Goal: Task Accomplishment & Management: Manage account settings

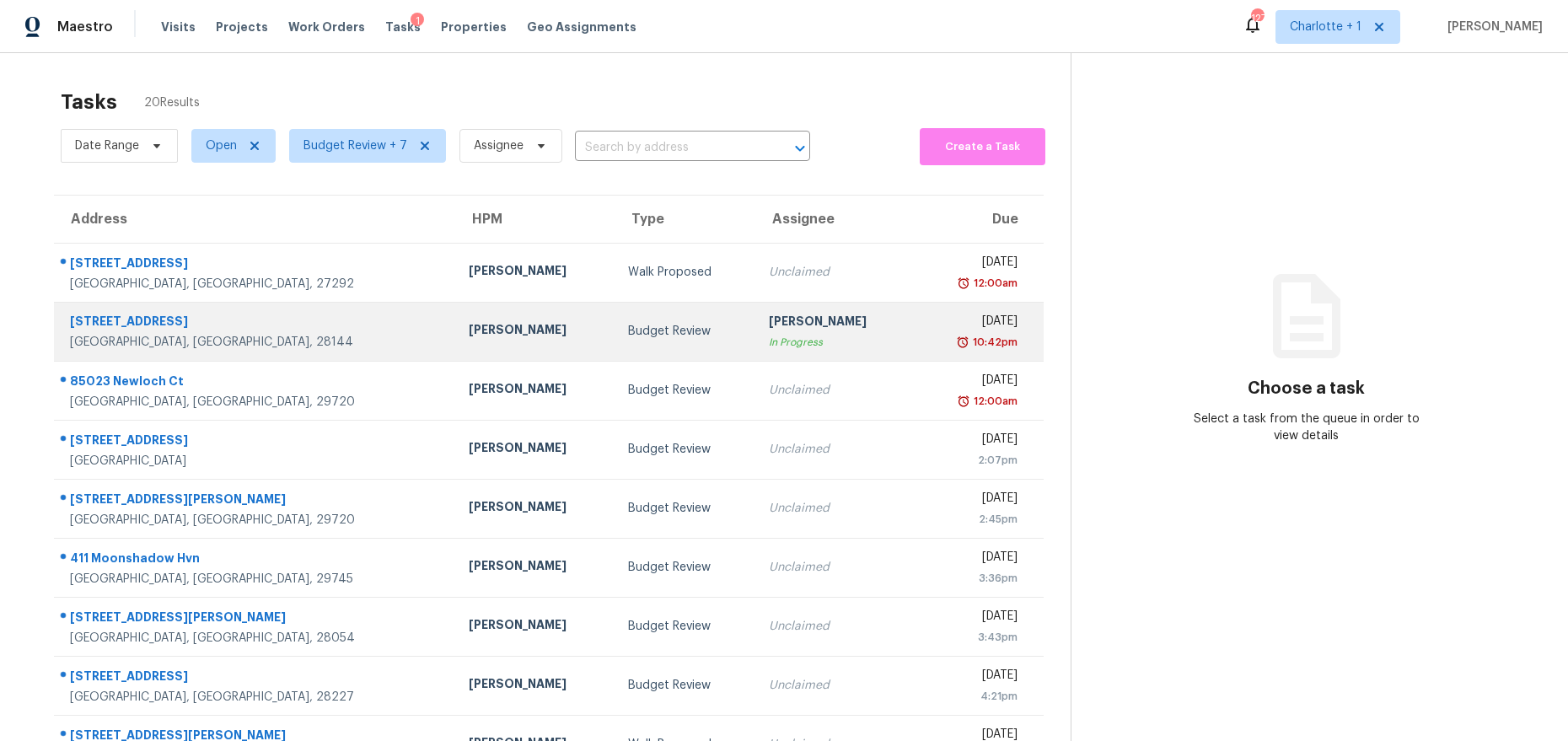
click at [468, 334] on div "Chip Hunter" at bounding box center [535, 332] width 132 height 21
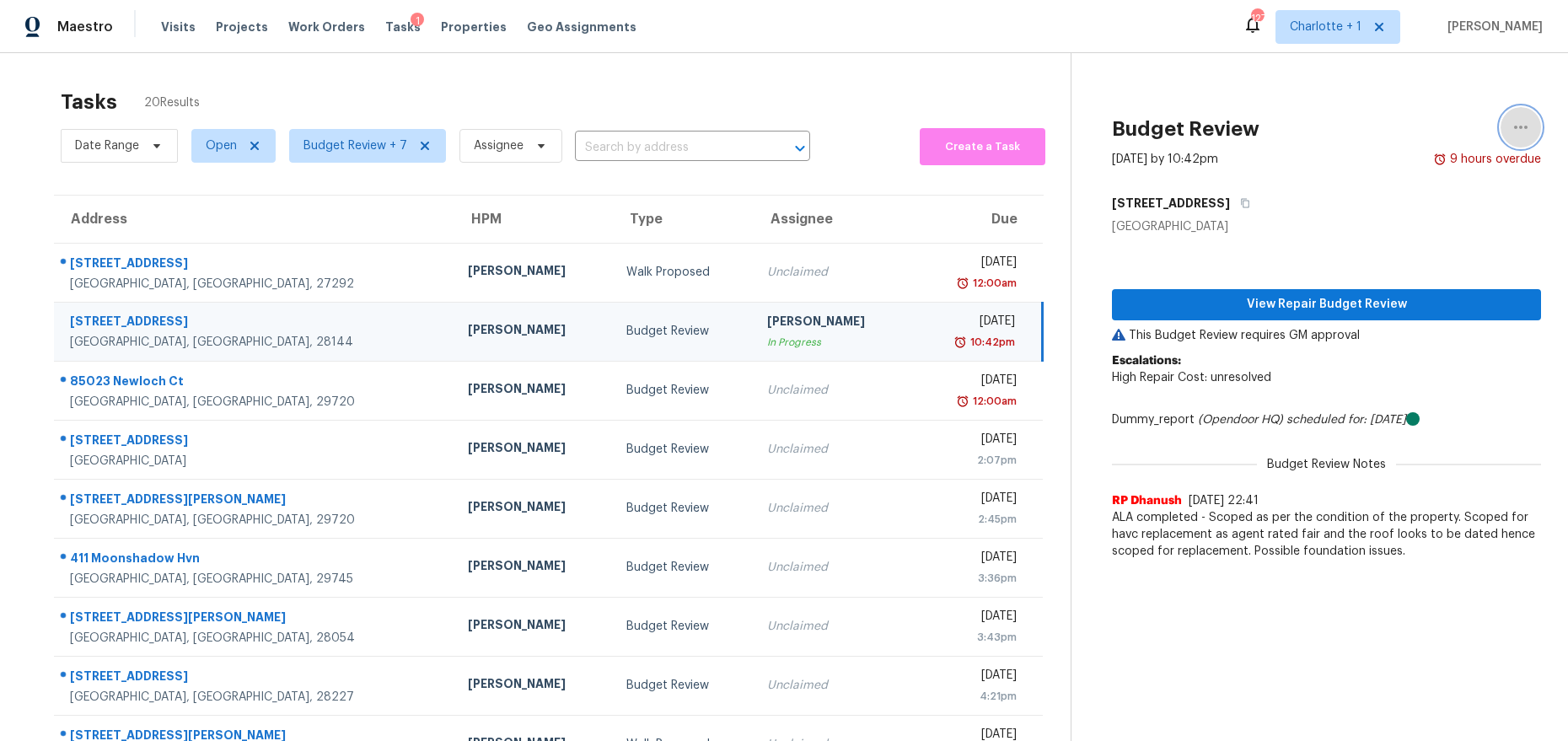
click at [1511, 131] on icon "button" at bounding box center [1520, 127] width 20 height 20
click at [1405, 137] on div "Unclaim this task" at bounding box center [1412, 130] width 131 height 17
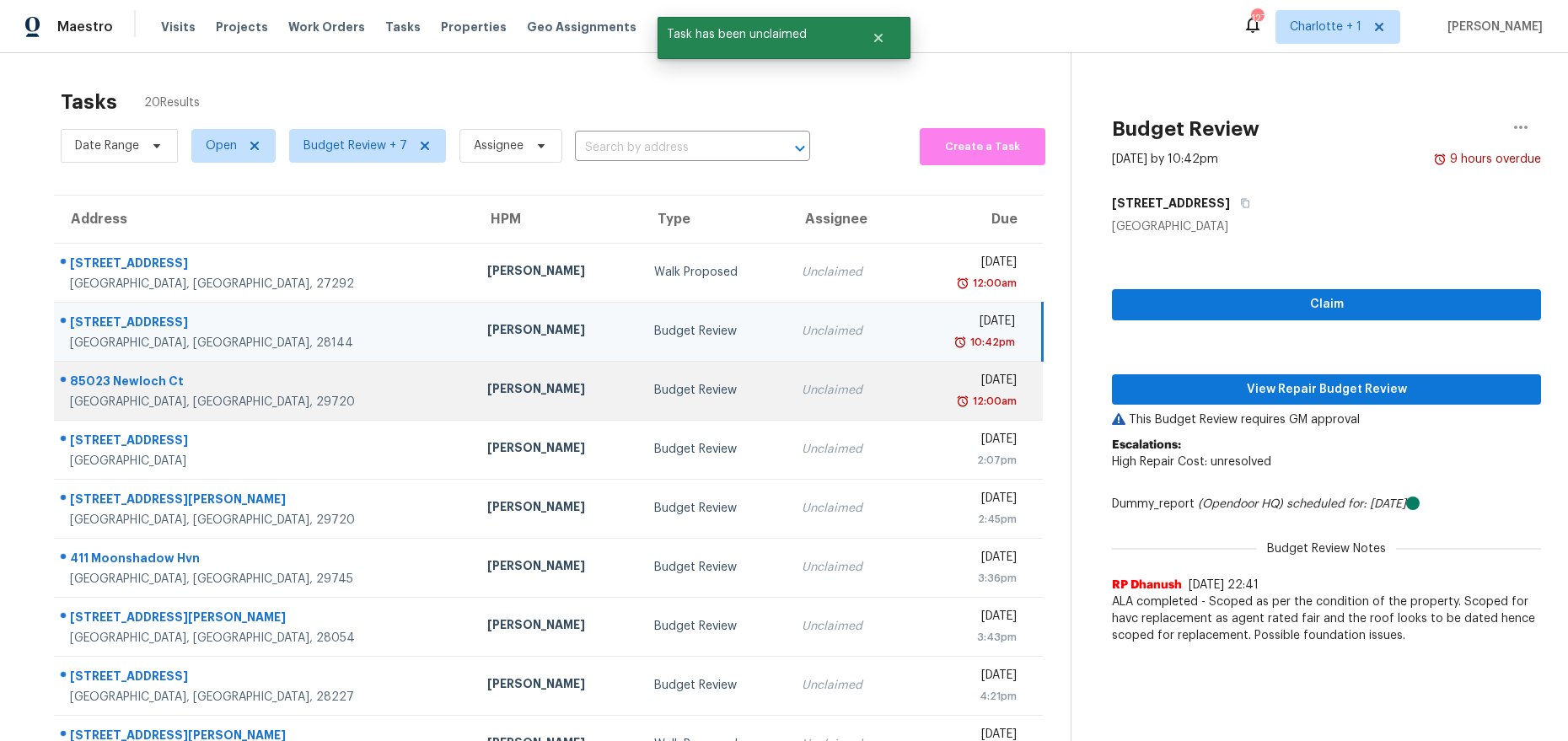
scroll to position [149, 0]
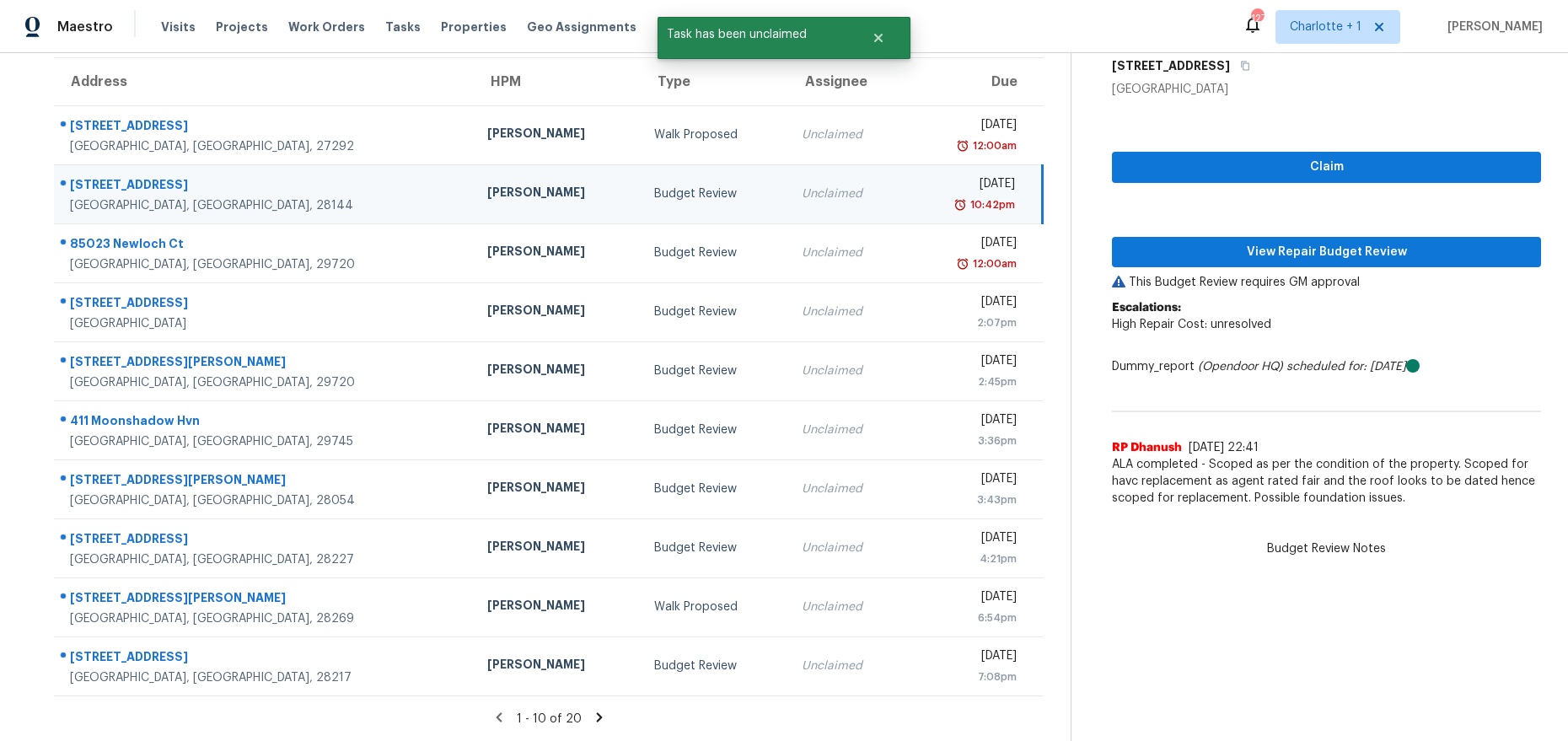
click at [596, 712] on icon at bounding box center [599, 717] width 6 height 10
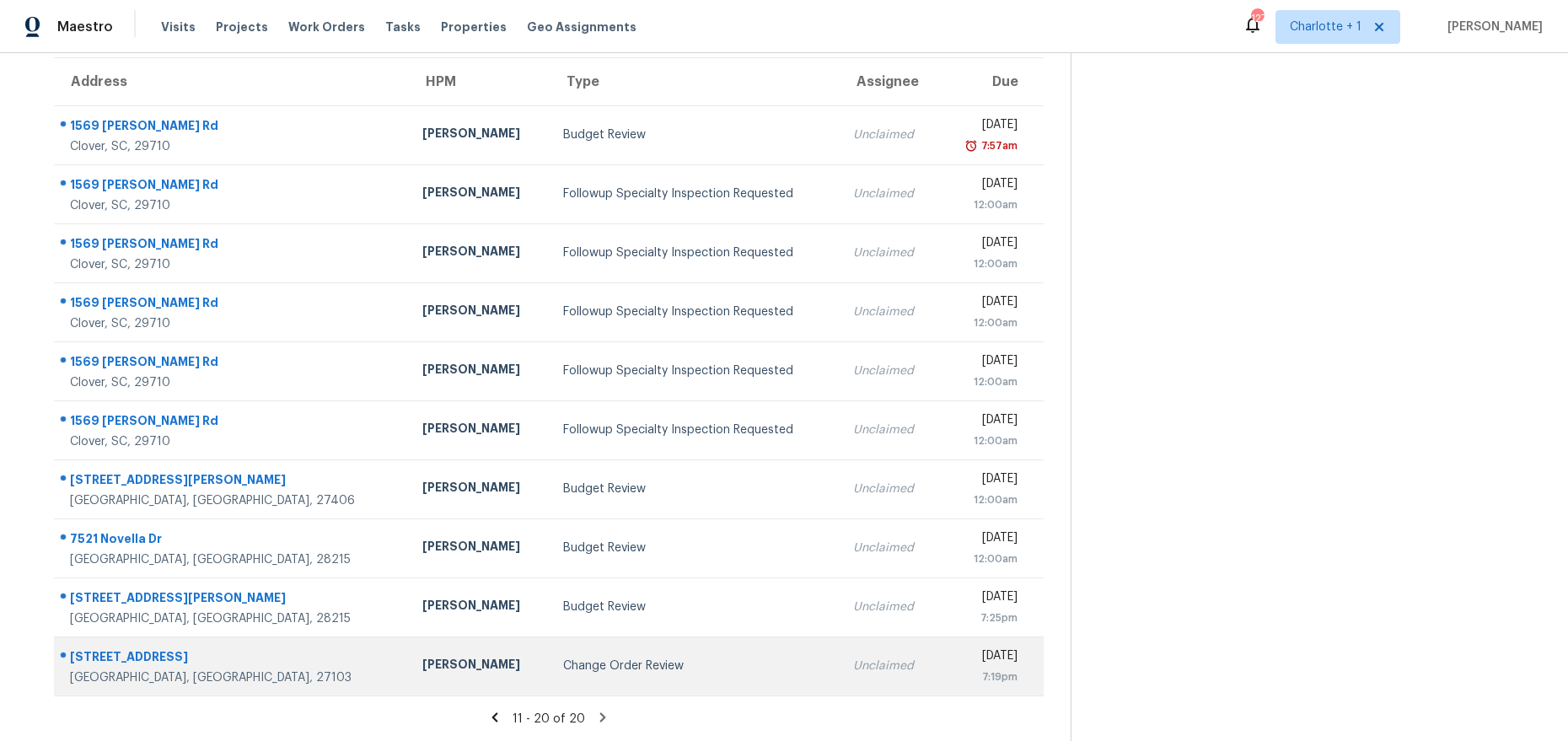
click at [549, 636] on td "Change Order Review" at bounding box center [694, 665] width 290 height 59
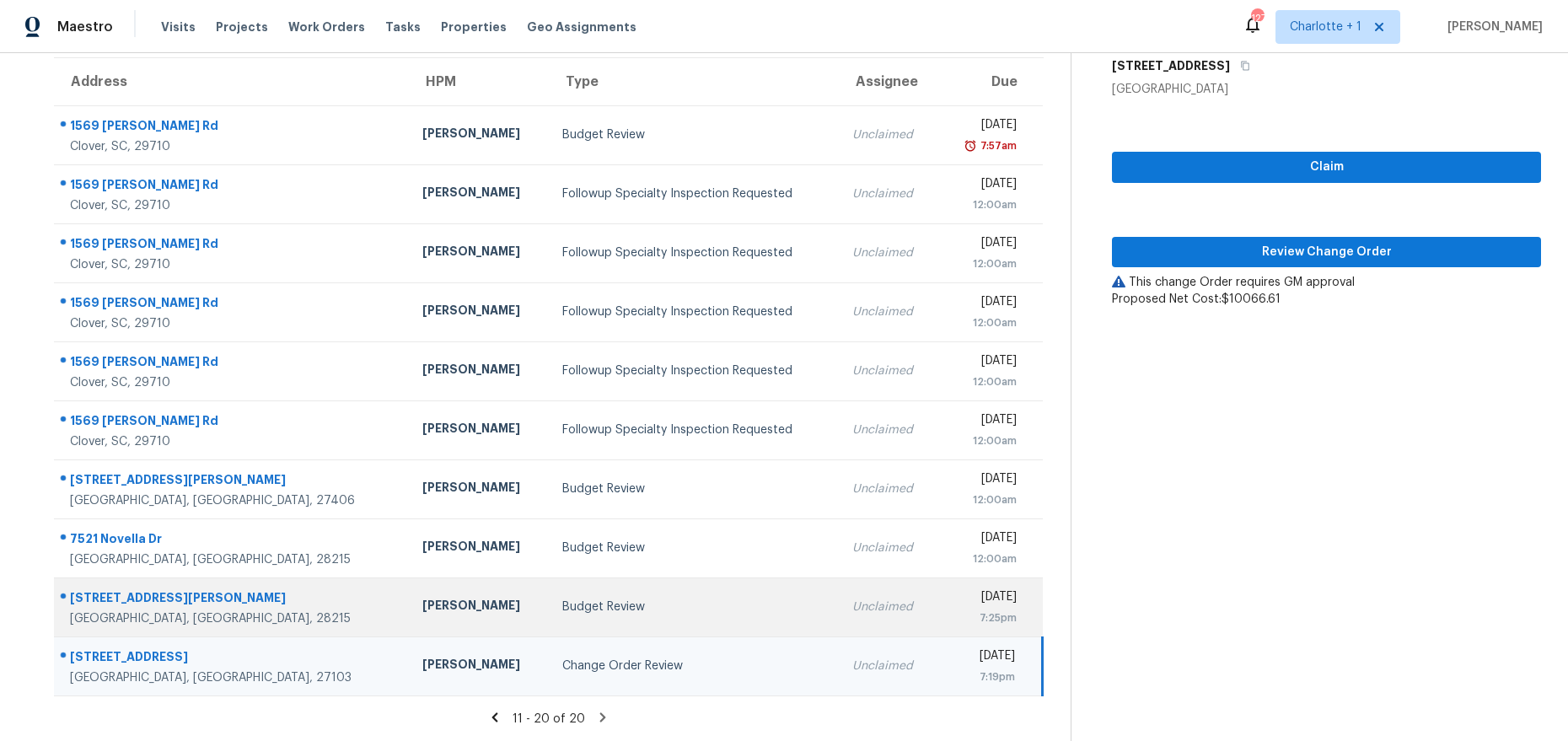
scroll to position [142, 0]
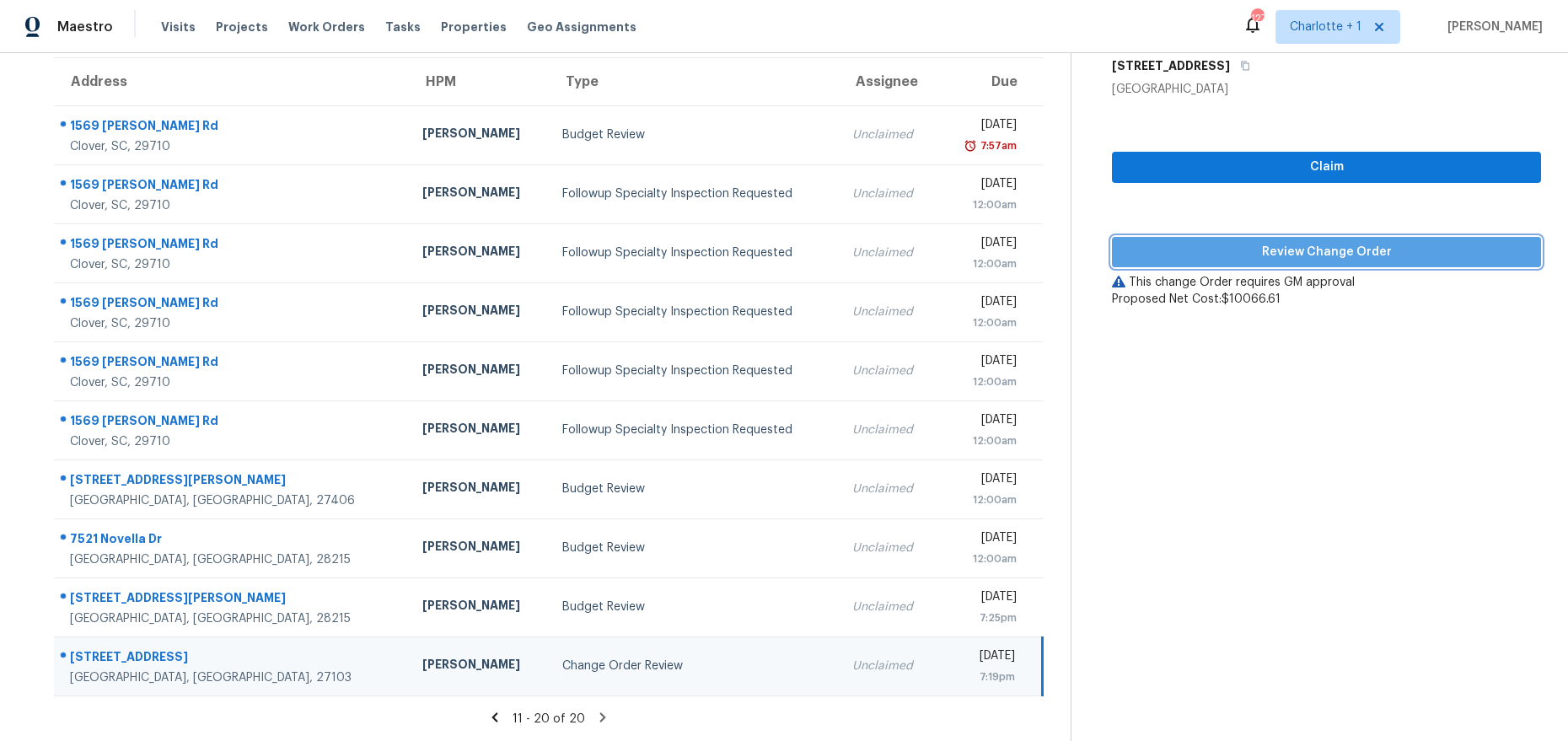
click at [1325, 237] on button "Review Change Order" at bounding box center [1326, 253] width 429 height 31
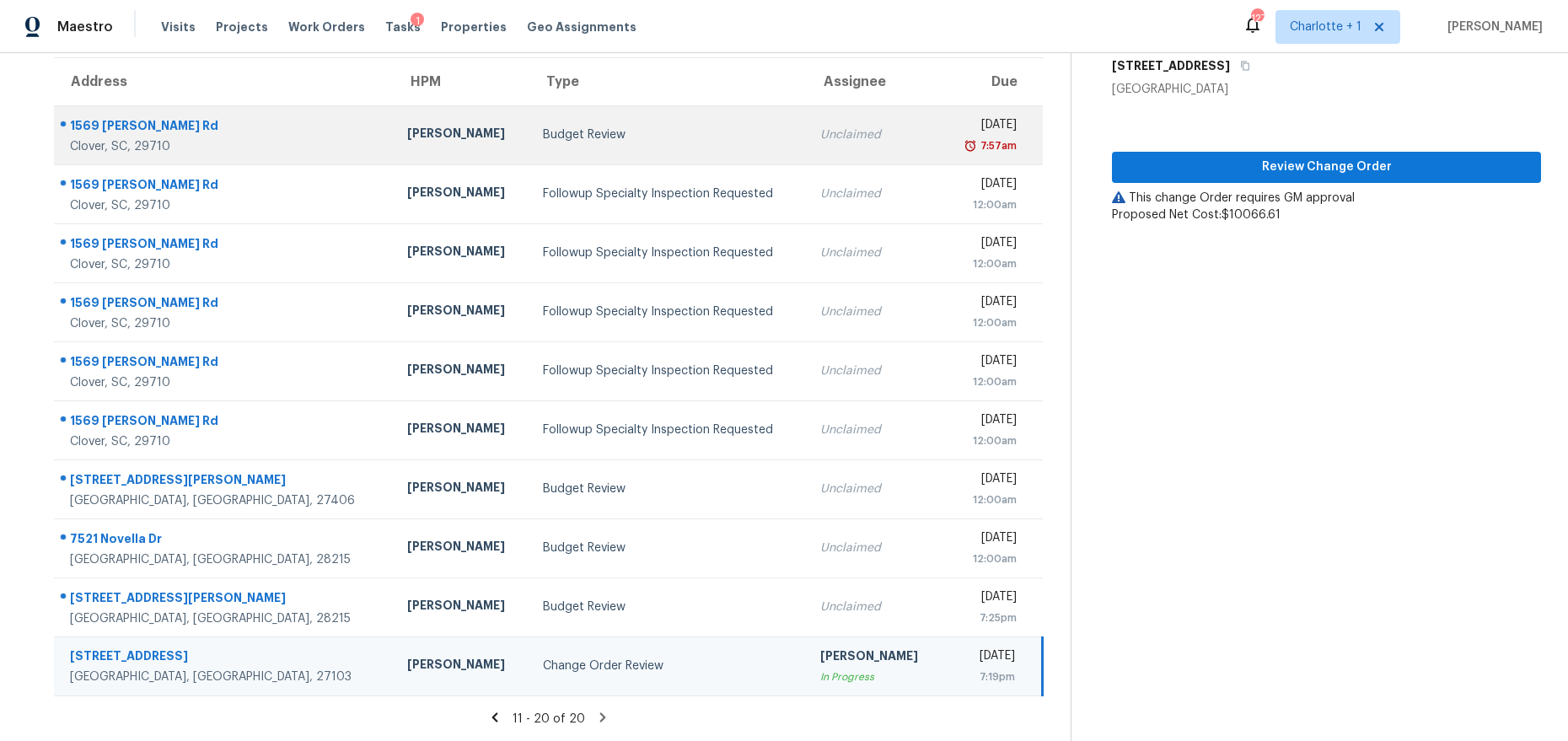
click at [196, 126] on div "1569 [PERSON_NAME] Rd" at bounding box center [225, 128] width 310 height 21
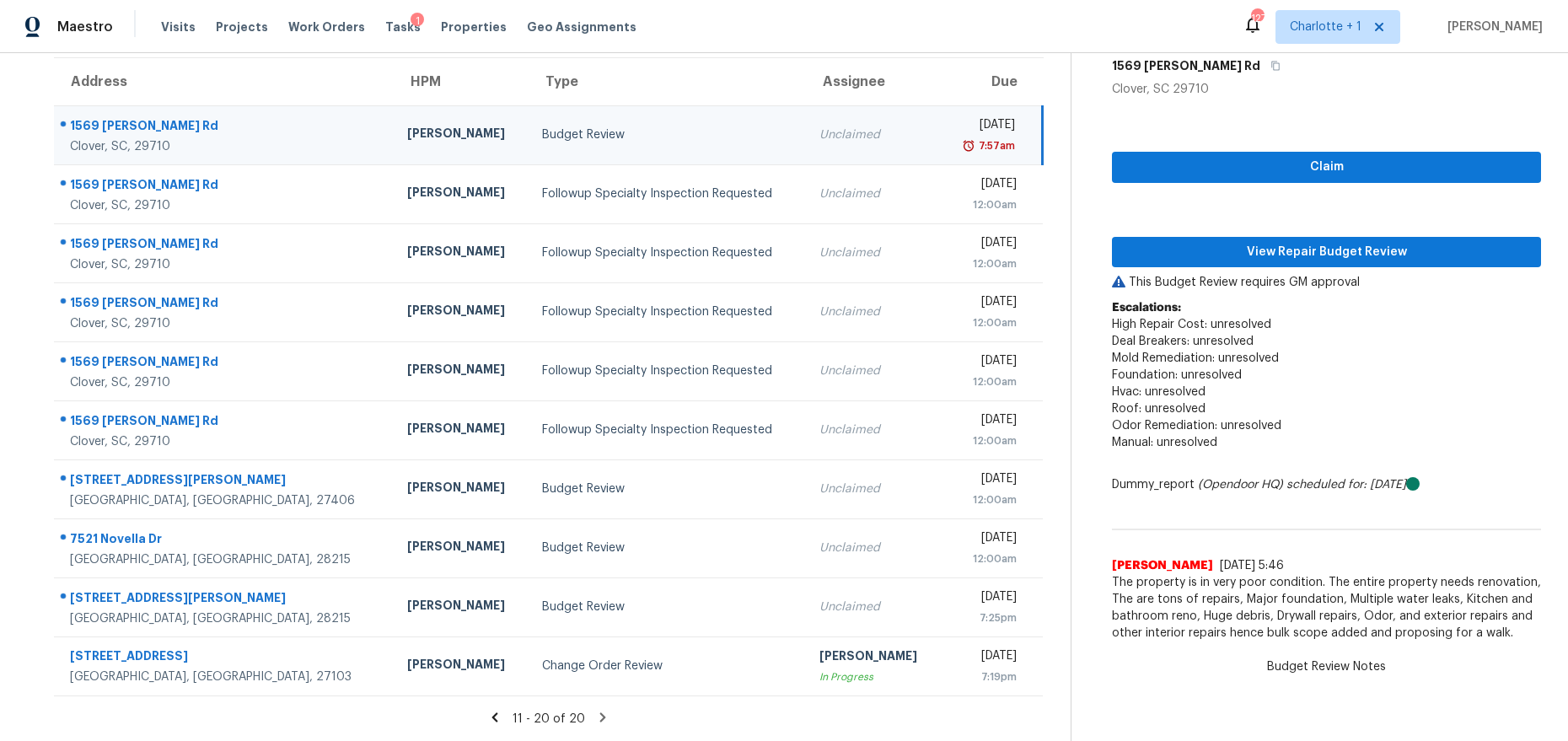
drag, startPoint x: 322, startPoint y: 115, endPoint x: 344, endPoint y: 121, distance: 22.8
click at [394, 115] on td "Billy Towle" at bounding box center [461, 135] width 135 height 59
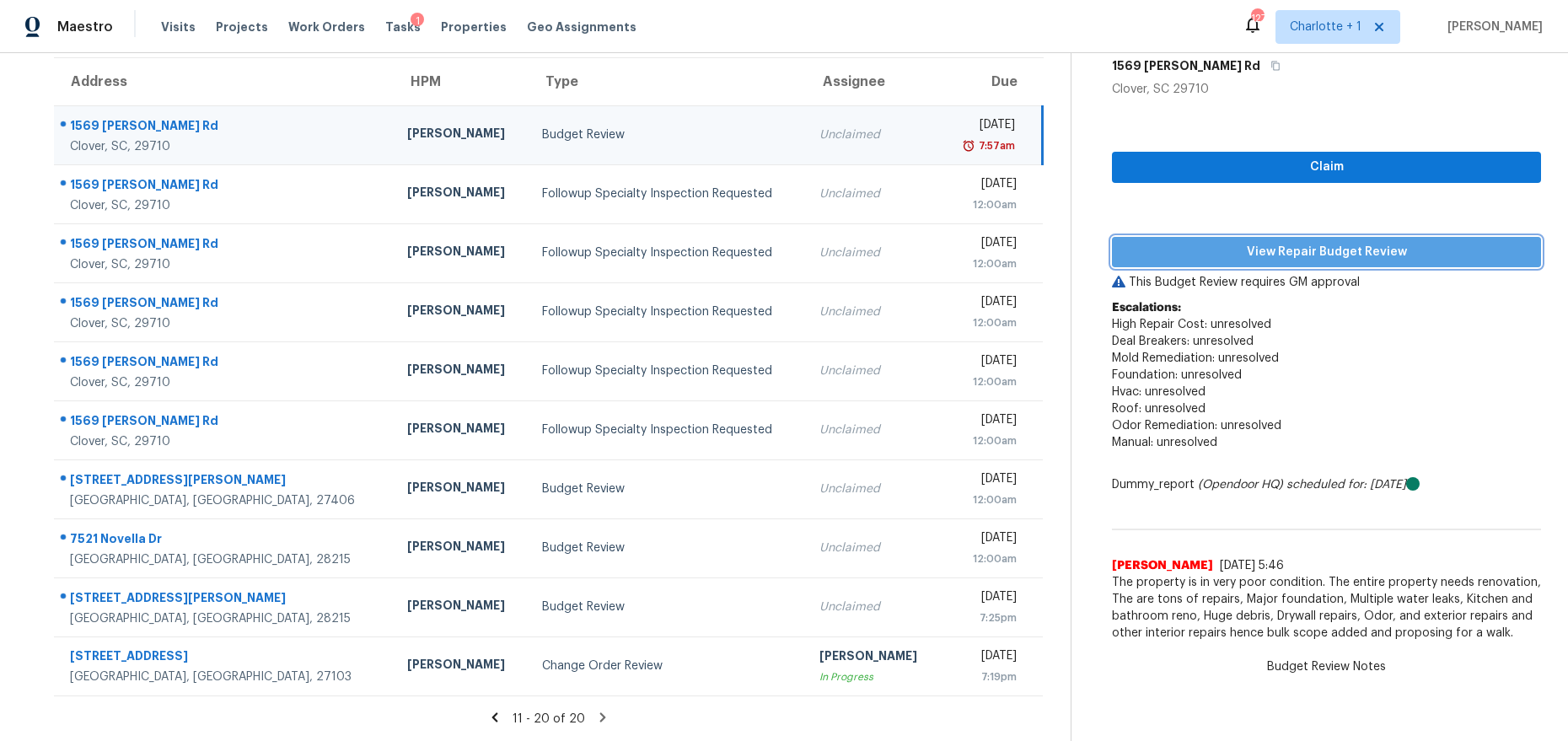
click at [1144, 258] on button "View Repair Budget Review" at bounding box center [1326, 253] width 429 height 31
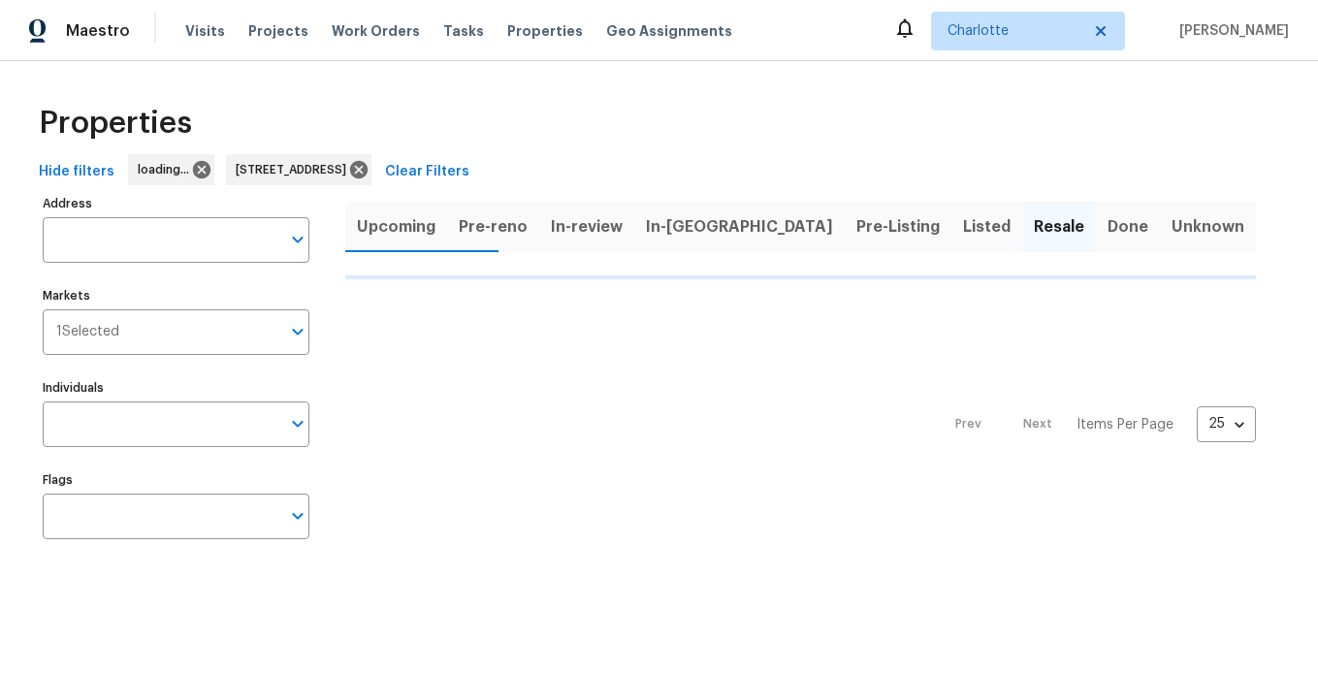
type input "6003 Treetop Ct Charlotte NC 28212"
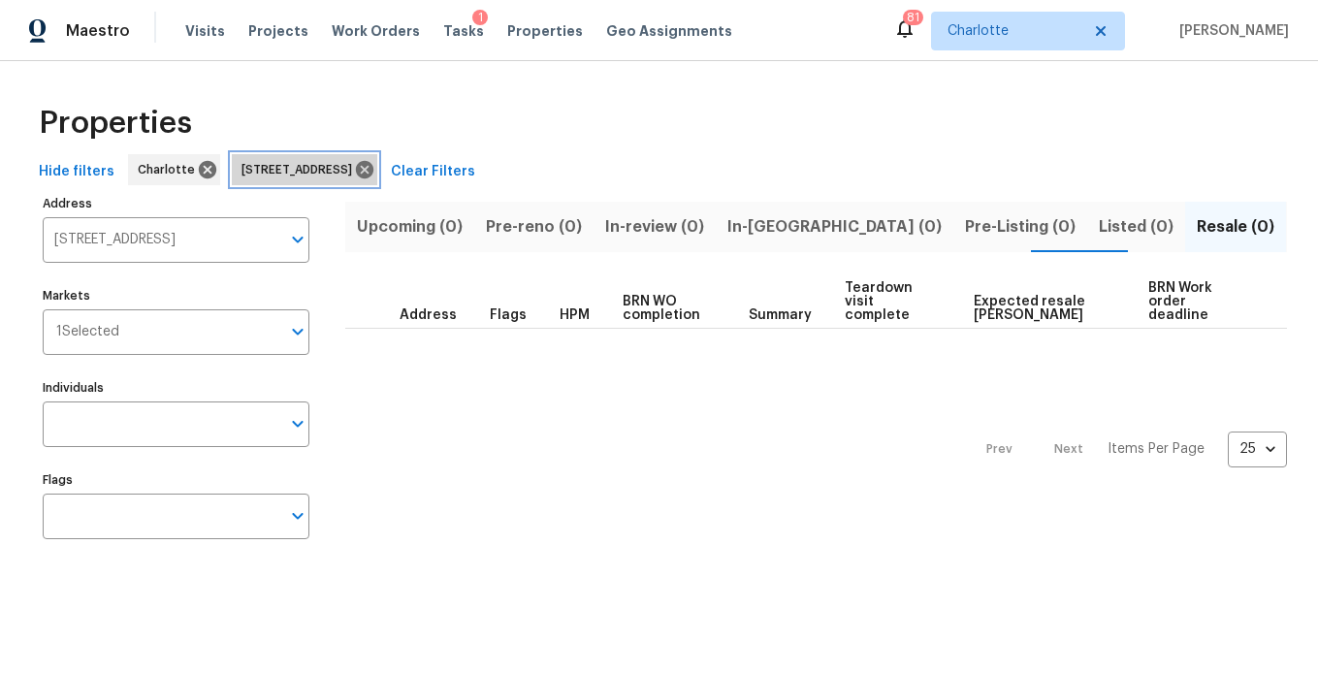
click at [373, 165] on icon at bounding box center [364, 169] width 17 height 17
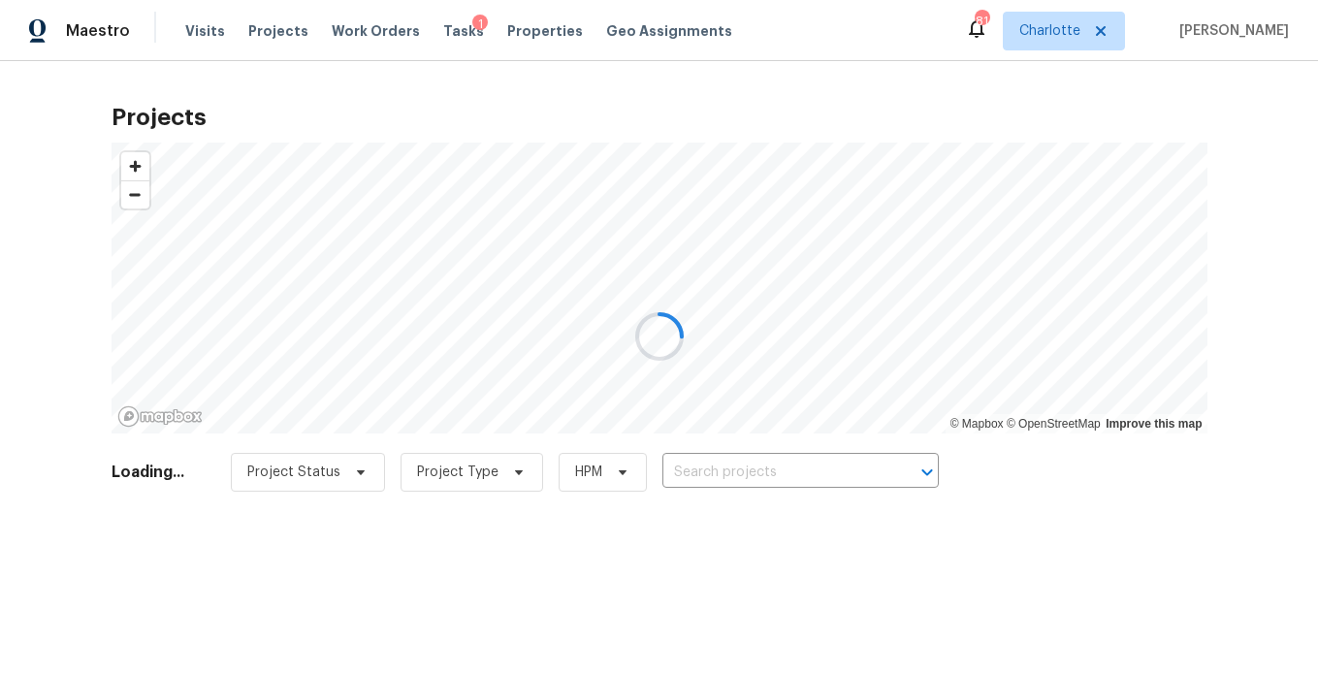
click at [516, 24] on div at bounding box center [659, 336] width 1318 height 673
click at [769, 485] on div at bounding box center [659, 336] width 1318 height 673
click at [787, 484] on div at bounding box center [659, 336] width 1318 height 673
click at [781, 468] on div at bounding box center [659, 336] width 1318 height 673
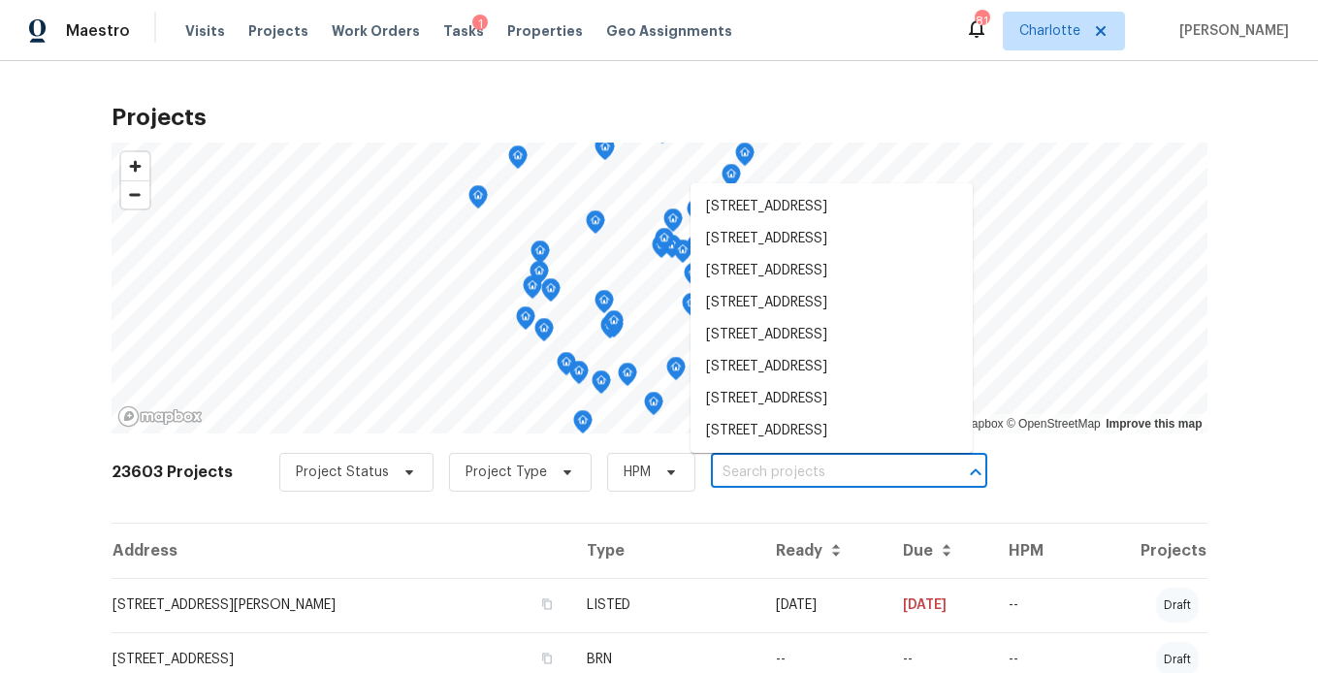
click at [775, 472] on input "text" at bounding box center [822, 473] width 222 height 30
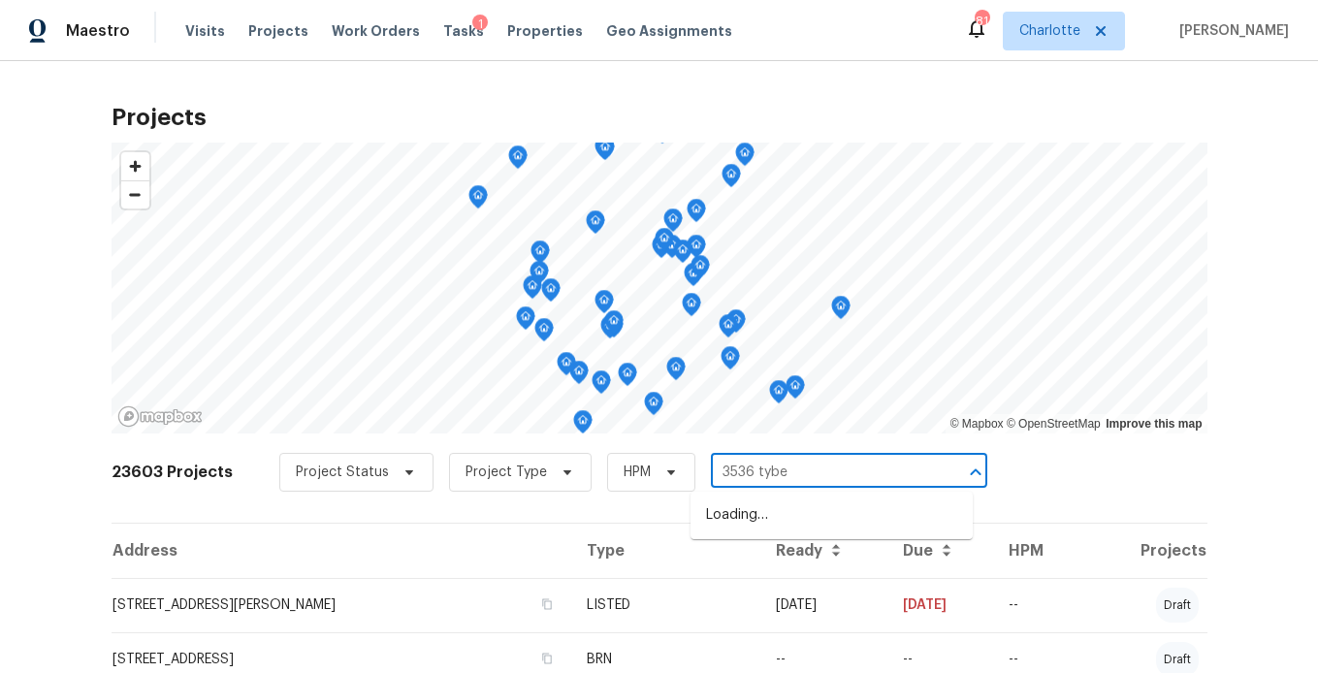
type input "3536 tybee"
click at [770, 520] on li "3536 Tybee Dr, Fort Mill, SC 29715" at bounding box center [832, 516] width 282 height 32
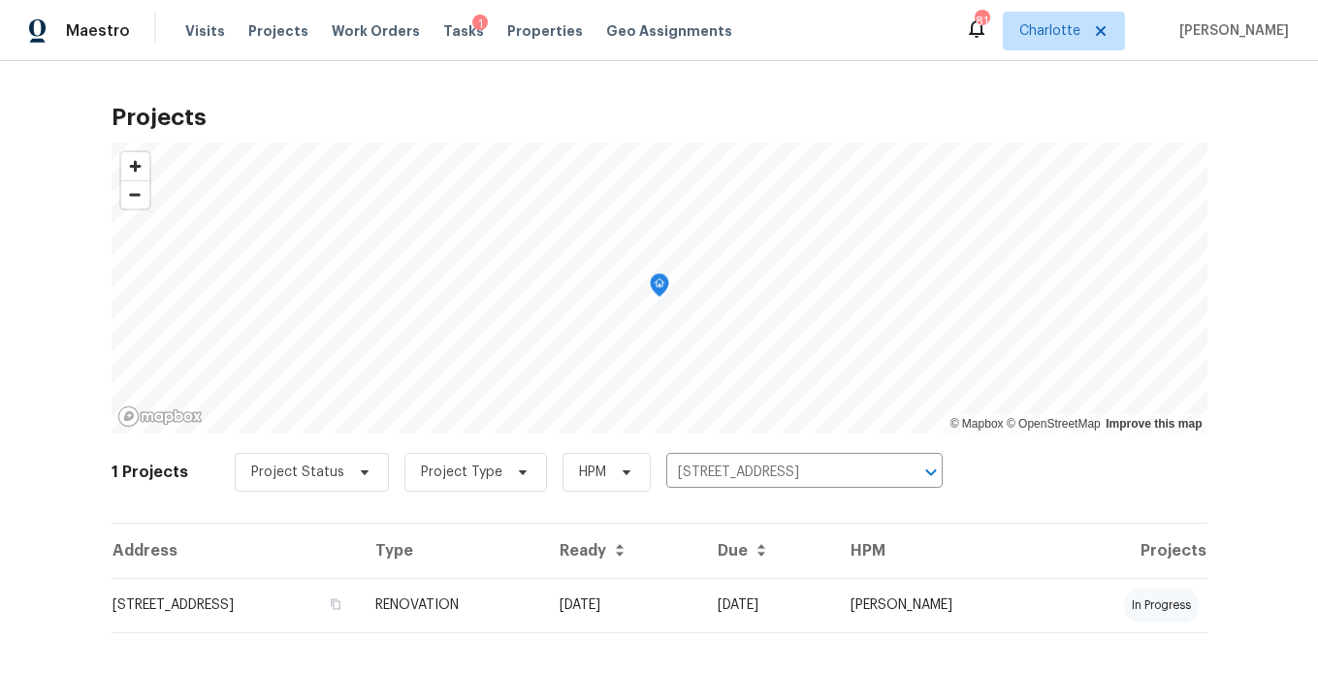
click at [299, 608] on td "3536 Tybee Dr, Fort Mill, SC 29715" at bounding box center [236, 605] width 249 height 54
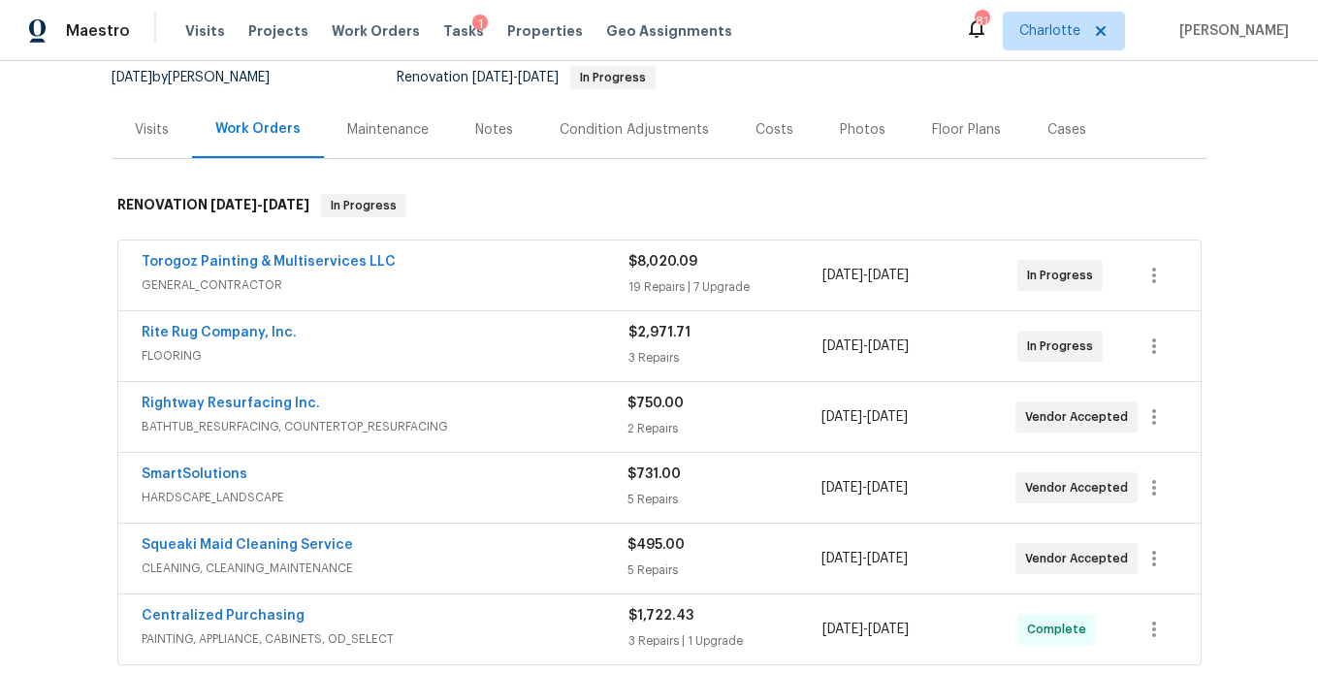
scroll to position [185, 0]
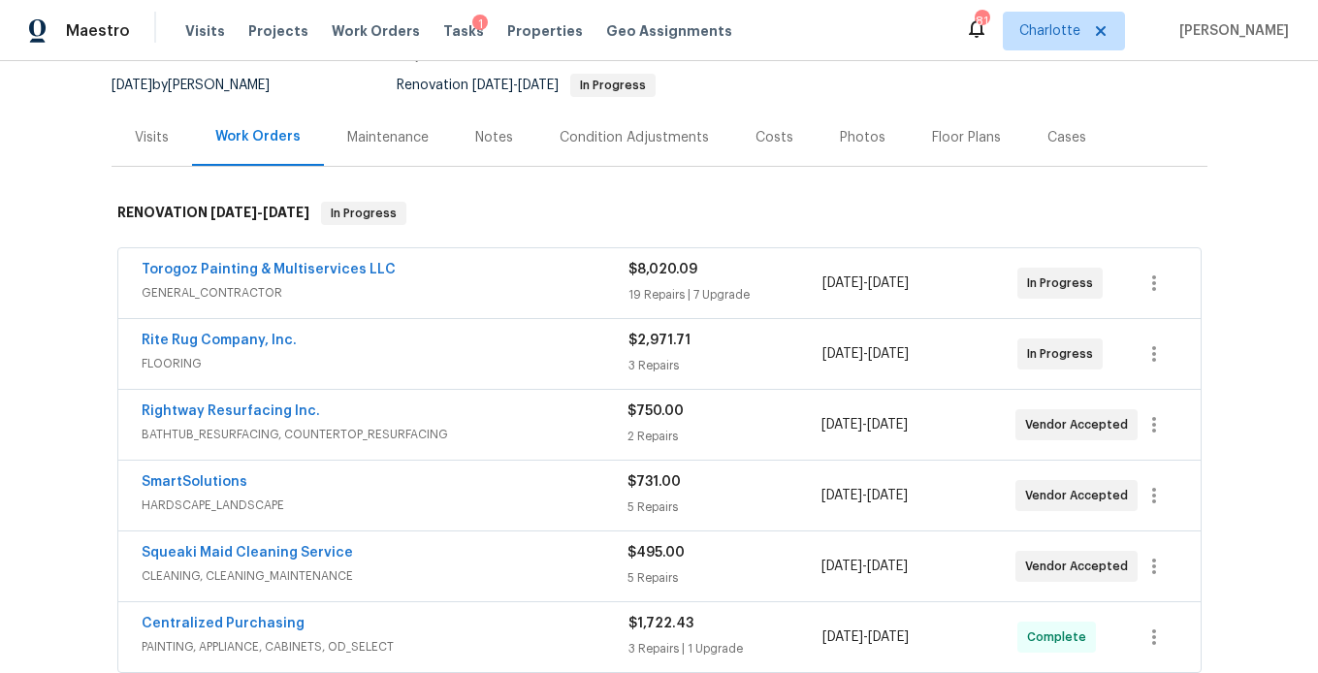
click at [479, 289] on span "GENERAL_CONTRACTOR" at bounding box center [385, 292] width 487 height 19
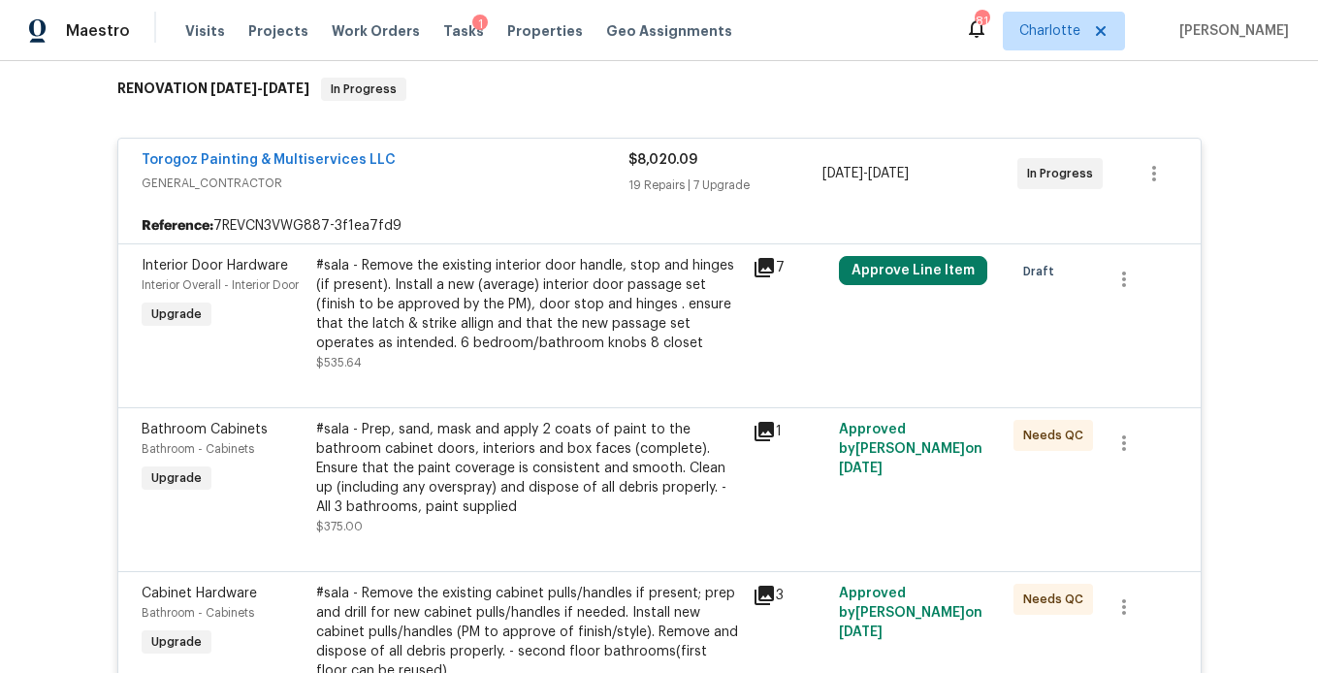
scroll to position [313, 0]
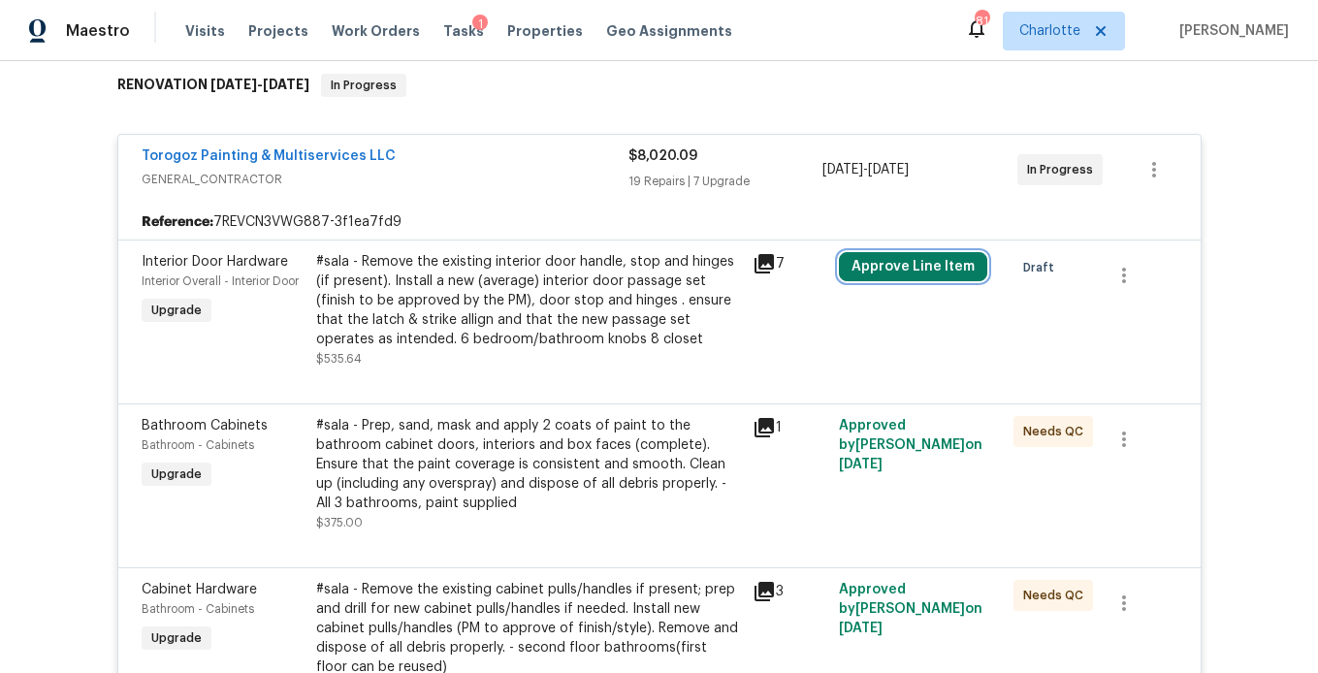
click at [927, 269] on button "Approve Line Item" at bounding box center [913, 266] width 148 height 29
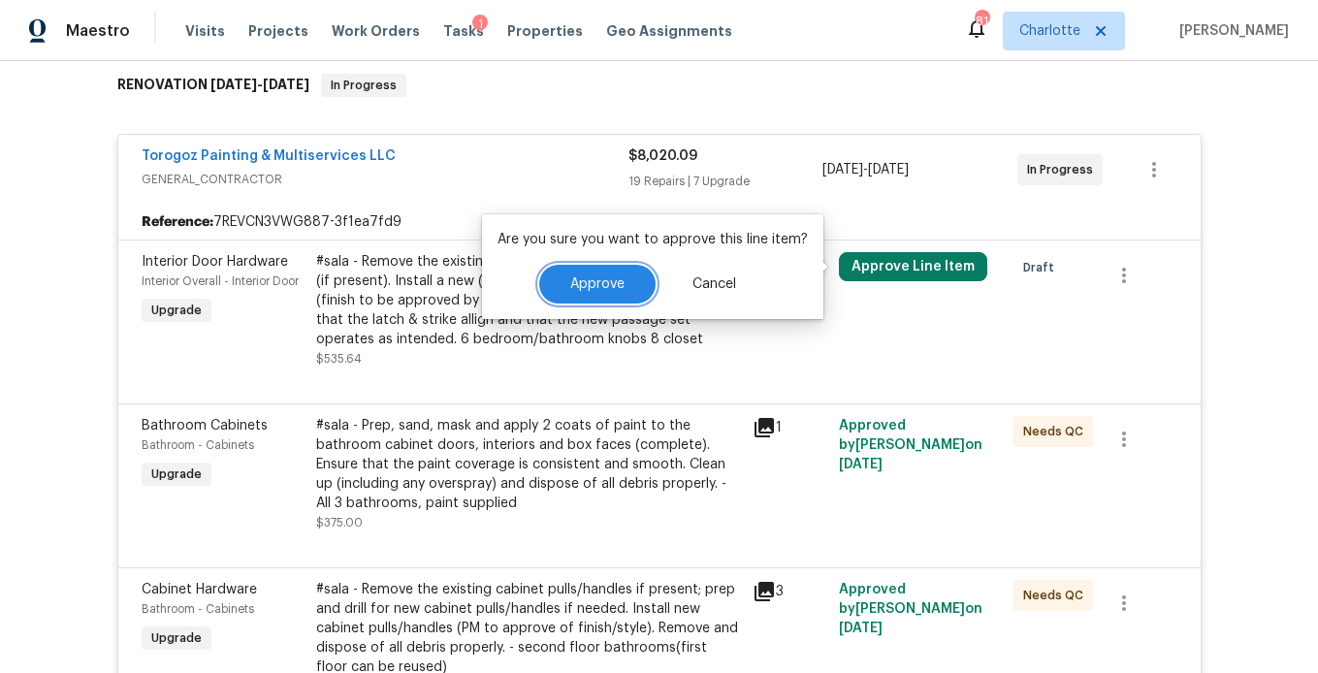
click at [596, 275] on button "Approve" at bounding box center [597, 284] width 116 height 39
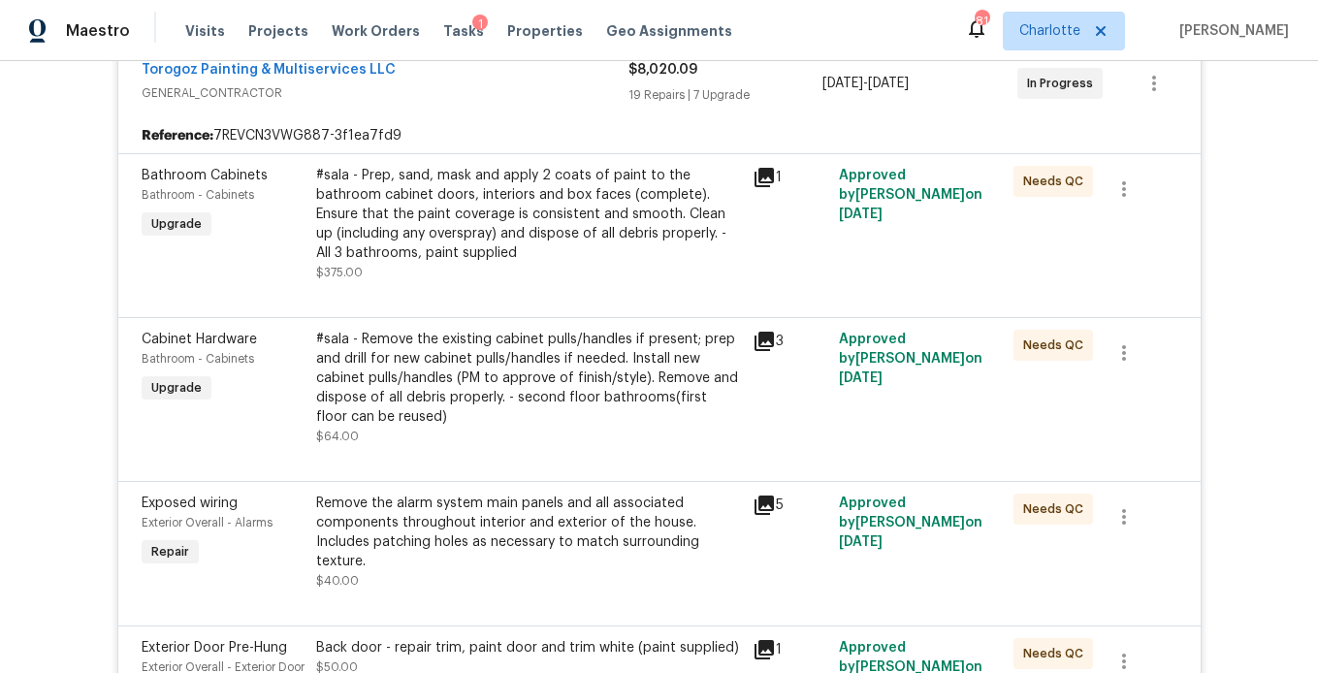
scroll to position [0, 0]
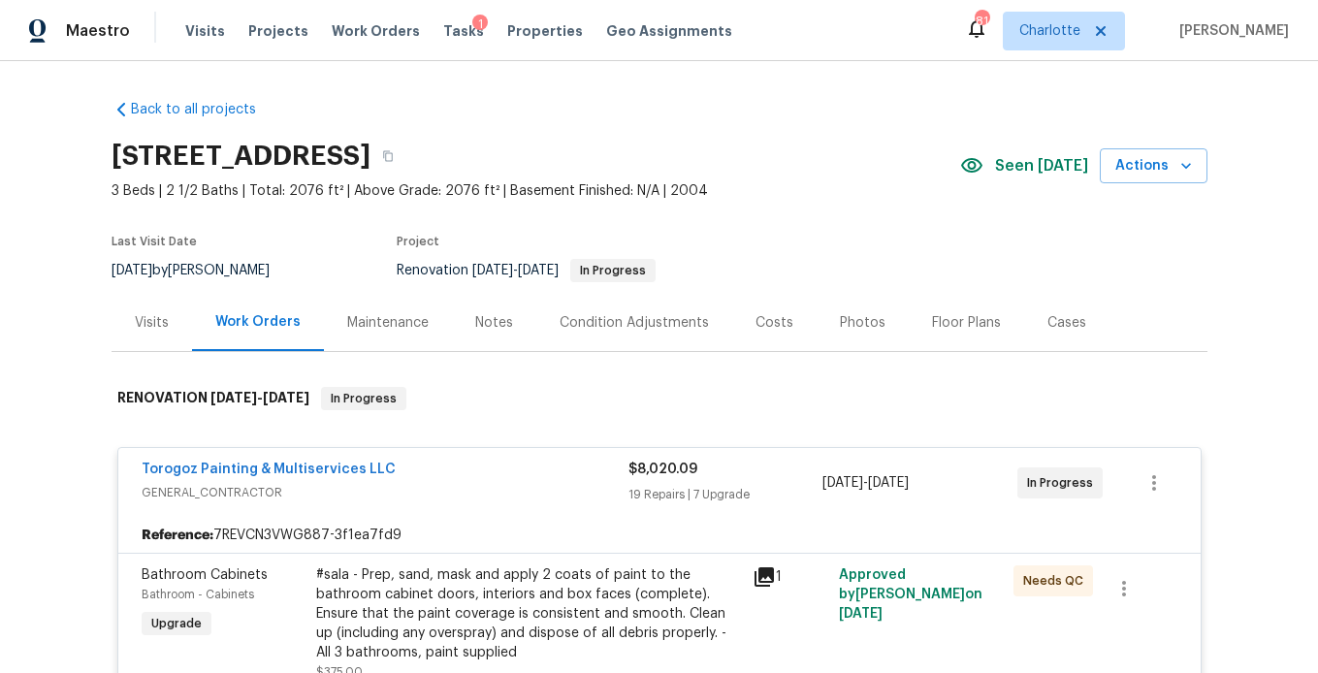
click at [784, 320] on div "Costs" at bounding box center [774, 322] width 84 height 57
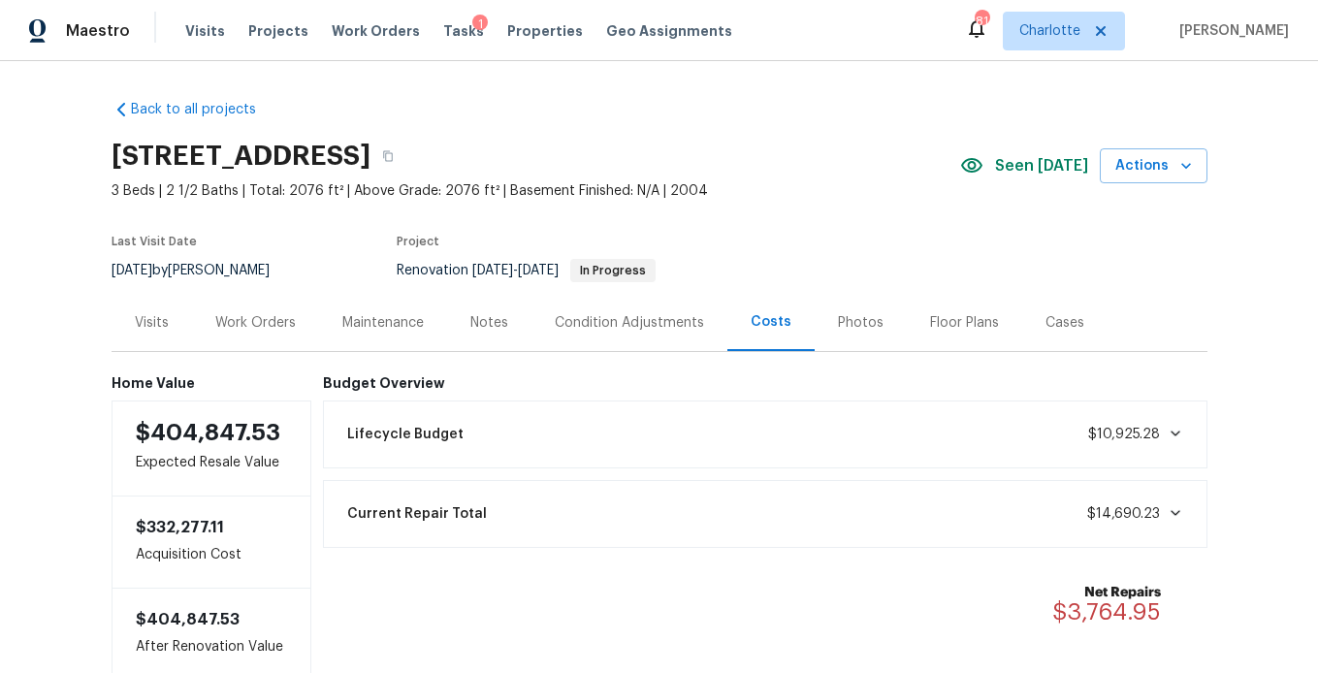
drag, startPoint x: 40, startPoint y: 235, endPoint x: 113, endPoint y: 215, distance: 76.2
click at [40, 235] on div "Back to all projects 3536 Tybee Dr, Fort Mill, SC 29715 3 Beds | 2 1/2 Baths | …" at bounding box center [659, 367] width 1318 height 612
click at [443, 31] on span "Tasks" at bounding box center [463, 31] width 41 height 14
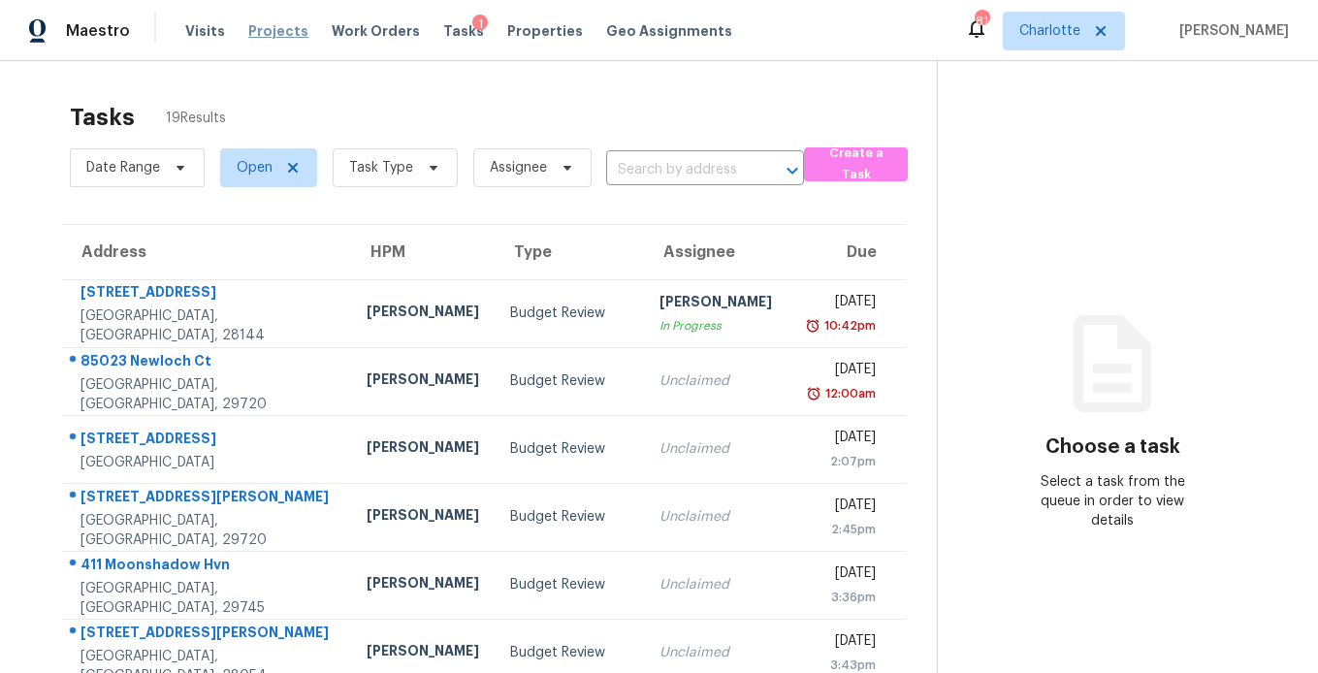
click at [272, 30] on span "Projects" at bounding box center [278, 30] width 60 height 19
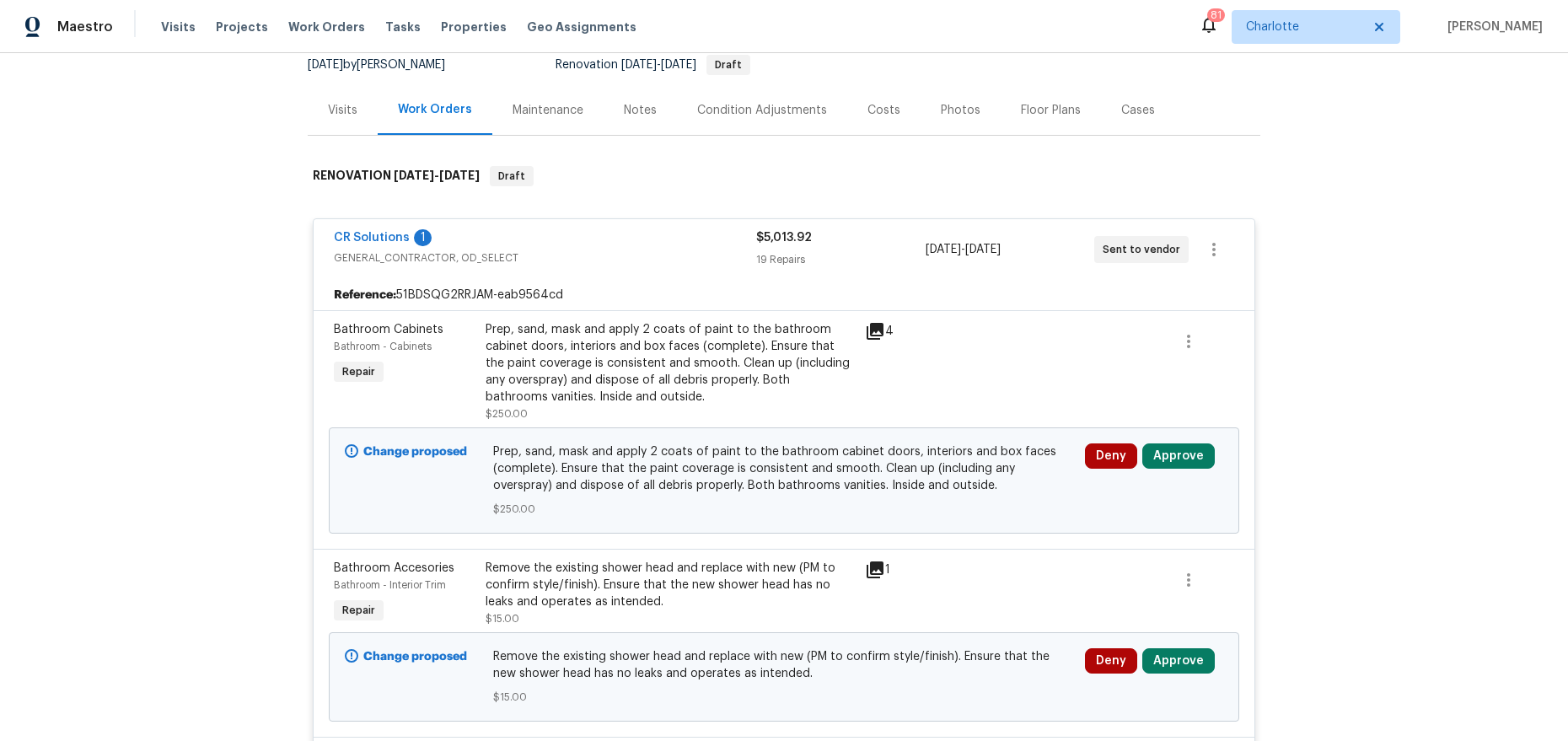
scroll to position [174, 0]
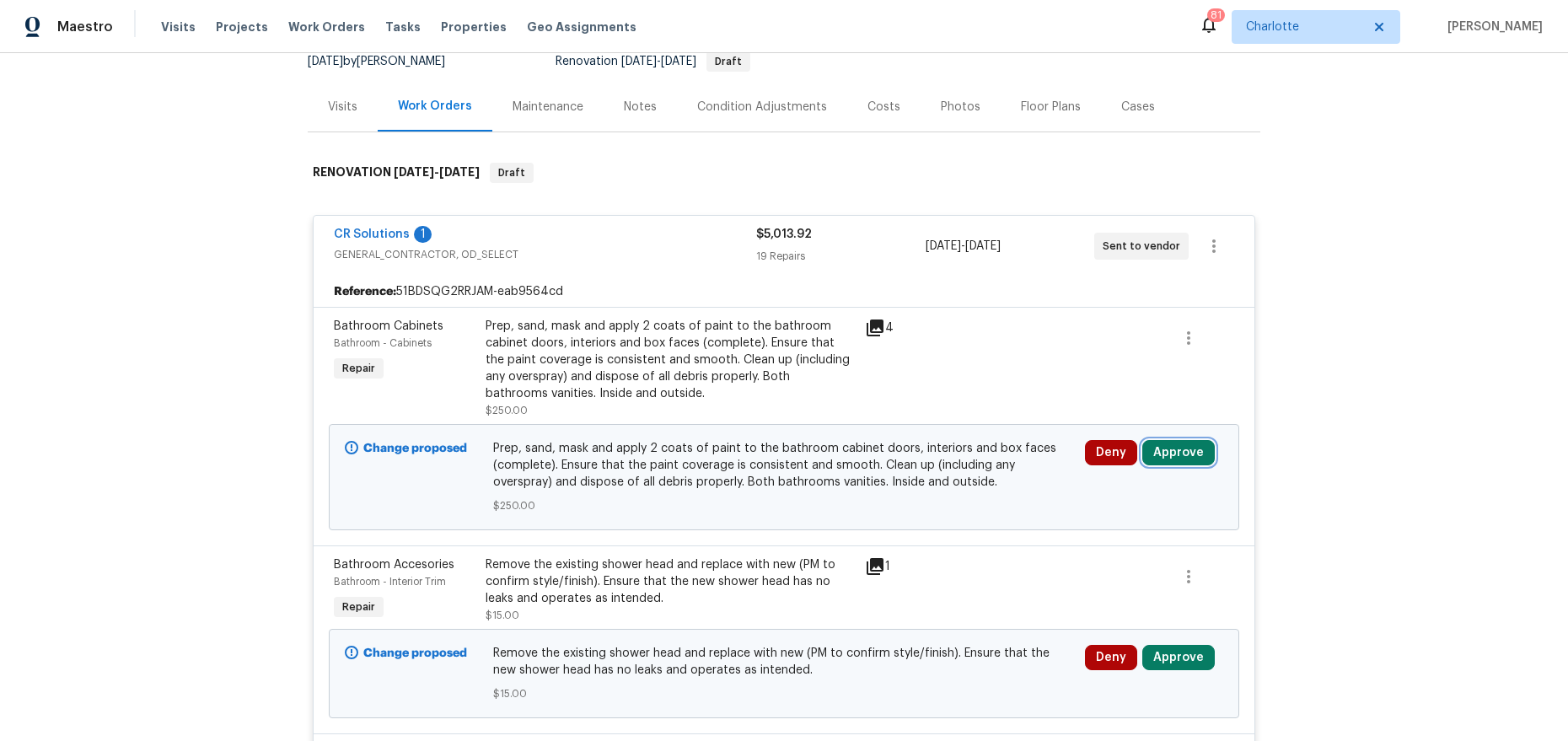
click at [1181, 455] on button "Approve" at bounding box center [1178, 452] width 72 height 25
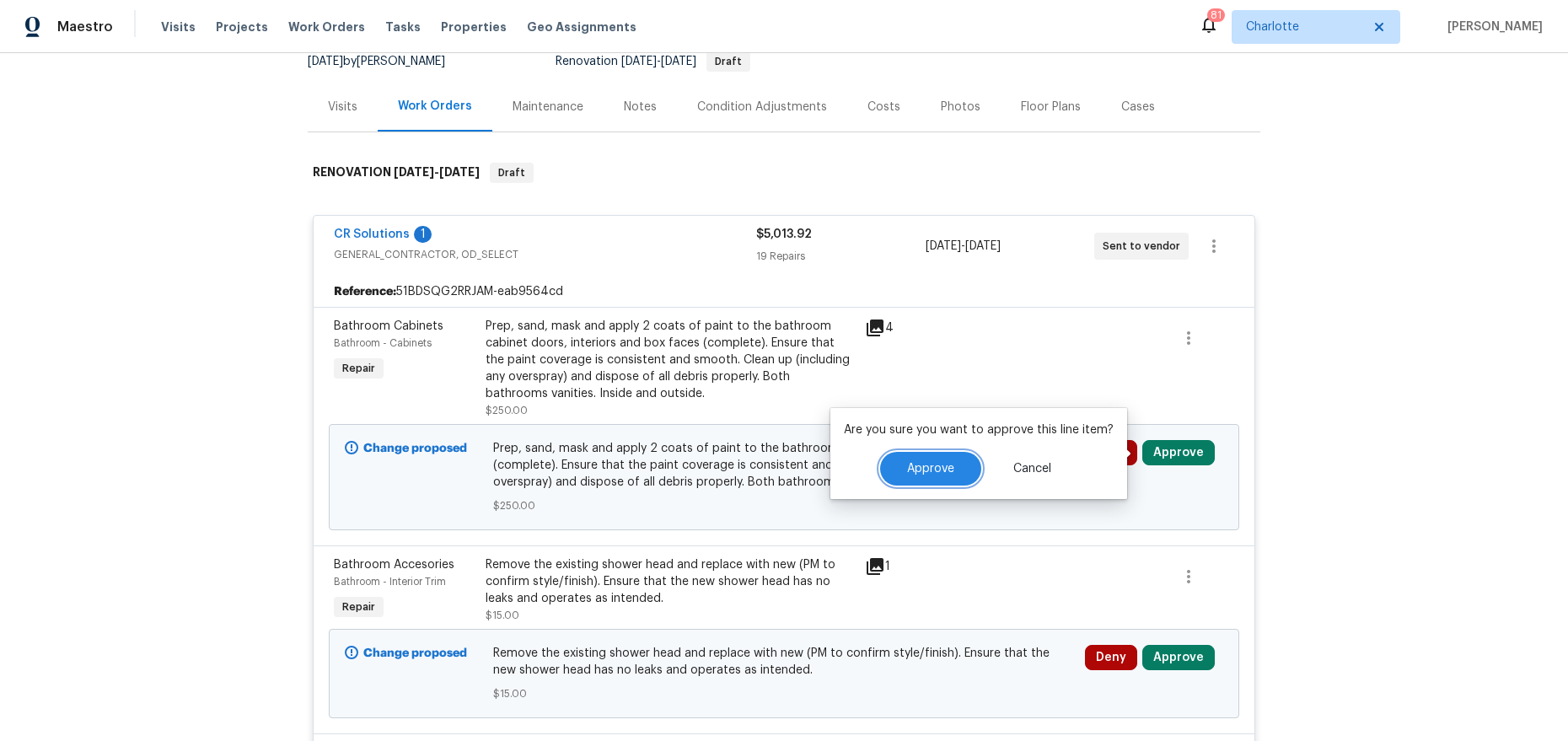
drag, startPoint x: 929, startPoint y: 457, endPoint x: 942, endPoint y: 447, distance: 16.4
click at [928, 457] on button "Approve" at bounding box center [931, 468] width 101 height 34
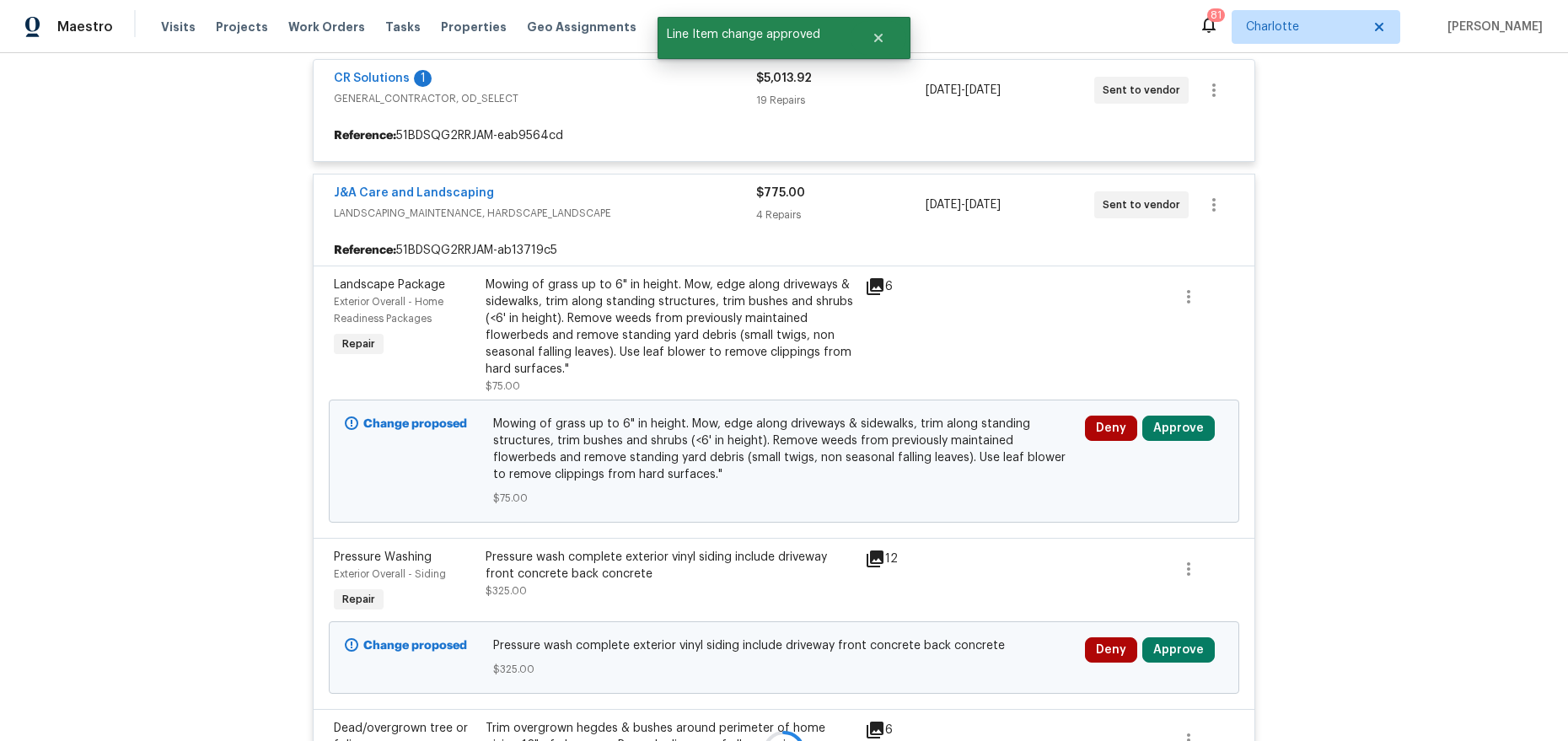
scroll to position [344, 0]
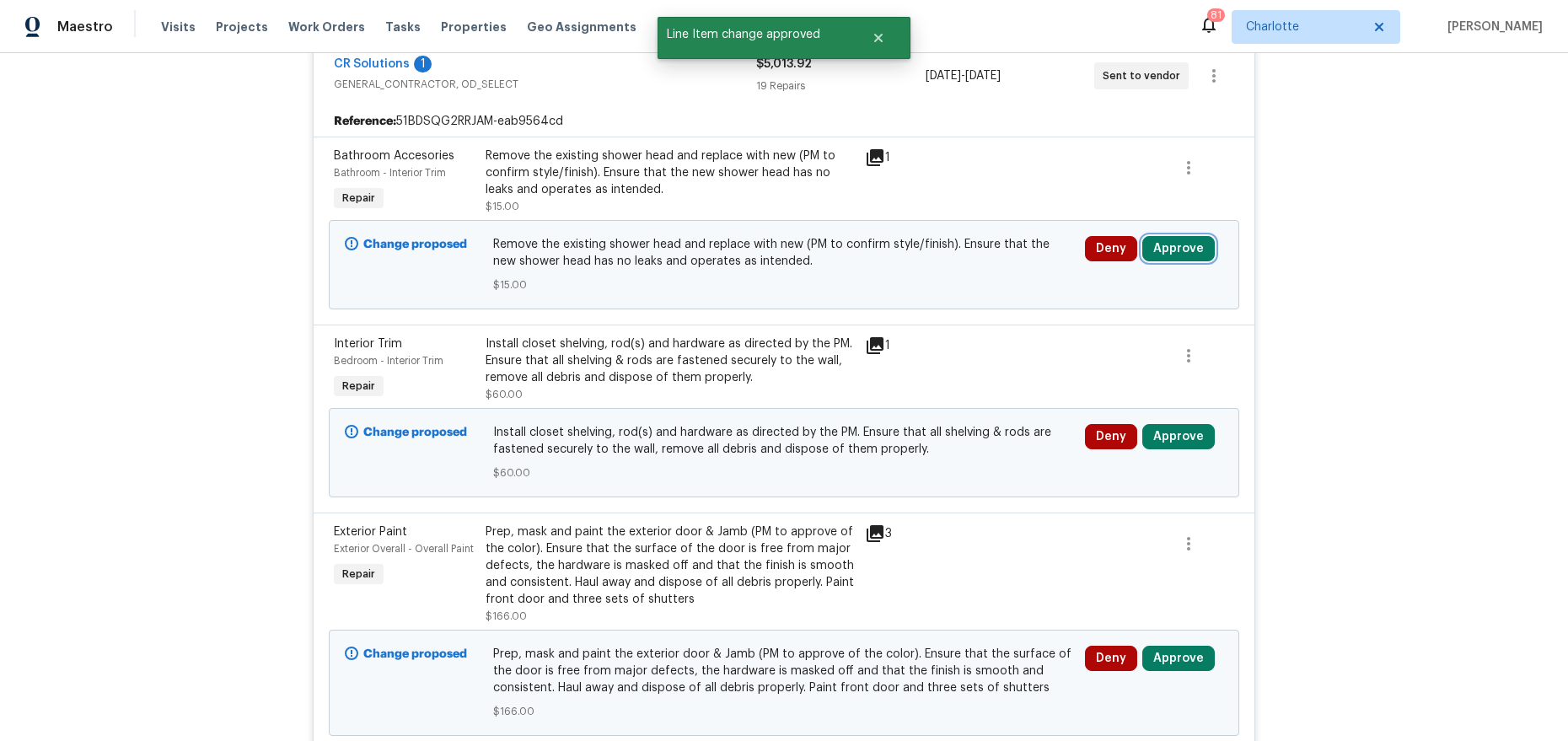
click at [1201, 258] on button "Approve" at bounding box center [1178, 248] width 72 height 25
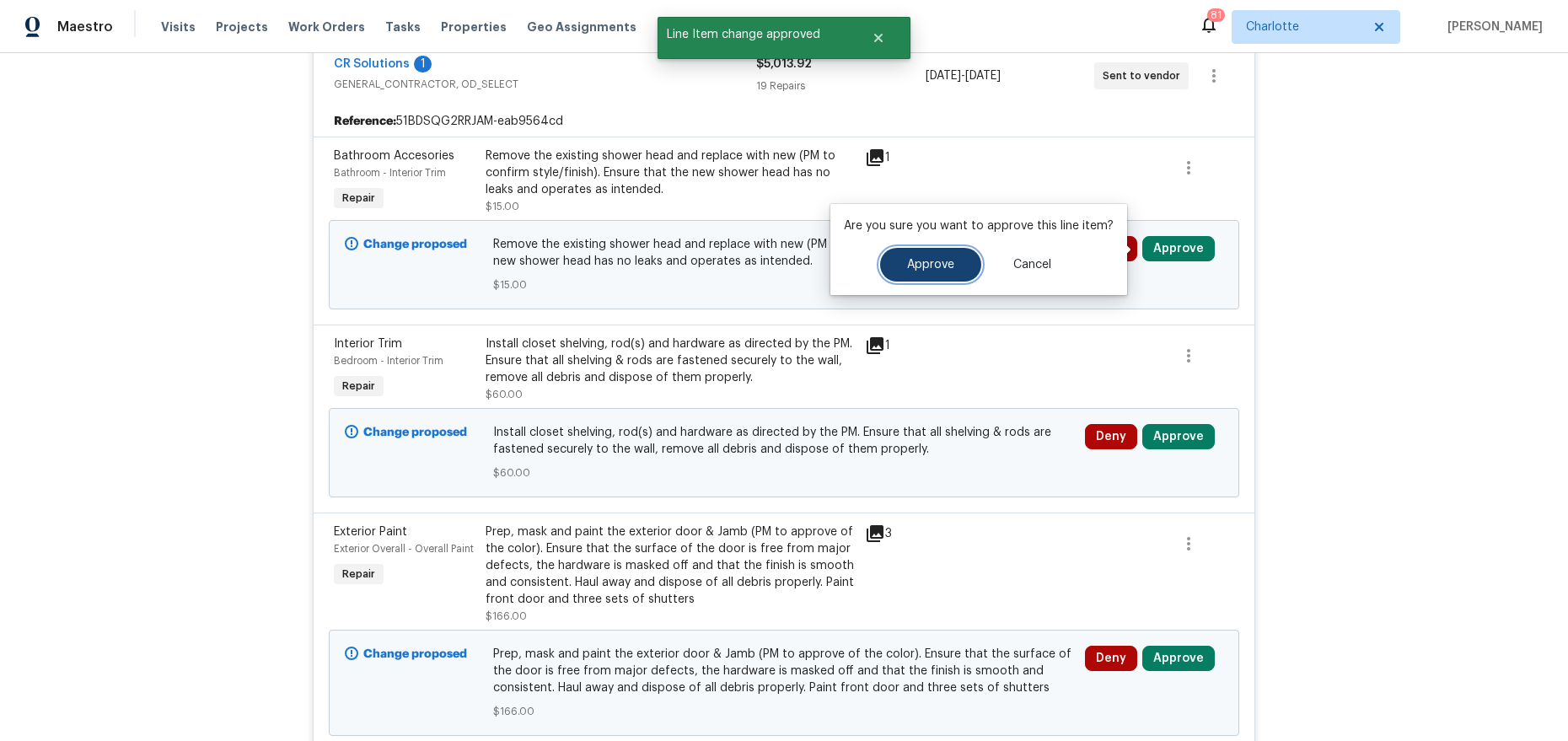
click at [947, 261] on span "Approve" at bounding box center [931, 265] width 47 height 13
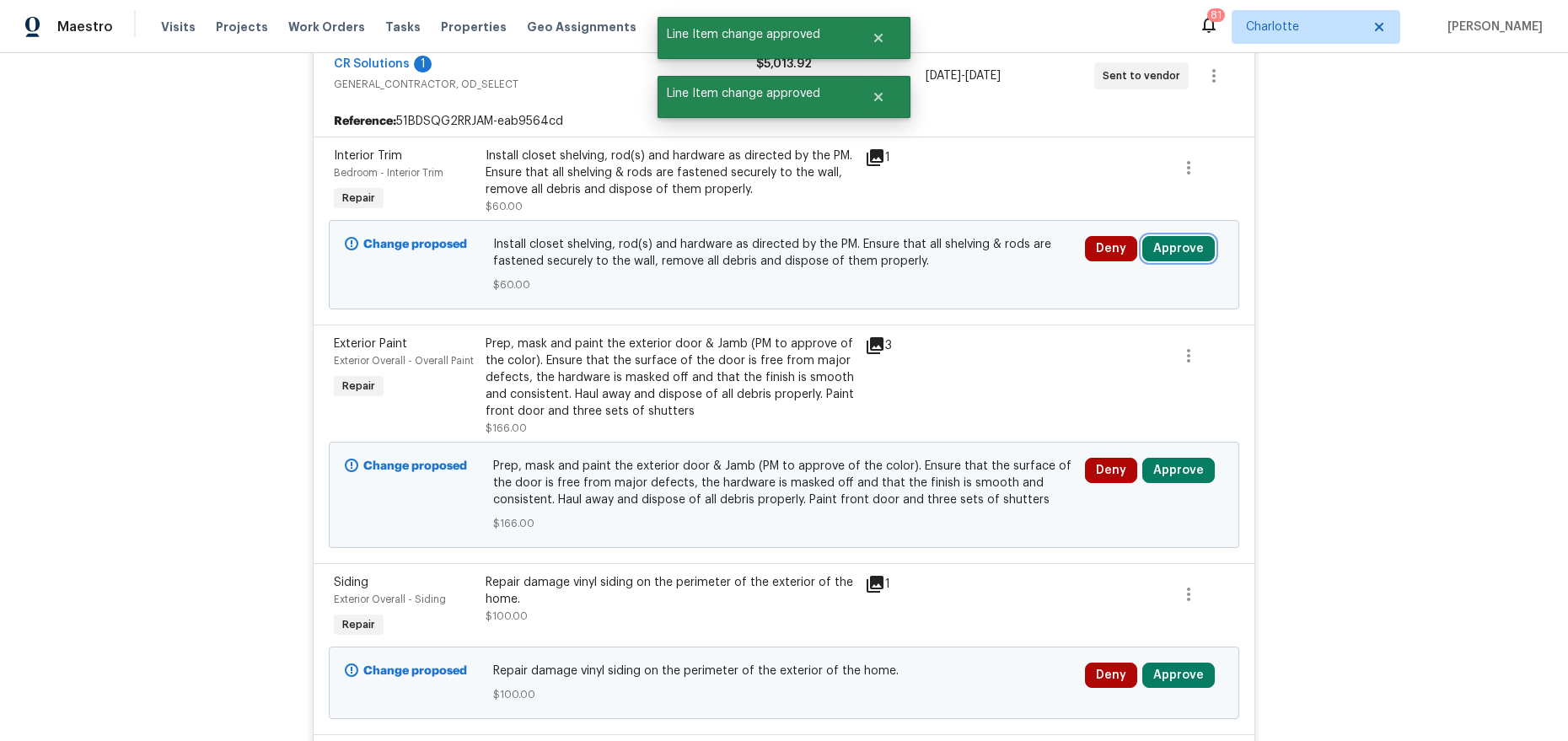
click at [1178, 250] on button "Approve" at bounding box center [1178, 248] width 72 height 25
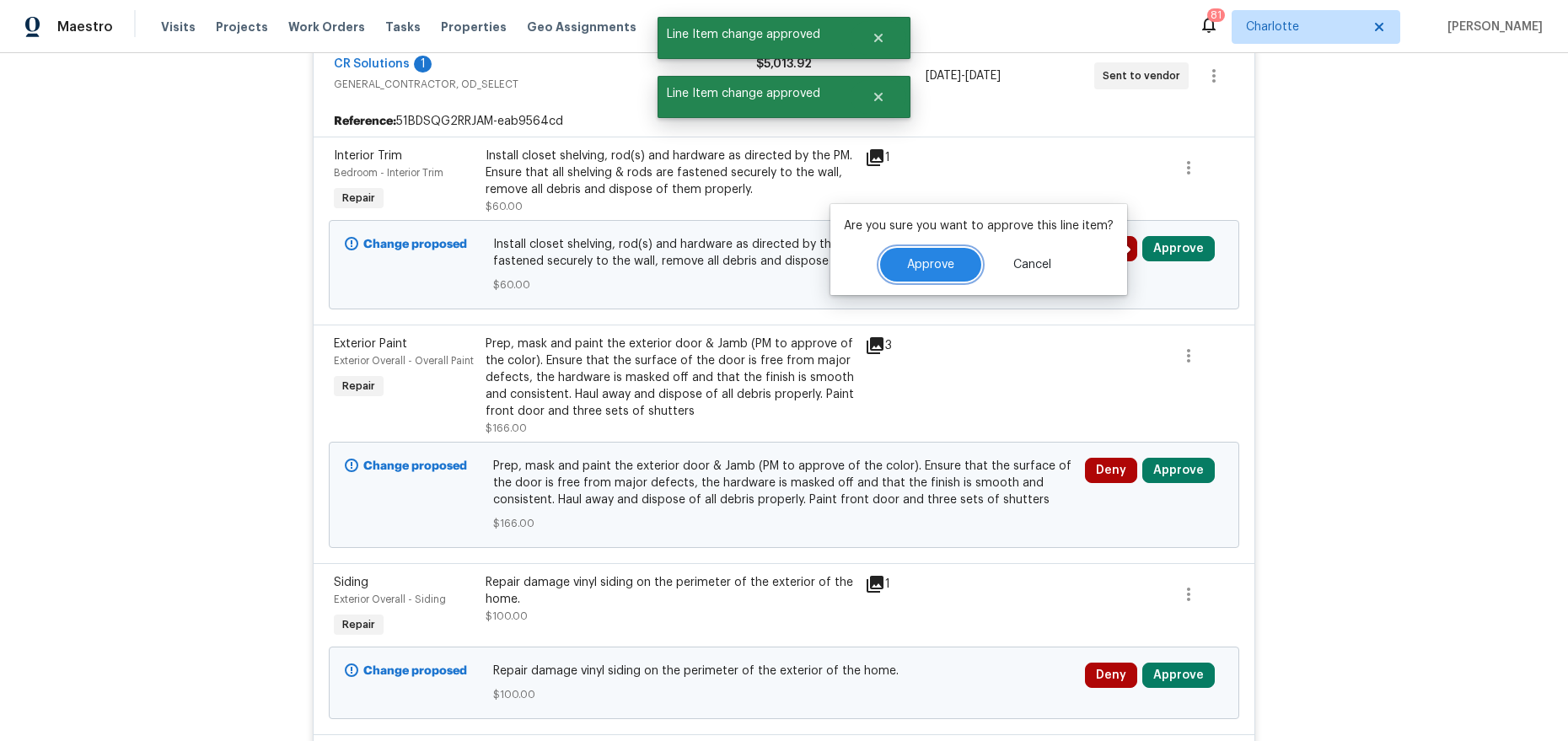
click at [925, 259] on span "Approve" at bounding box center [931, 265] width 47 height 13
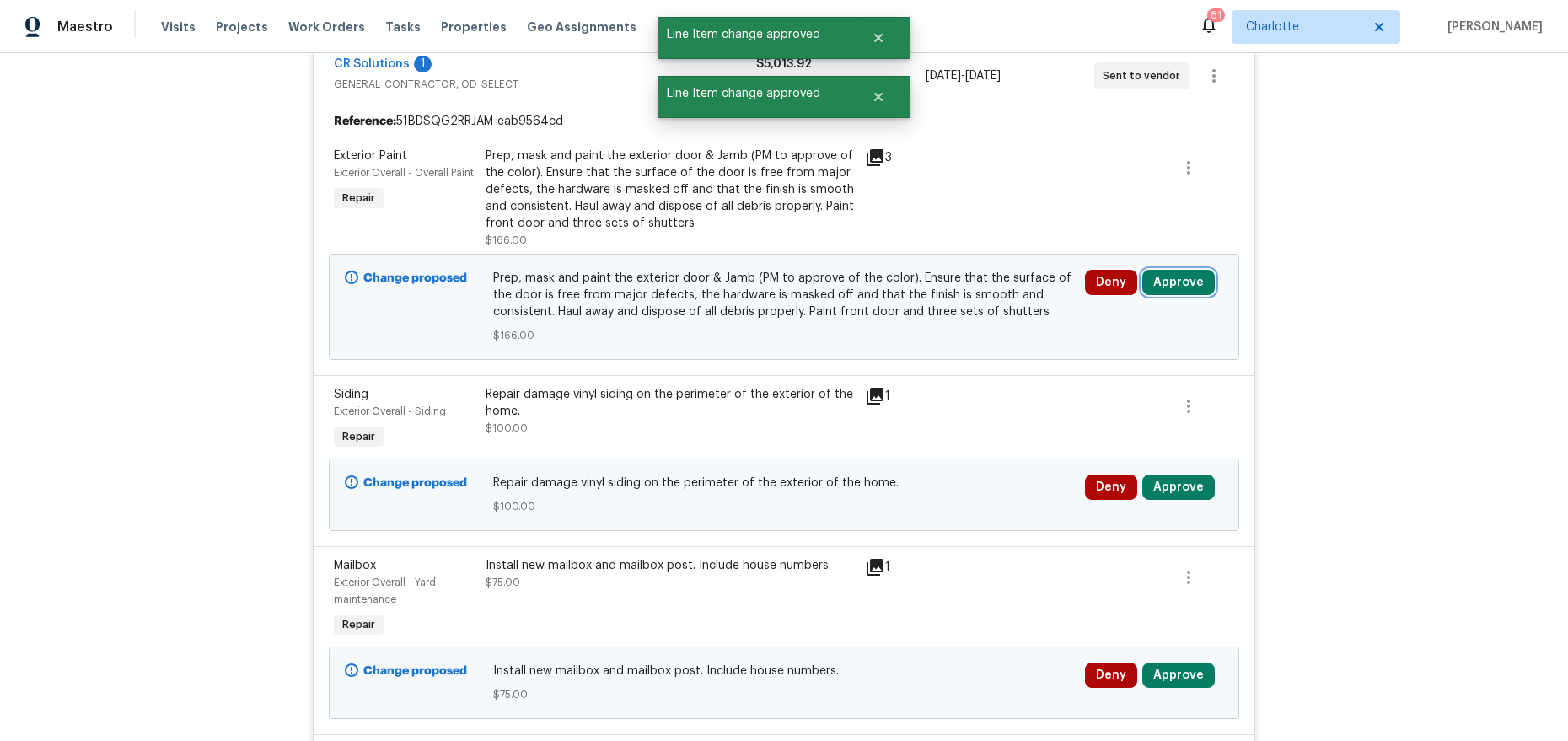
drag, startPoint x: 1179, startPoint y: 281, endPoint x: 1136, endPoint y: 282, distance: 43.0
click at [1179, 281] on button "Approve" at bounding box center [1178, 281] width 72 height 25
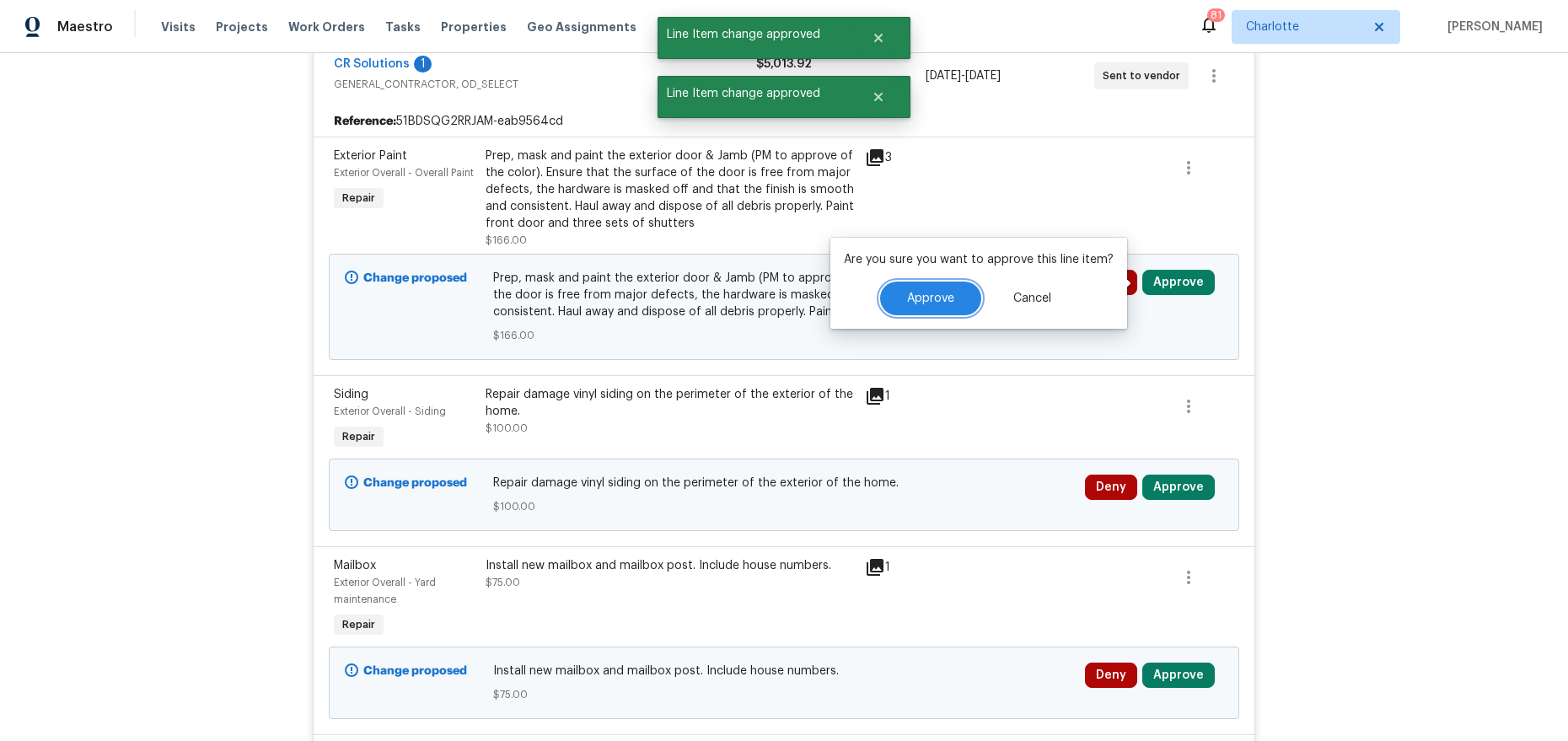
drag, startPoint x: 924, startPoint y: 292, endPoint x: 1009, endPoint y: 299, distance: 85.3
click at [923, 293] on span "Approve" at bounding box center [931, 299] width 47 height 13
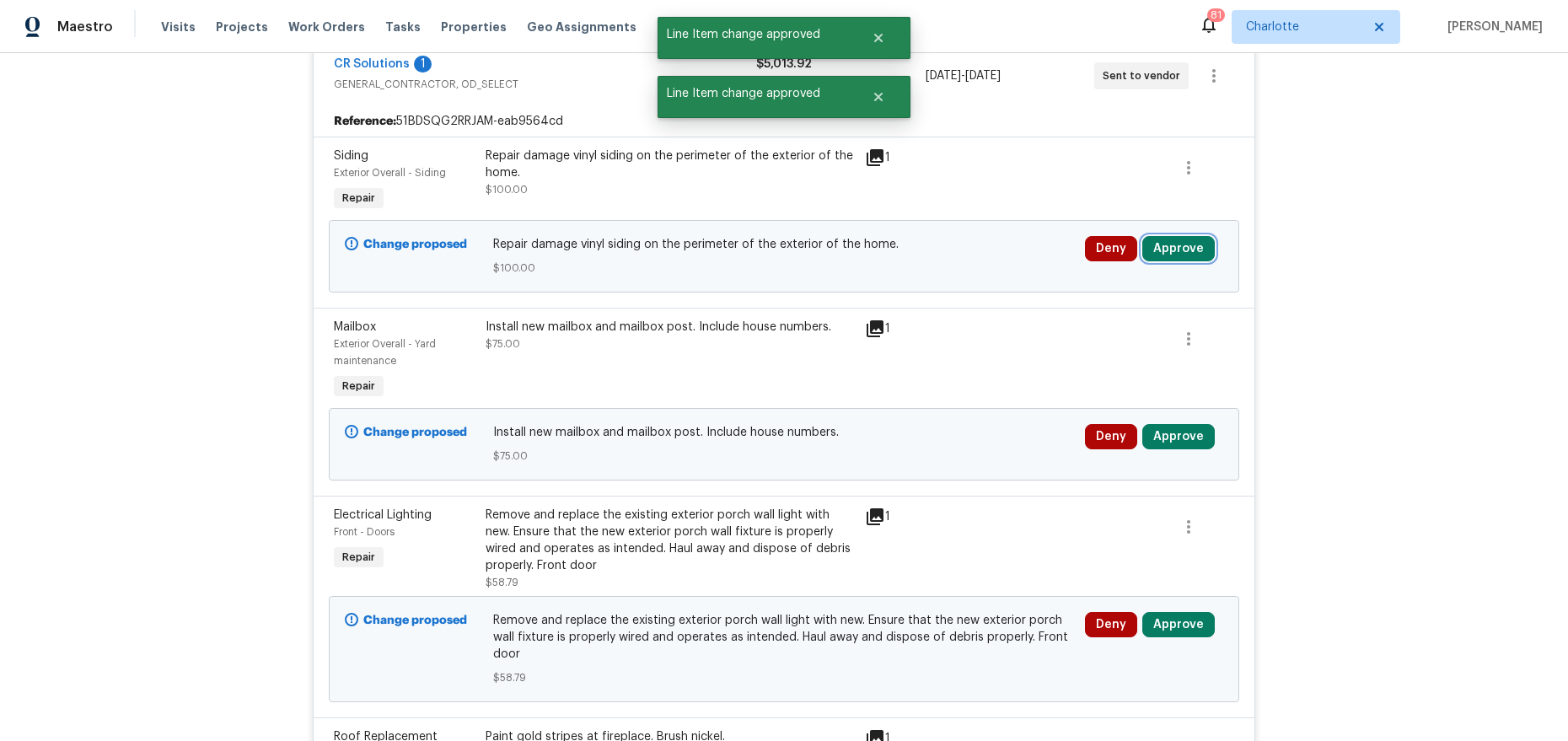
click at [1176, 252] on button "Approve" at bounding box center [1178, 248] width 72 height 25
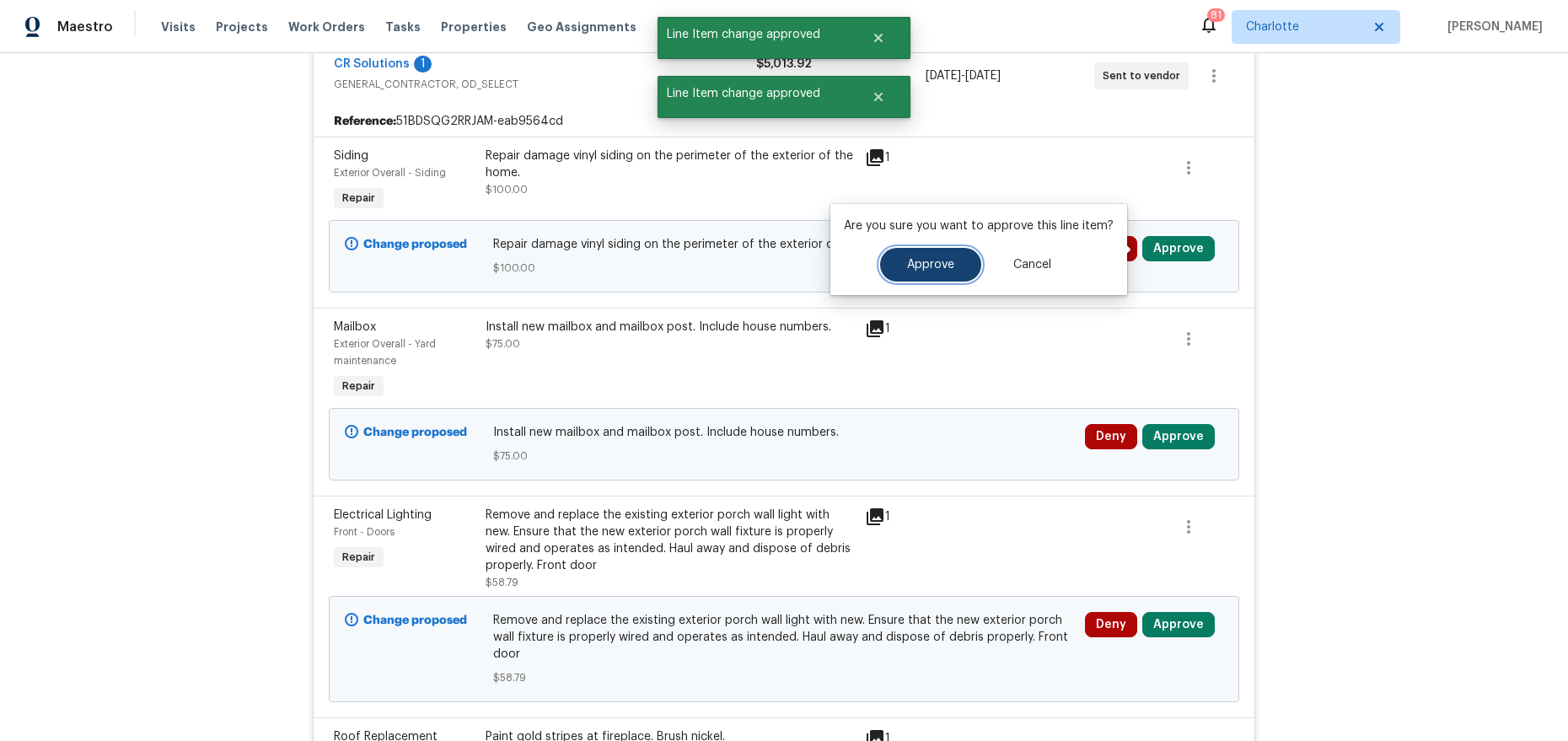
click at [937, 277] on button "Approve" at bounding box center [931, 264] width 101 height 34
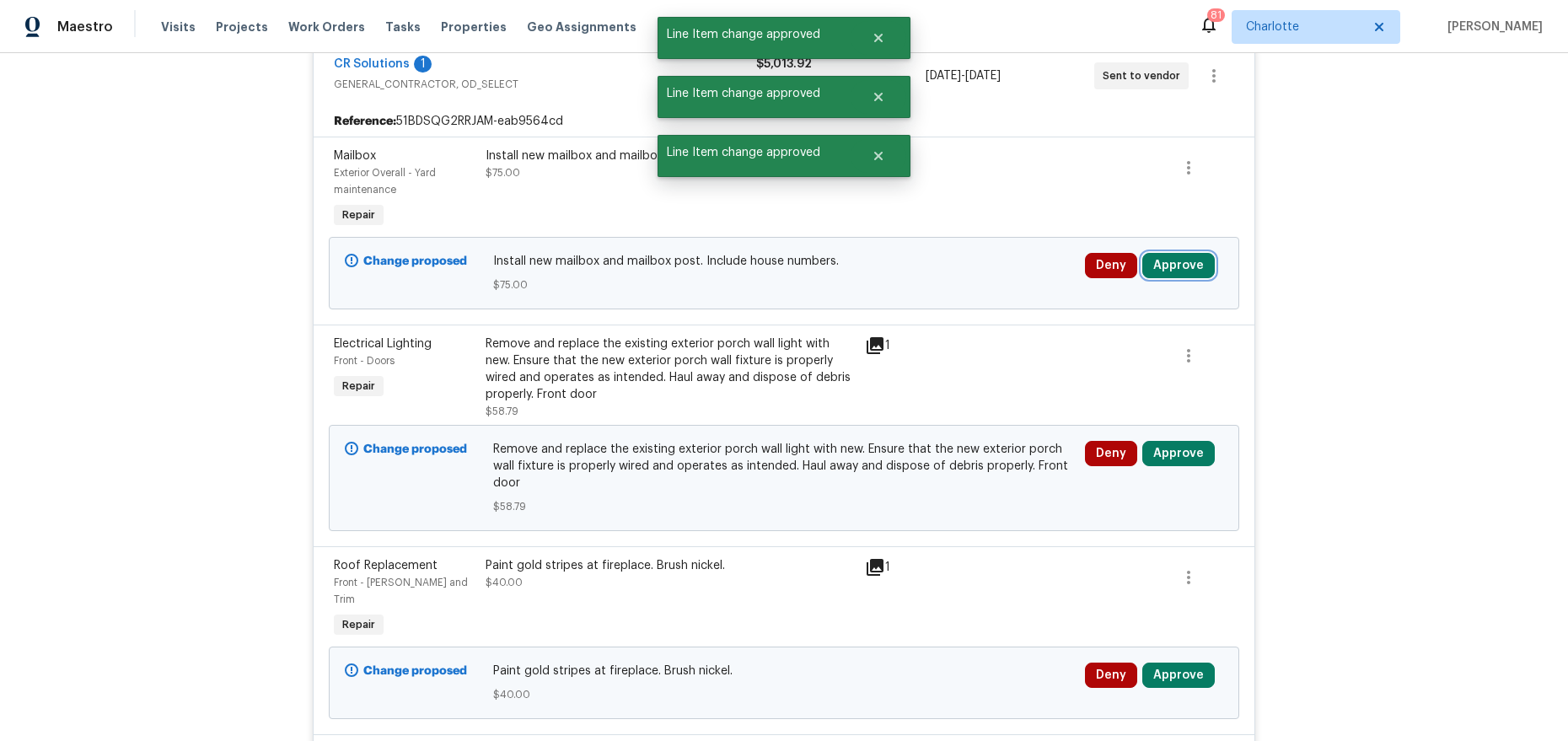
click at [1149, 266] on button "Approve" at bounding box center [1178, 265] width 72 height 25
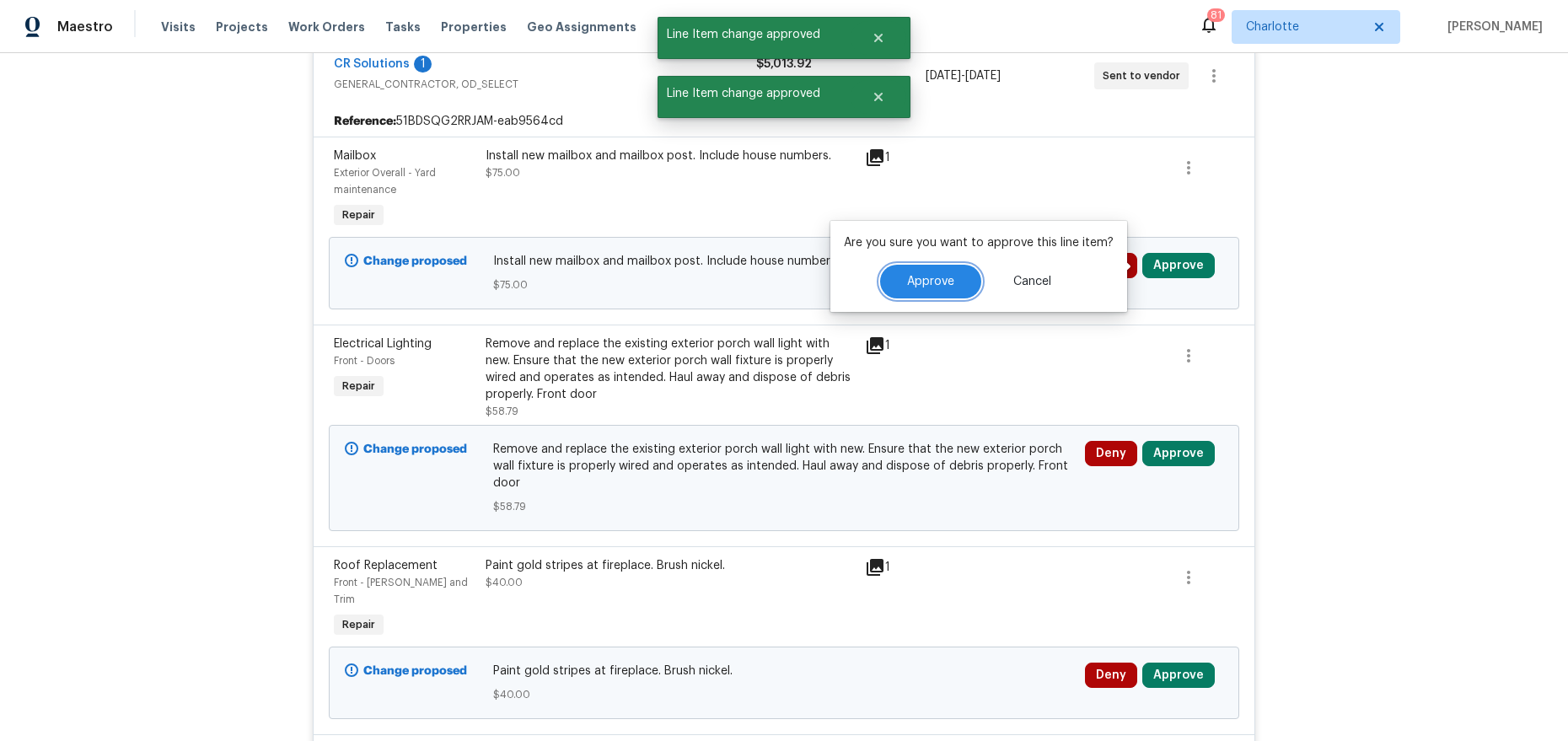
click at [886, 275] on button "Approve" at bounding box center [931, 281] width 101 height 34
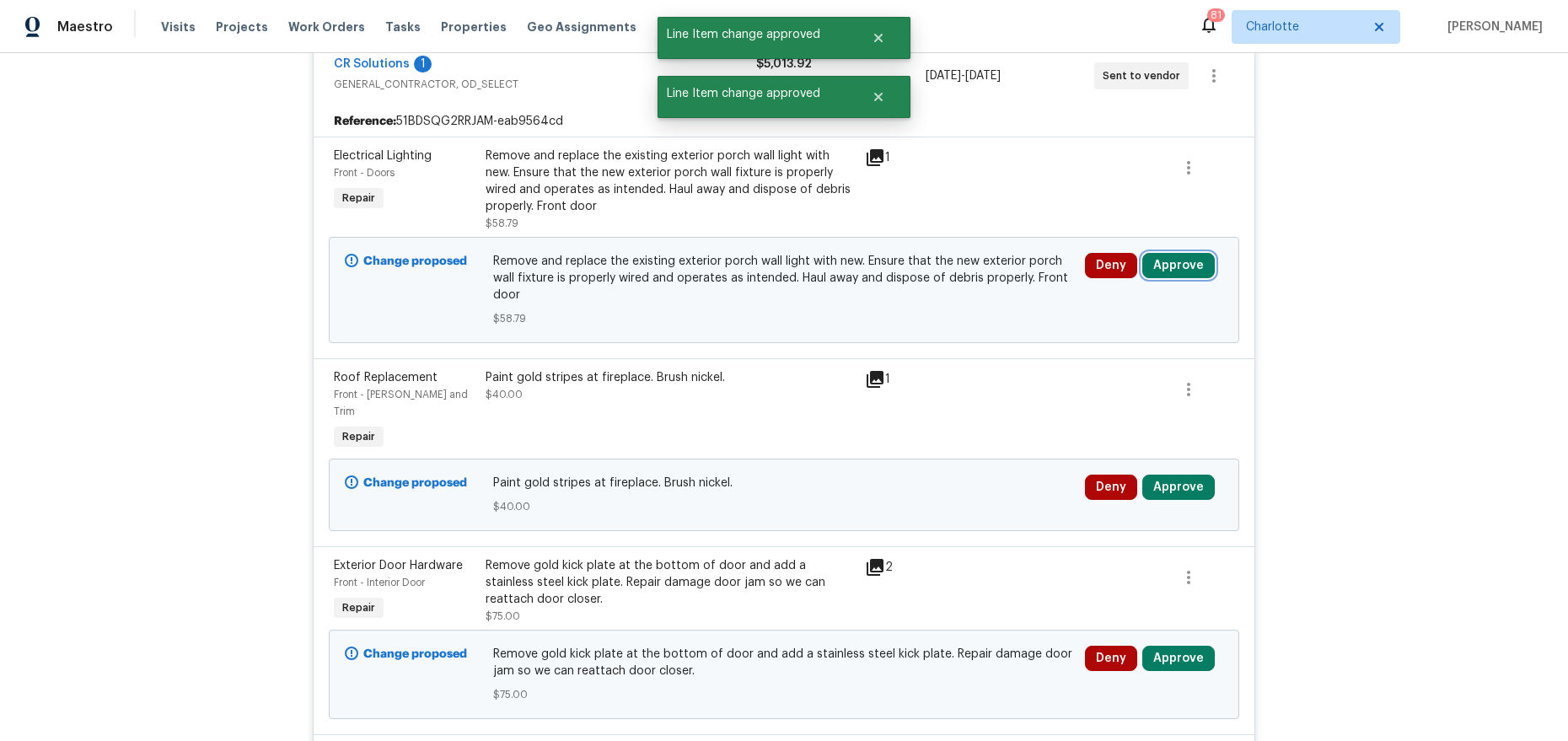
click at [1193, 271] on button "Approve" at bounding box center [1178, 265] width 72 height 25
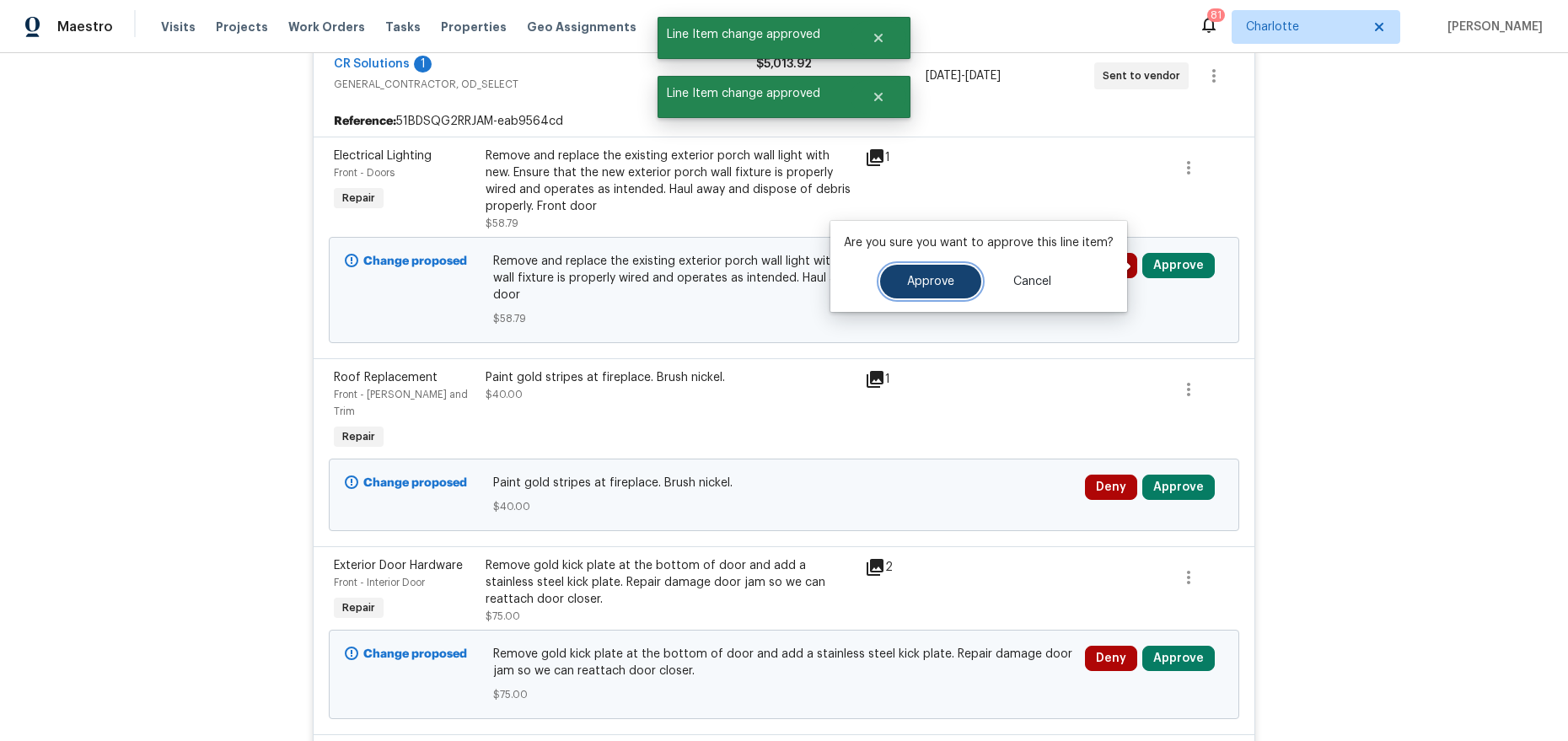
click at [936, 279] on span "Approve" at bounding box center [931, 281] width 47 height 13
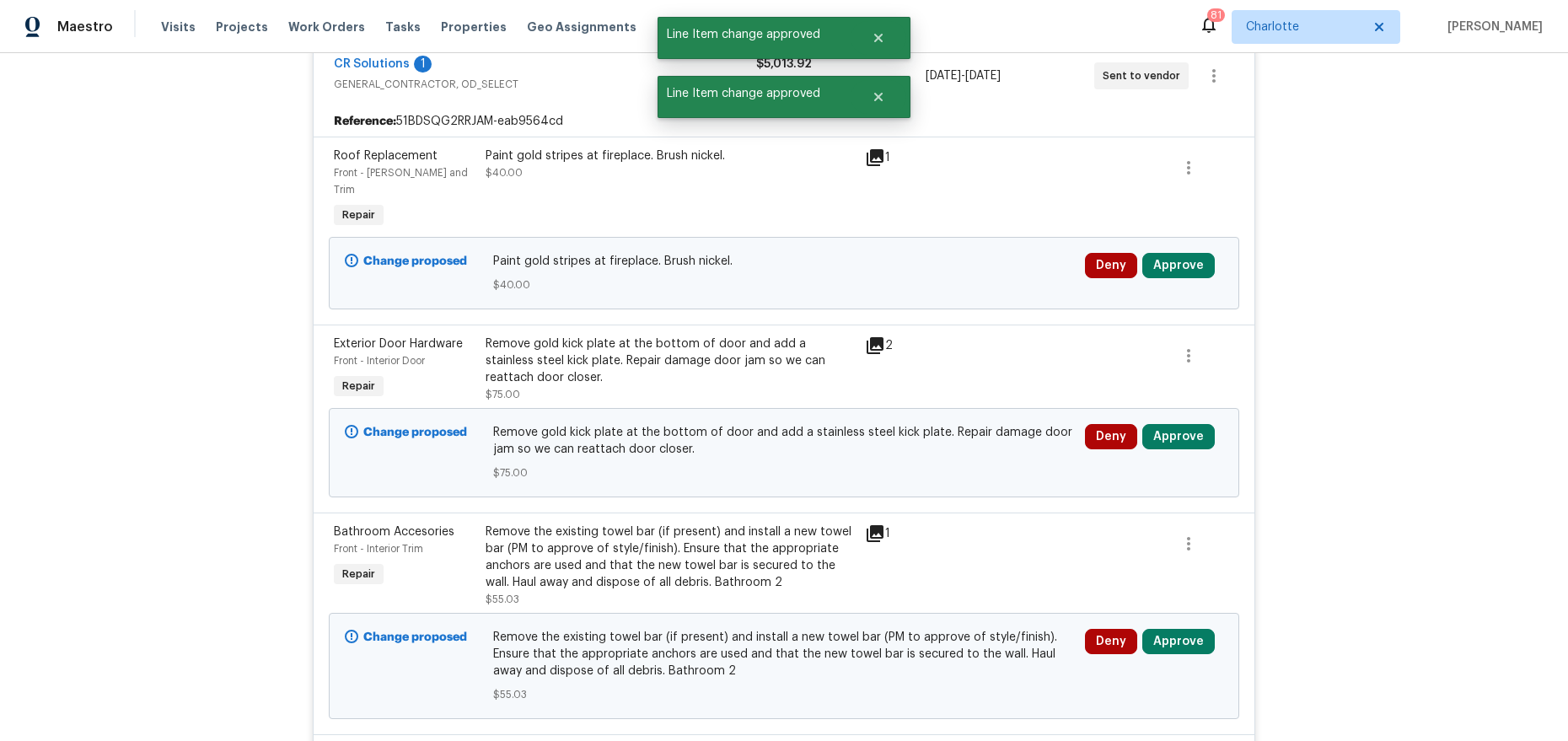
click at [1179, 270] on div "Deny Approve" at bounding box center [1153, 273] width 149 height 50
click at [1180, 253] on button "Approve" at bounding box center [1178, 265] width 72 height 25
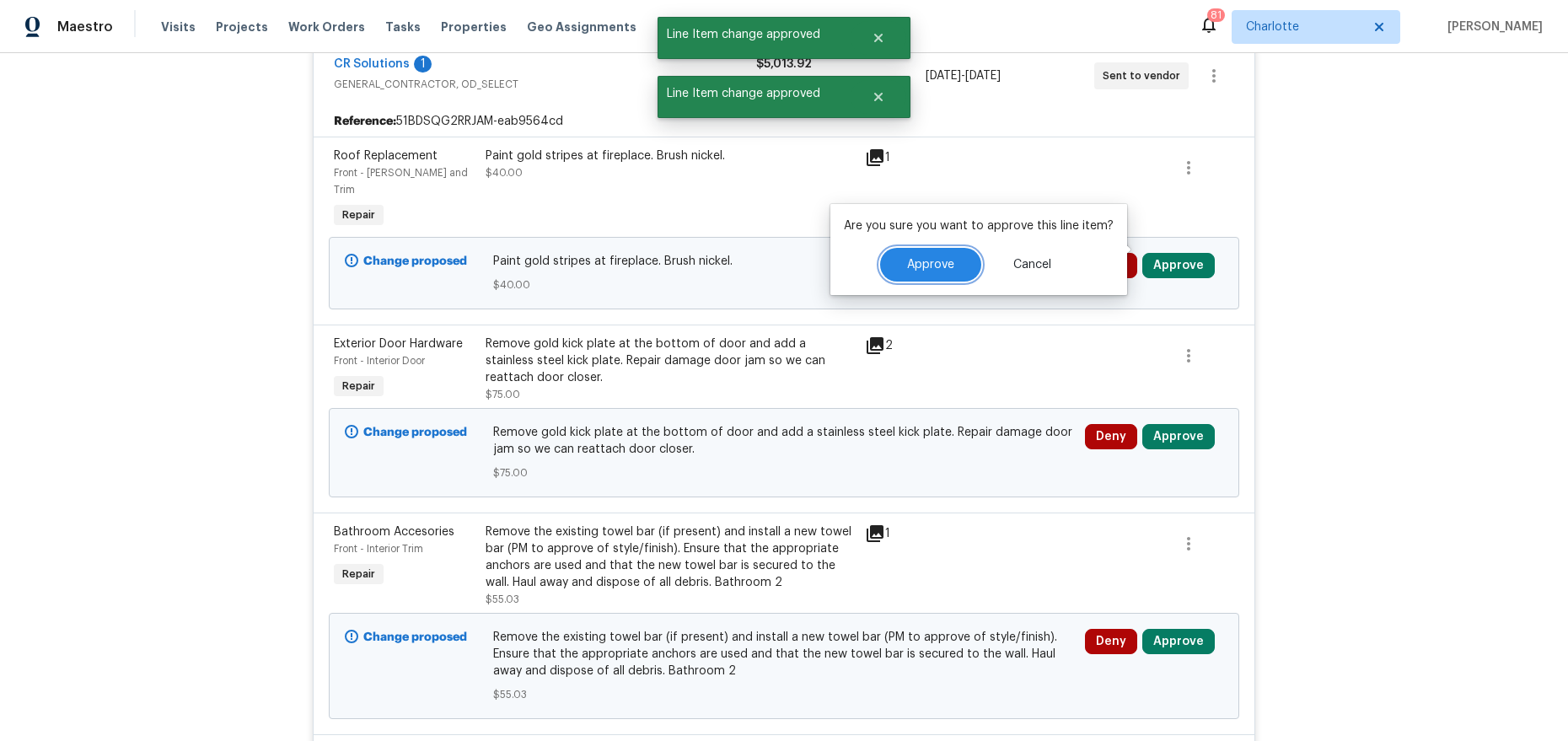
click at [913, 268] on span "Approve" at bounding box center [931, 265] width 47 height 13
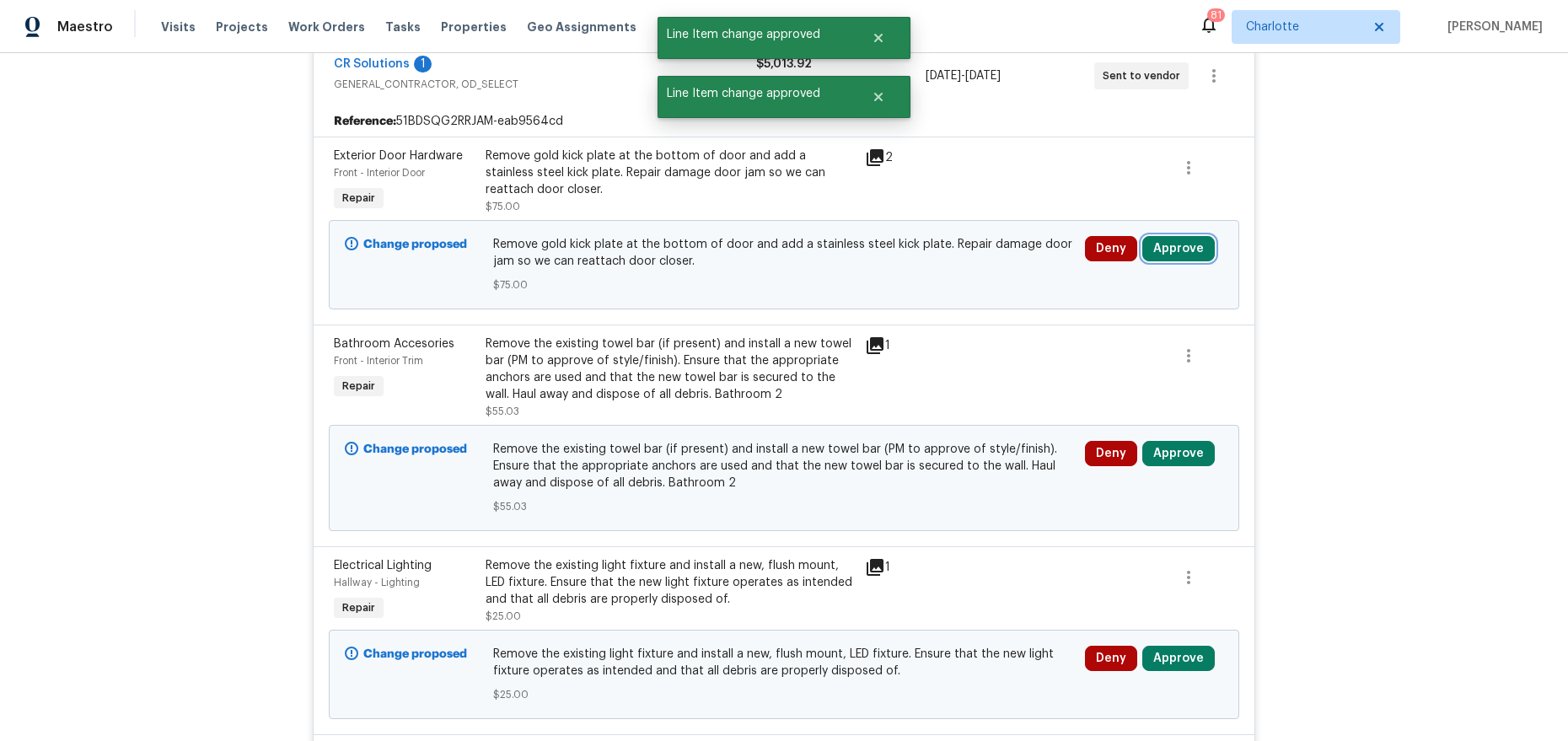
click at [1176, 249] on button "Approve" at bounding box center [1178, 248] width 72 height 25
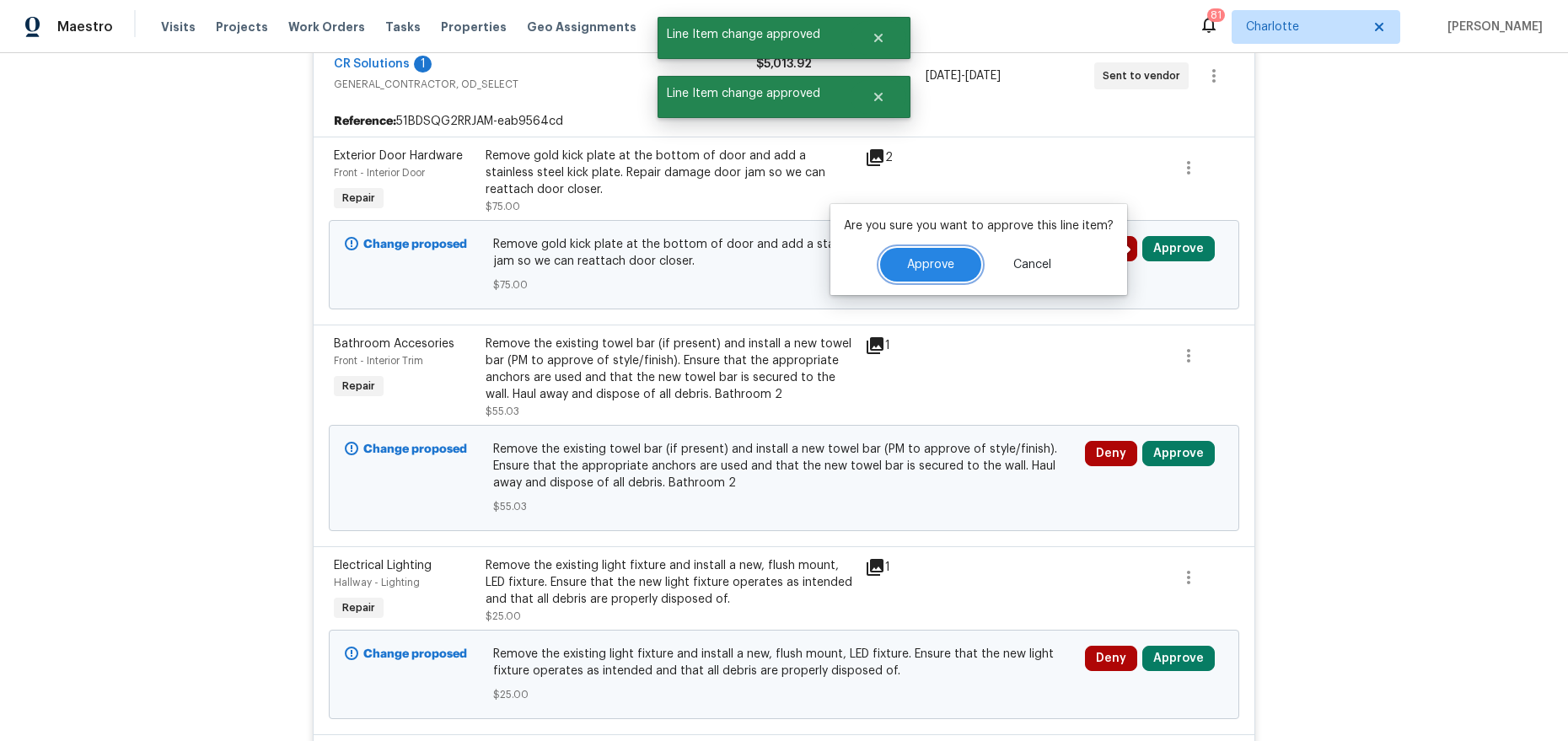
click at [920, 259] on span "Approve" at bounding box center [931, 265] width 47 height 13
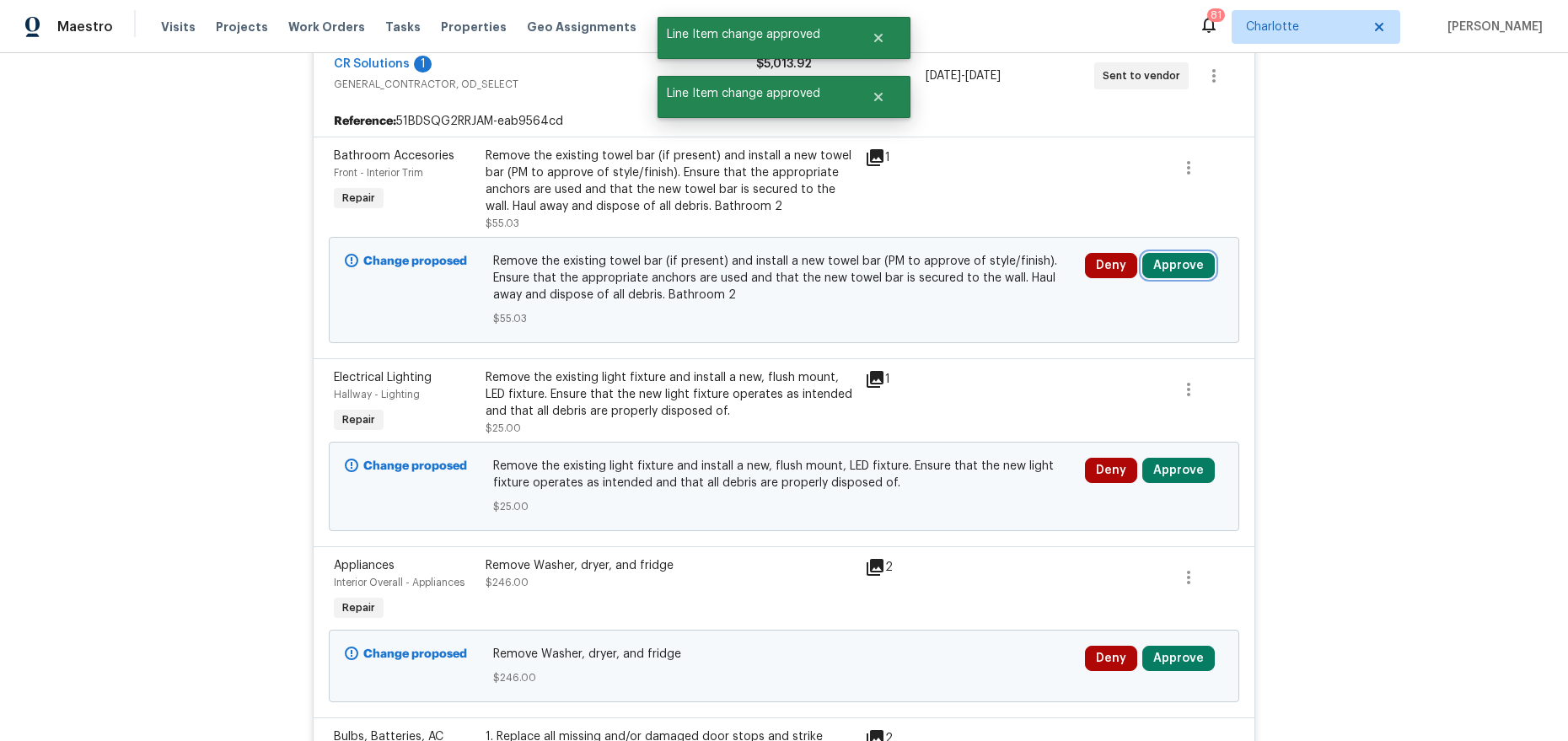
click at [1184, 265] on button "Approve" at bounding box center [1178, 265] width 72 height 25
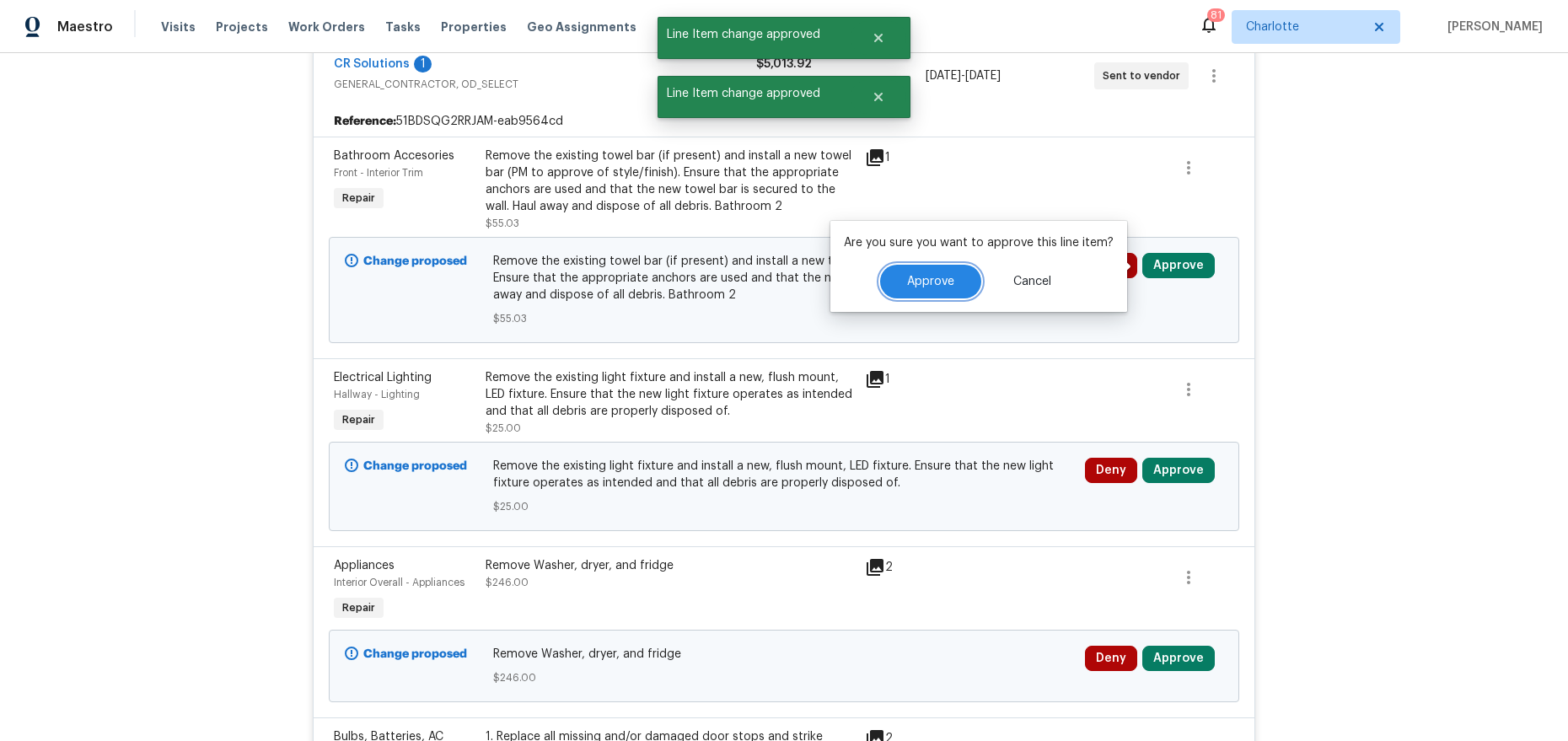
click at [906, 295] on button "Approve" at bounding box center [931, 281] width 101 height 34
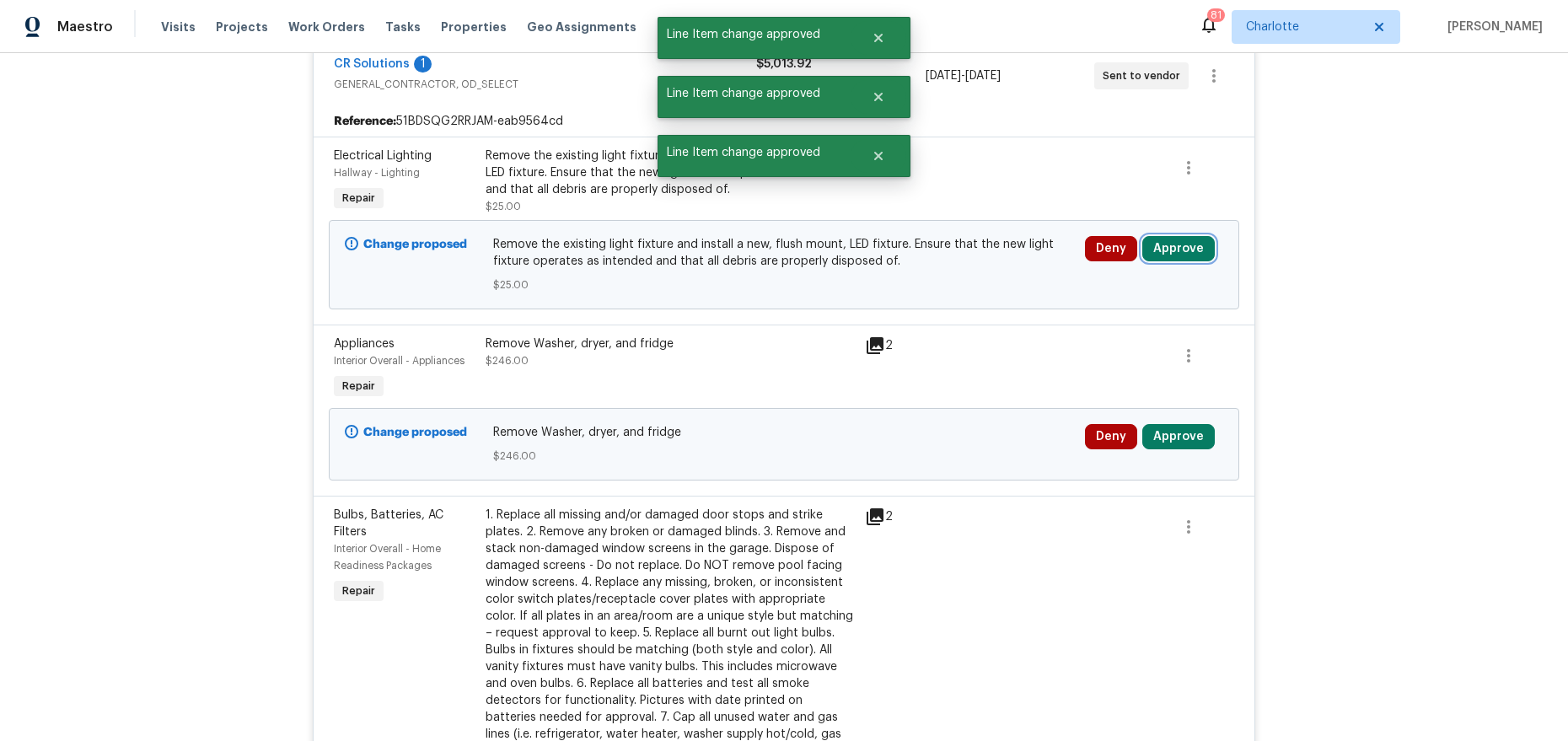
click at [1202, 243] on button "Approve" at bounding box center [1178, 248] width 72 height 25
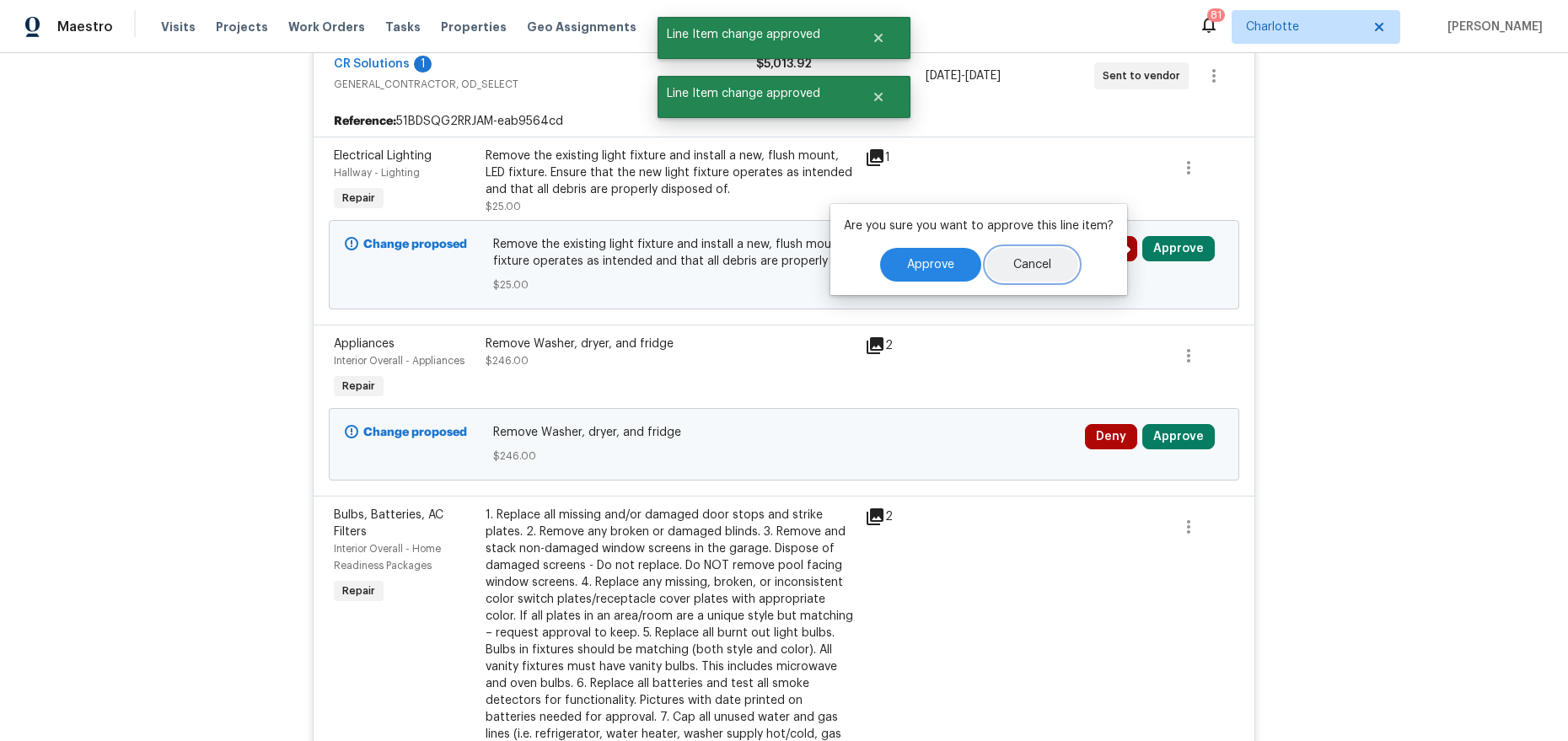
click at [987, 264] on button "Cancel" at bounding box center [1033, 264] width 92 height 34
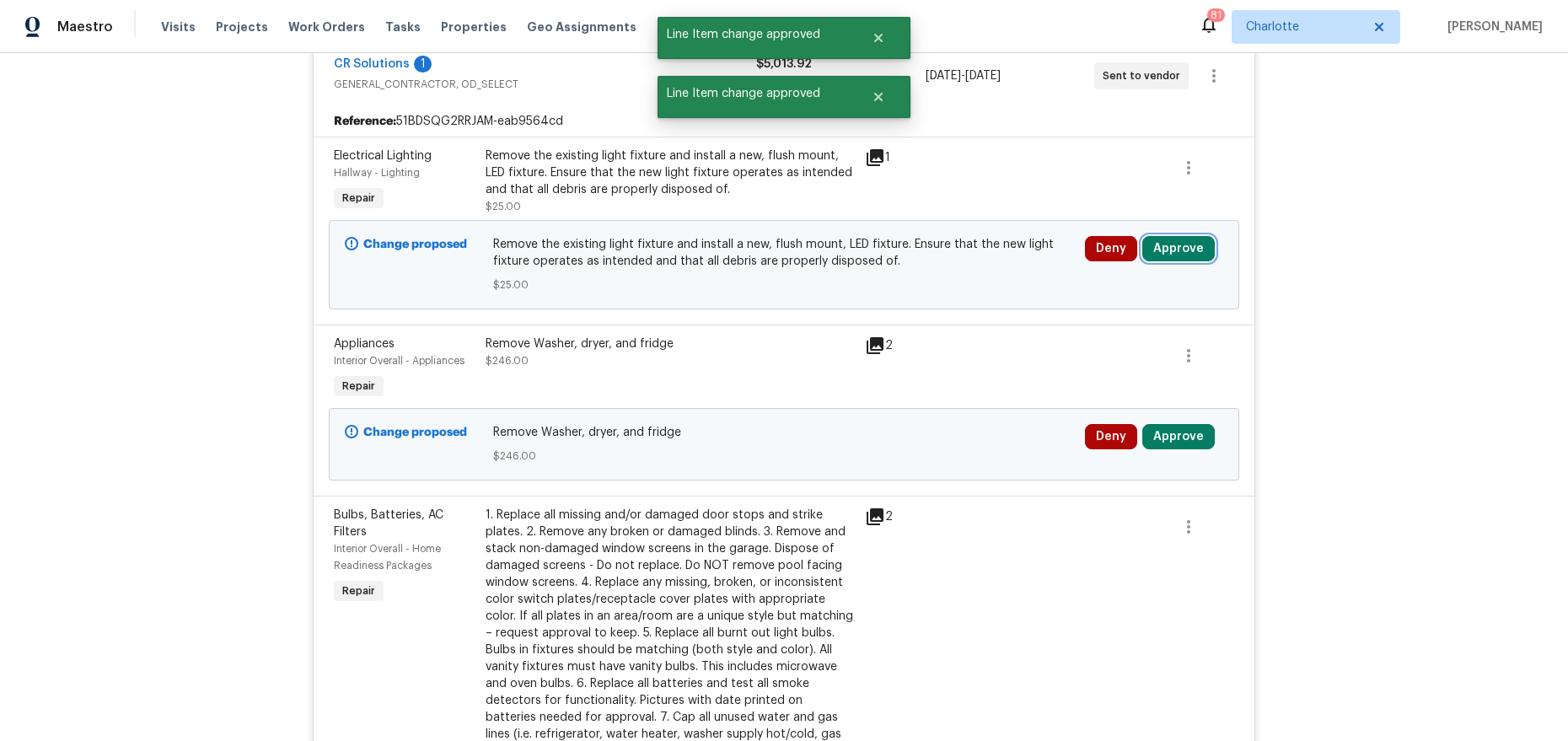
click at [1193, 254] on button "Approve" at bounding box center [1178, 248] width 72 height 25
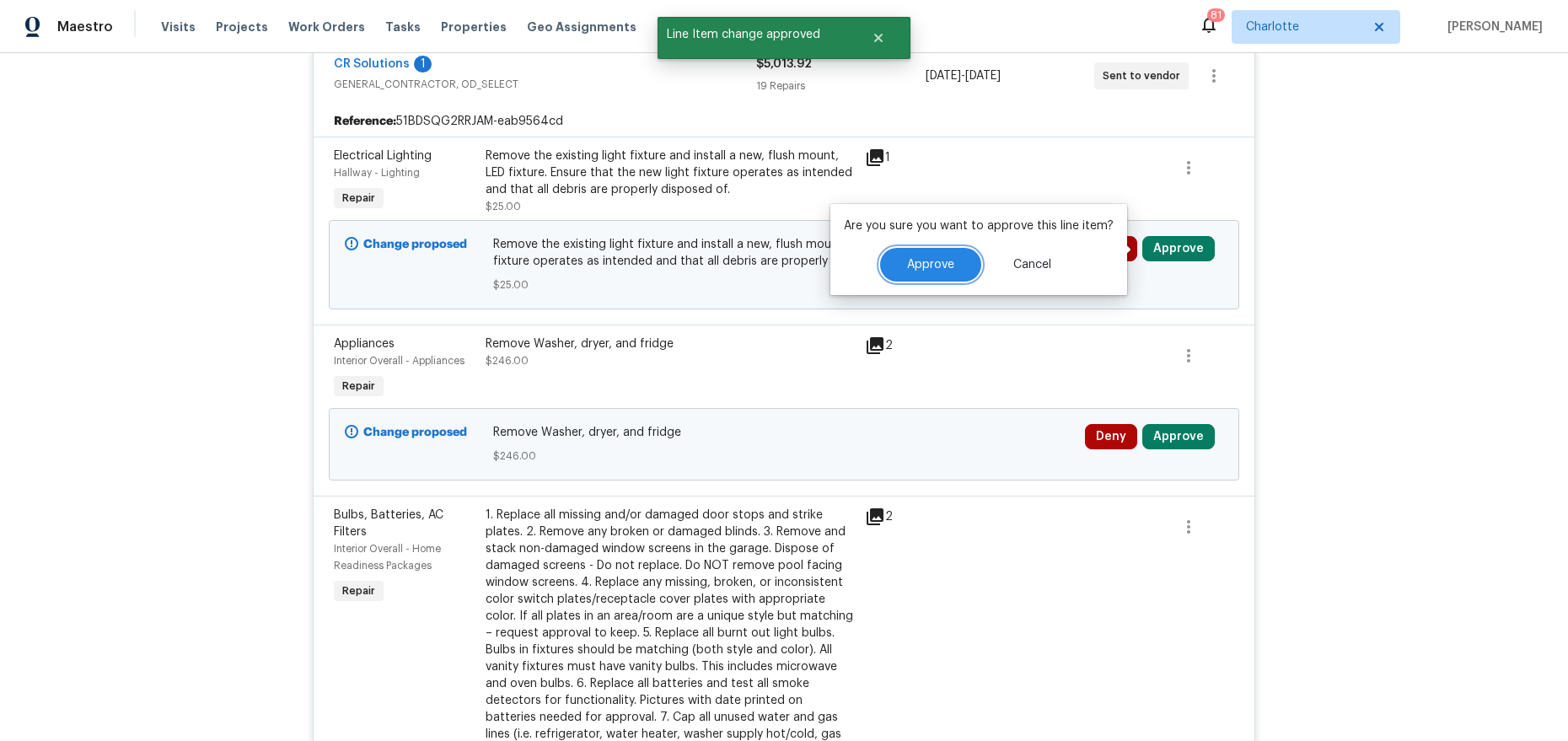
click at [973, 259] on button "Approve" at bounding box center [931, 264] width 101 height 34
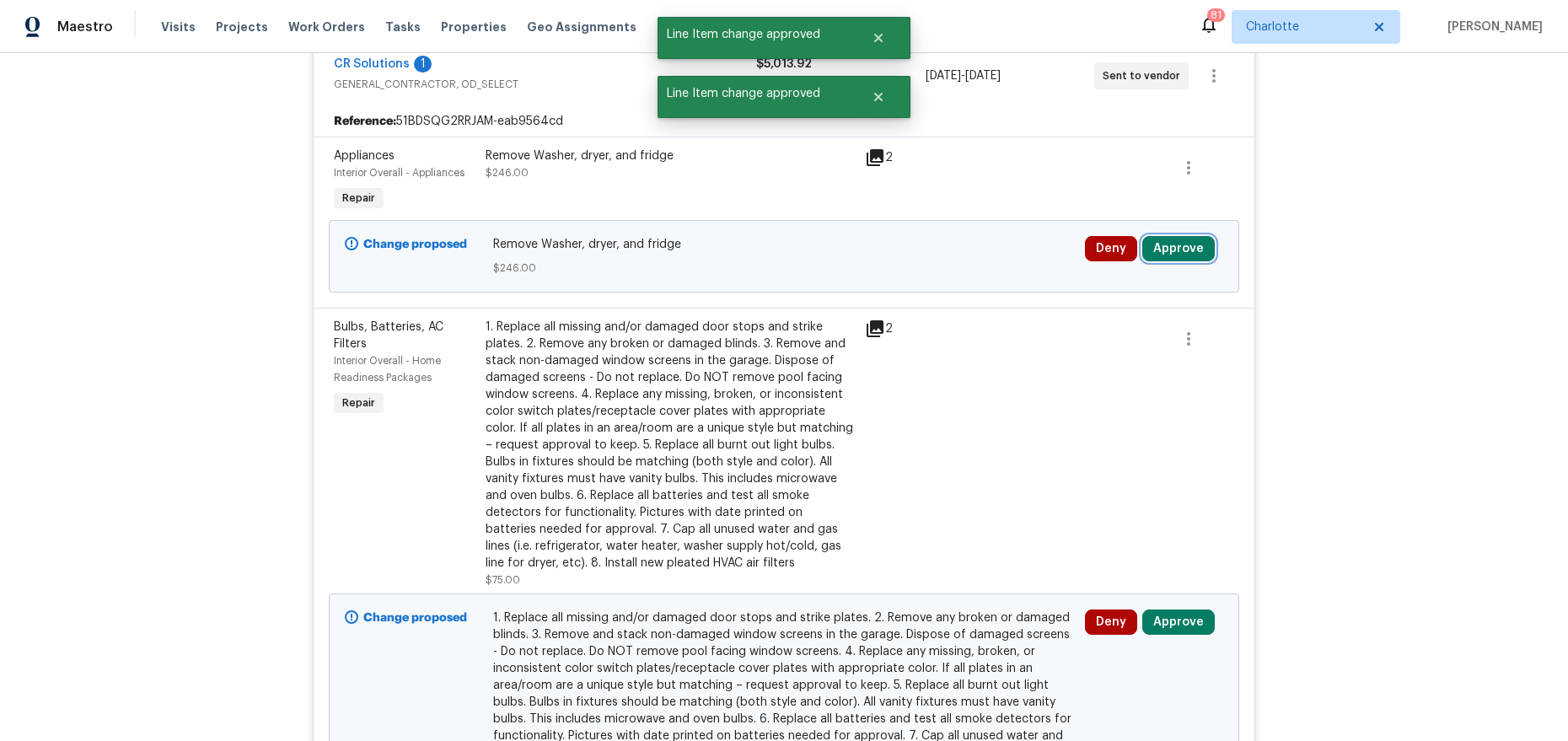
click at [1193, 257] on button "Approve" at bounding box center [1178, 248] width 72 height 25
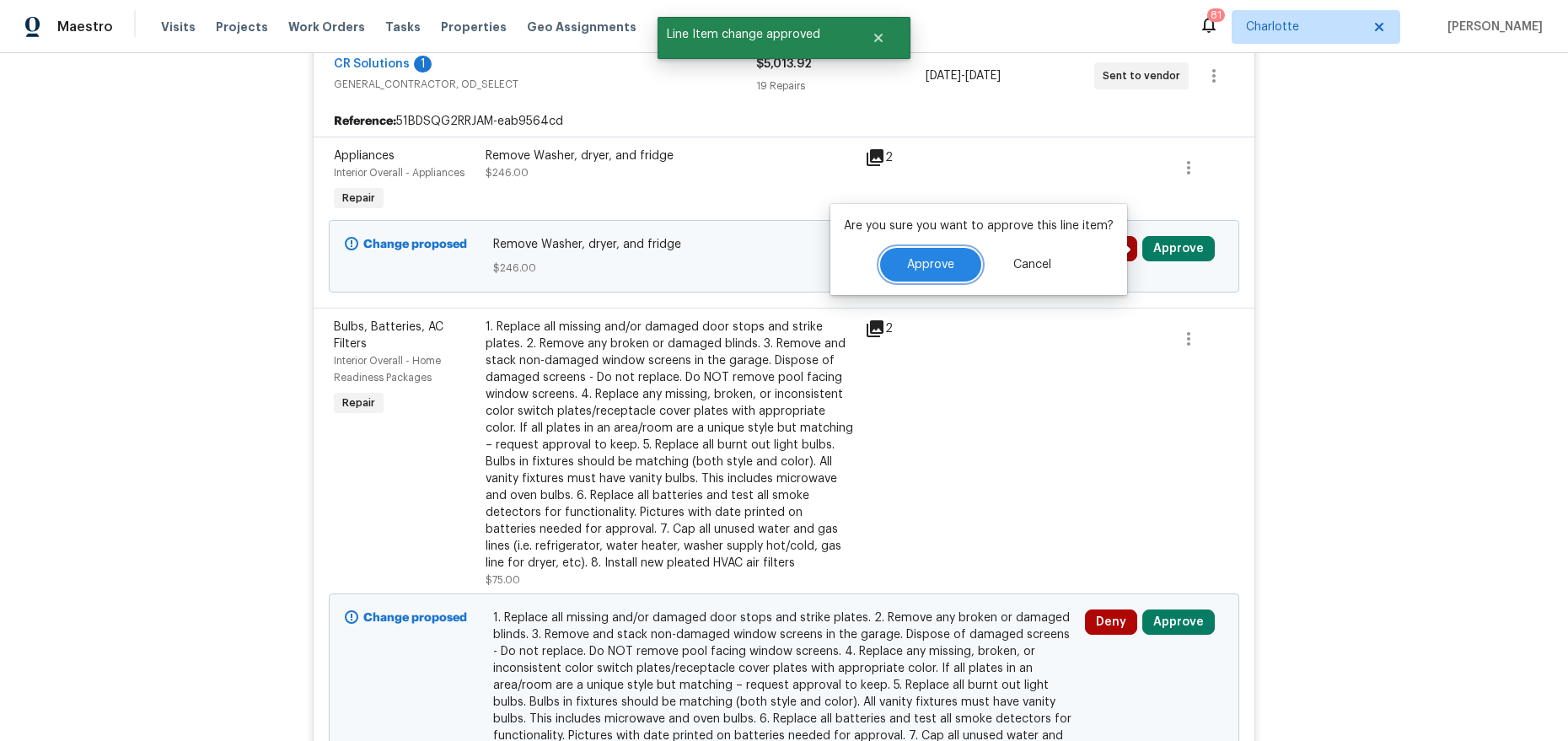
drag, startPoint x: 946, startPoint y: 264, endPoint x: 961, endPoint y: 264, distance: 15.0
click at [946, 264] on span "Approve" at bounding box center [931, 265] width 47 height 13
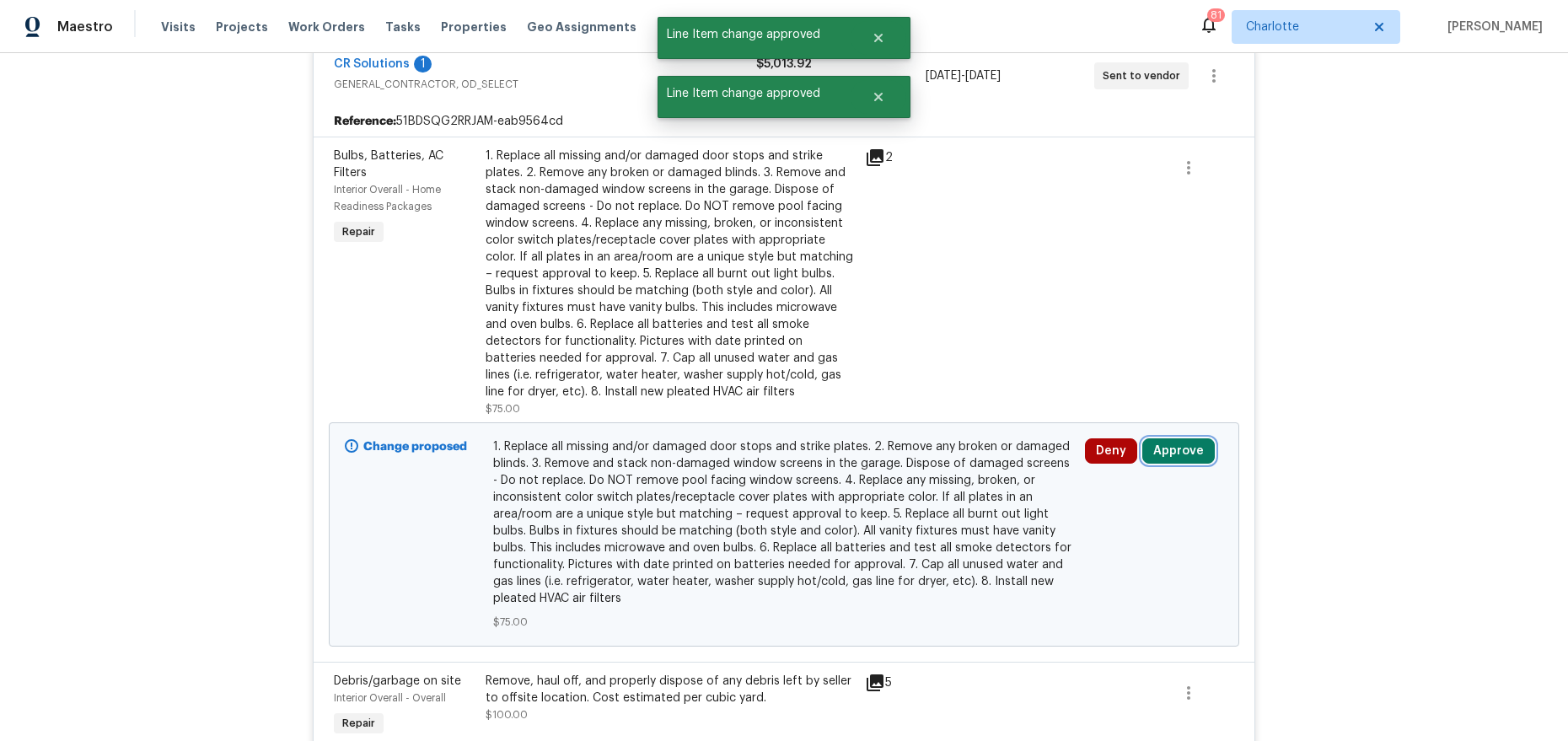
click at [1186, 453] on button "Approve" at bounding box center [1178, 450] width 72 height 25
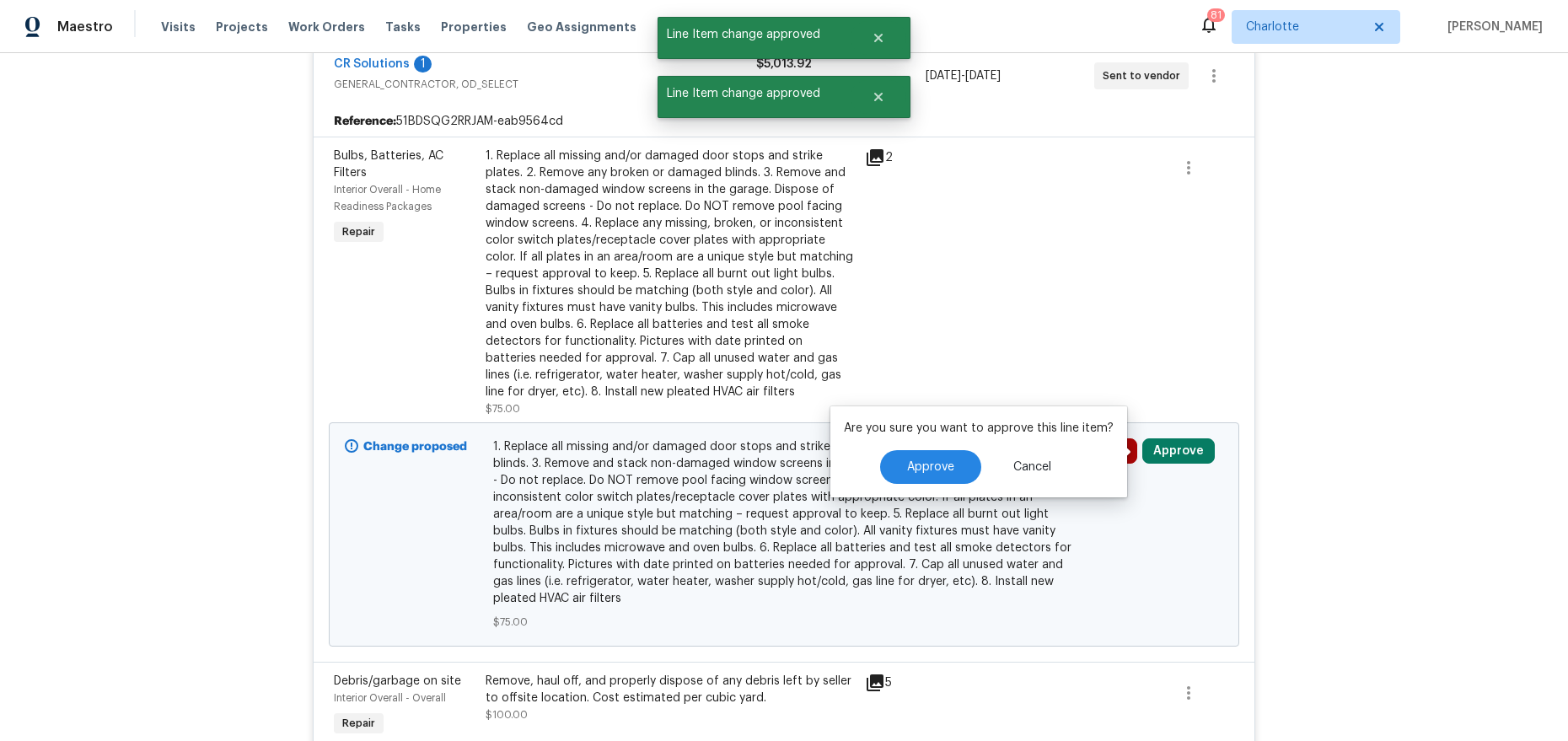
click at [957, 443] on div "Are you sure you want to approve this line item? Approve Cancel" at bounding box center [978, 452] width 296 height 91
click at [950, 458] on button "Approve" at bounding box center [931, 466] width 101 height 34
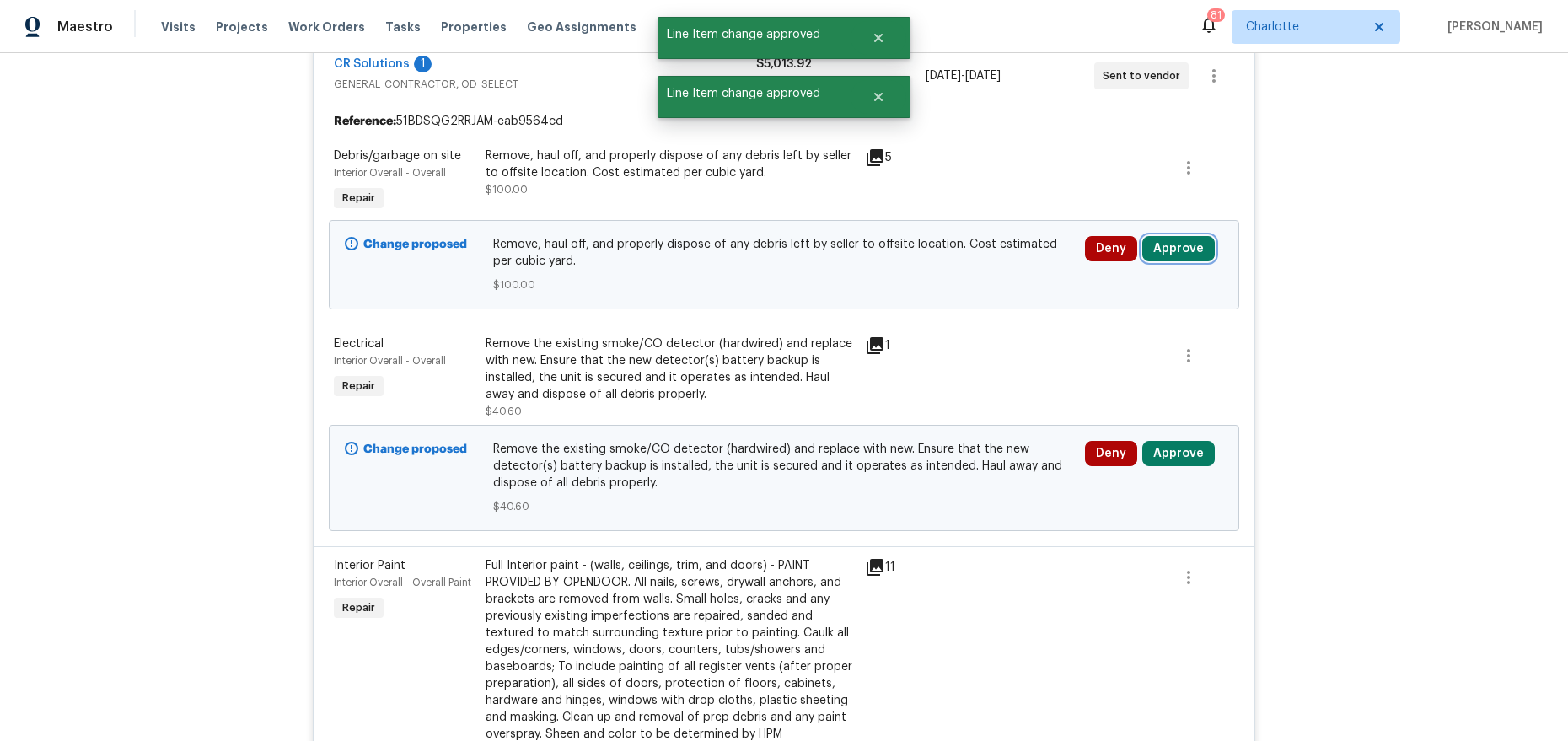
click at [1180, 251] on button "Approve" at bounding box center [1178, 248] width 72 height 25
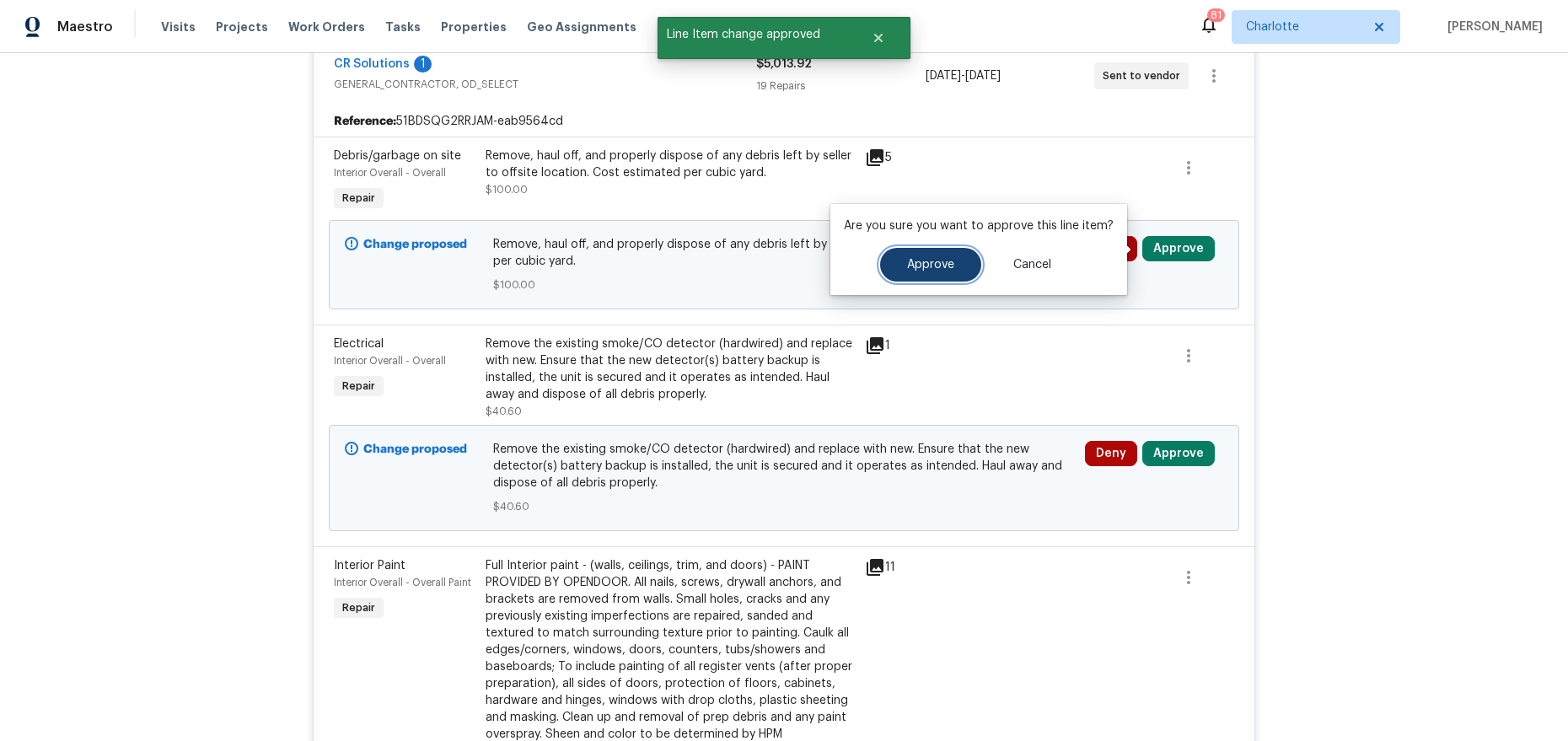
click at [930, 268] on span "Approve" at bounding box center [931, 265] width 47 height 13
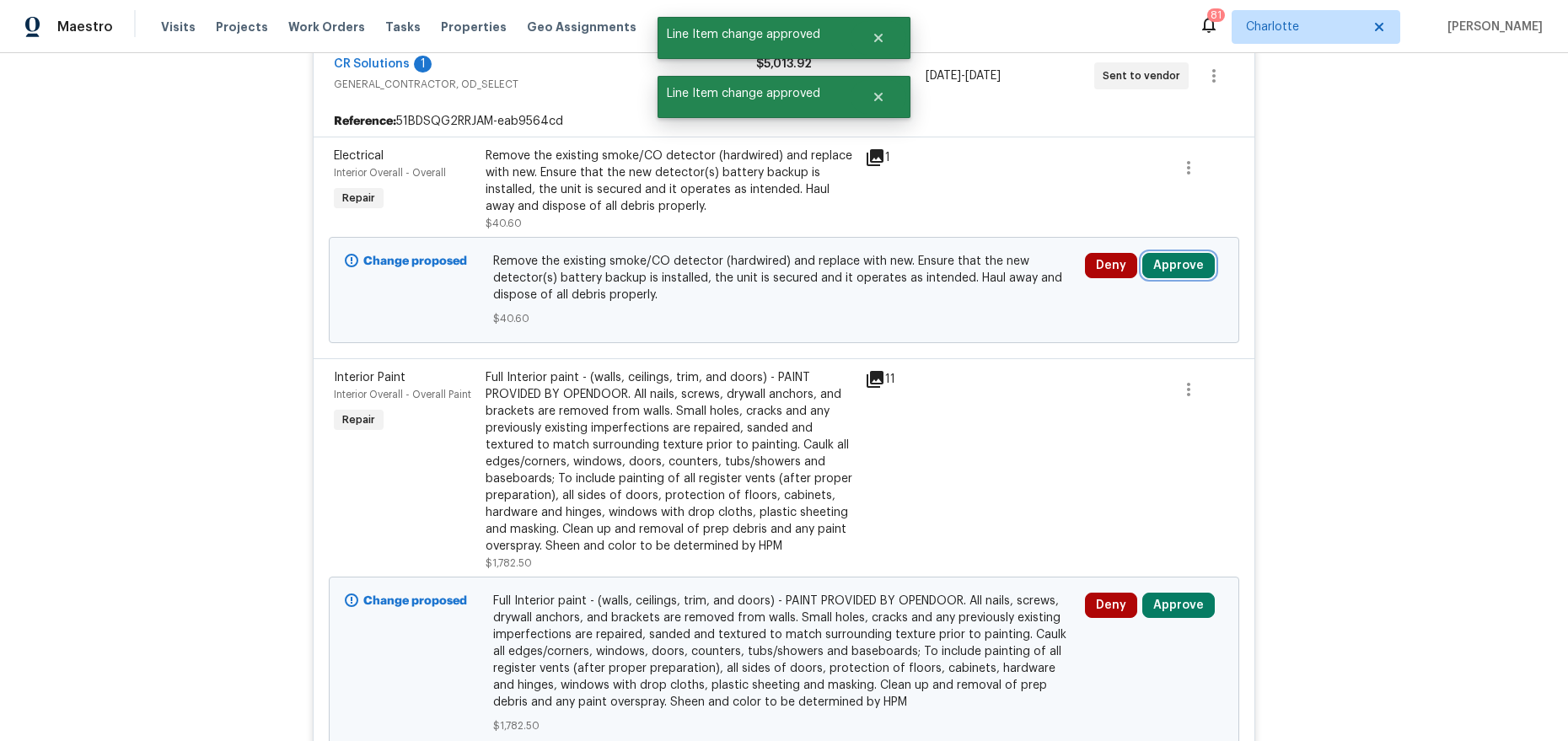
click at [1181, 259] on button "Approve" at bounding box center [1178, 265] width 72 height 25
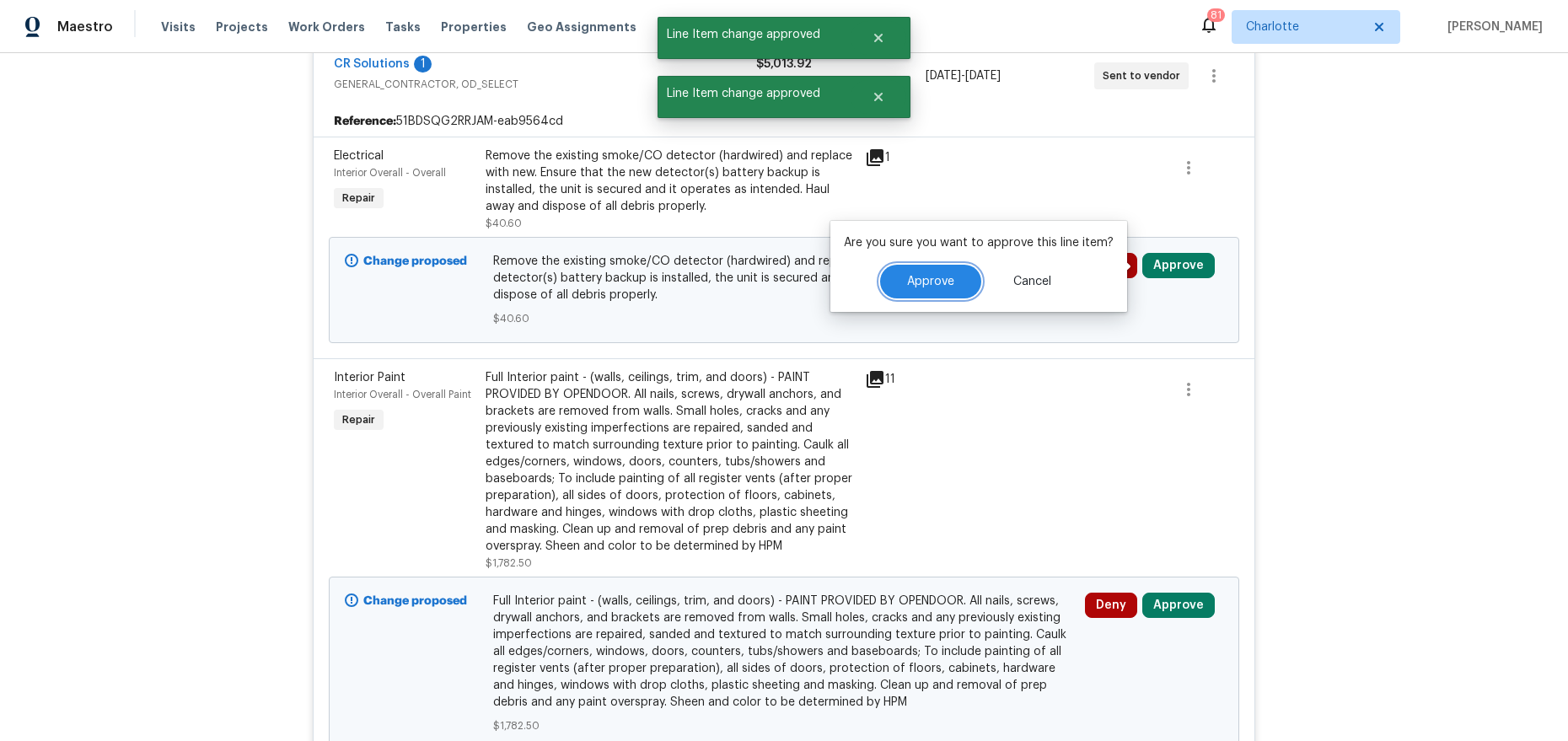
click at [948, 275] on span "Approve" at bounding box center [931, 281] width 47 height 13
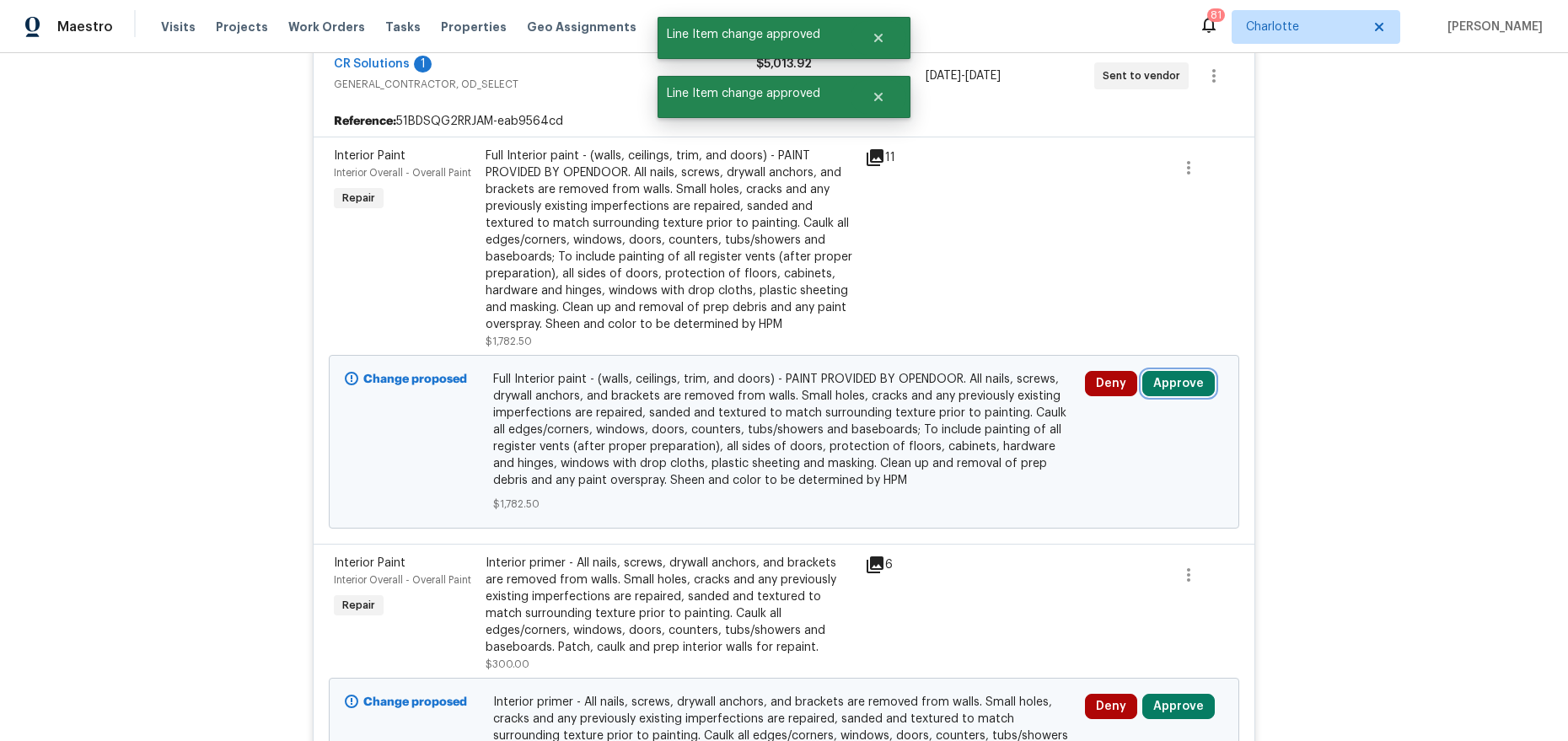
drag, startPoint x: 1183, startPoint y: 386, endPoint x: 1146, endPoint y: 390, distance: 37.2
click at [1183, 386] on button "Approve" at bounding box center [1178, 383] width 72 height 25
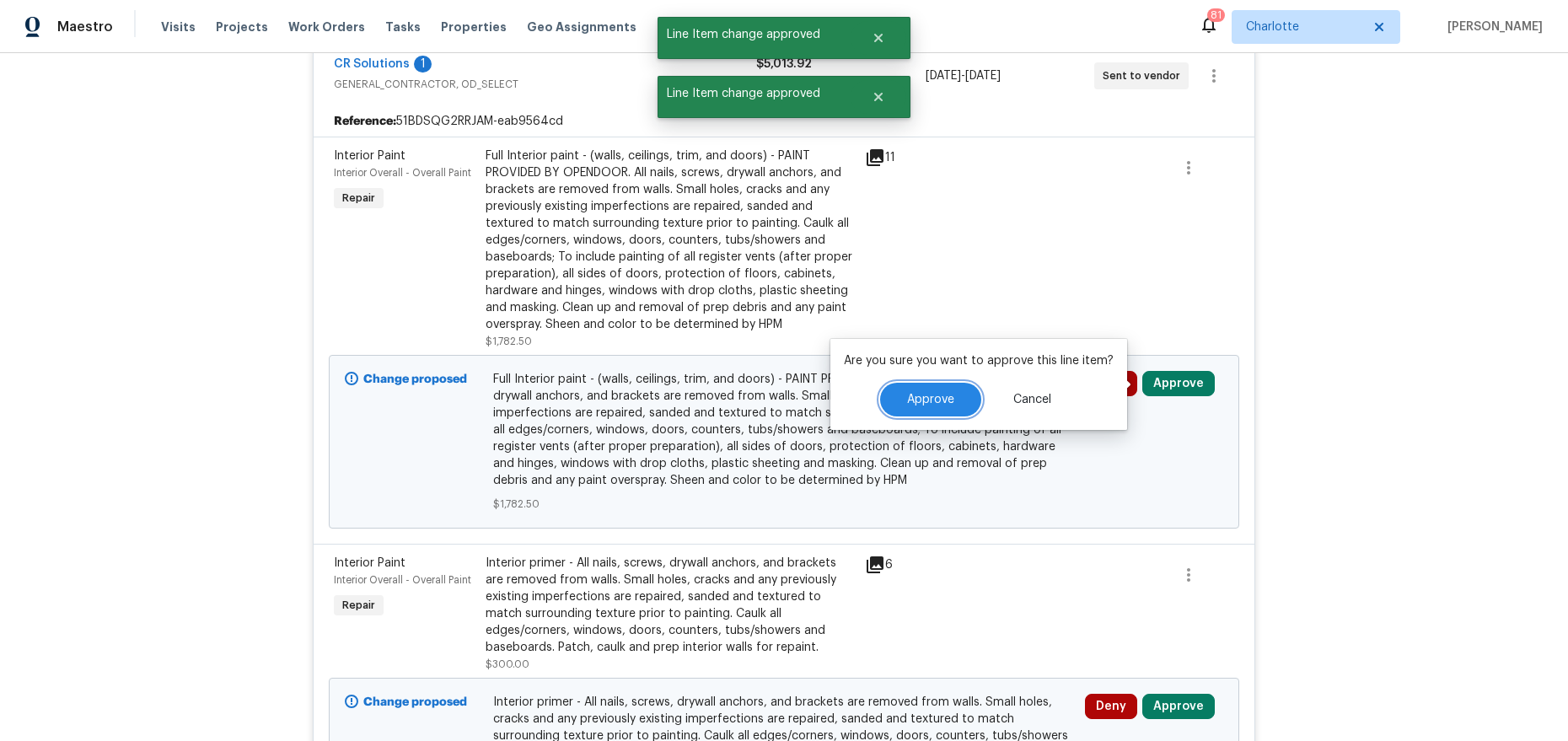
click at [917, 413] on button "Approve" at bounding box center [931, 399] width 101 height 34
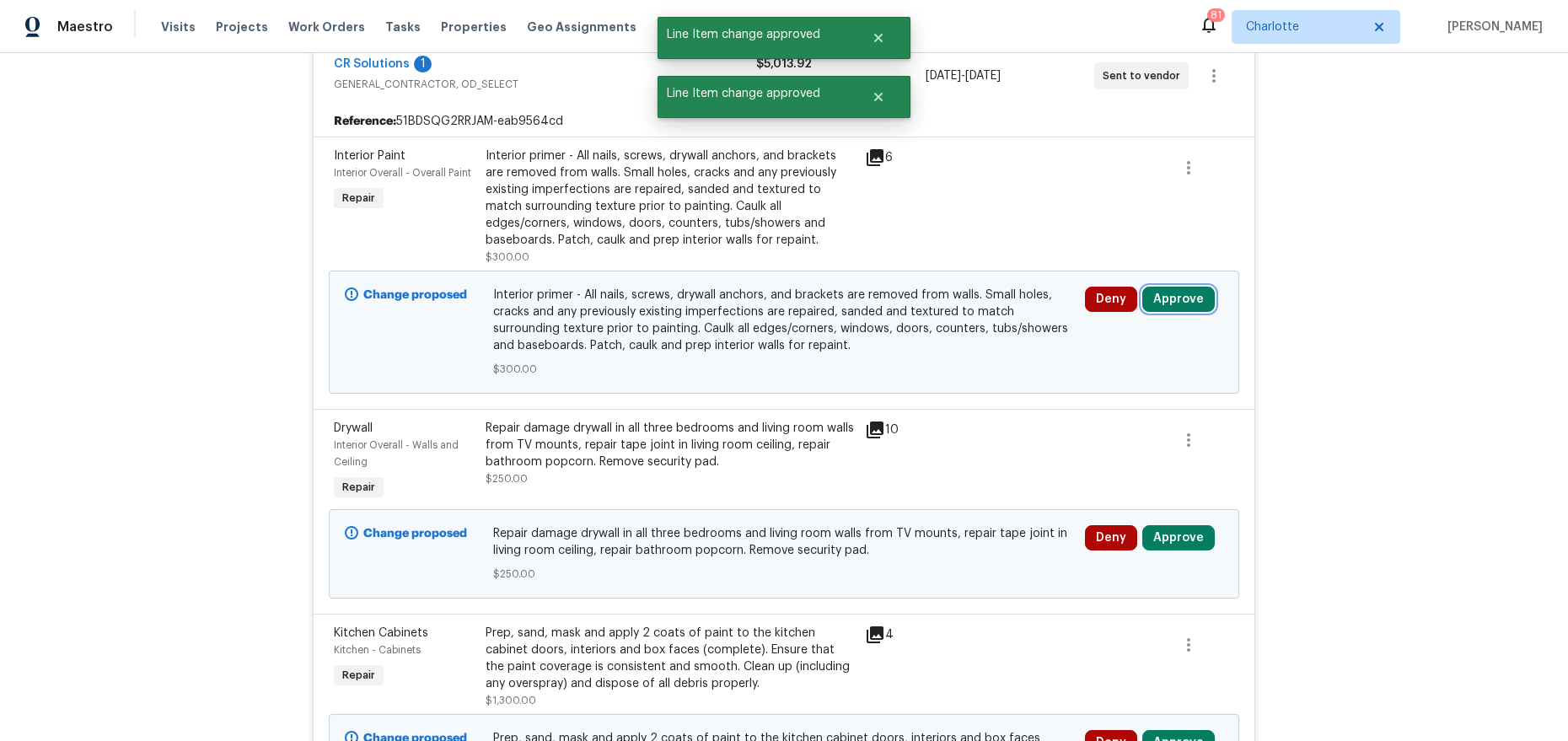
click at [1175, 308] on button "Approve" at bounding box center [1178, 299] width 72 height 25
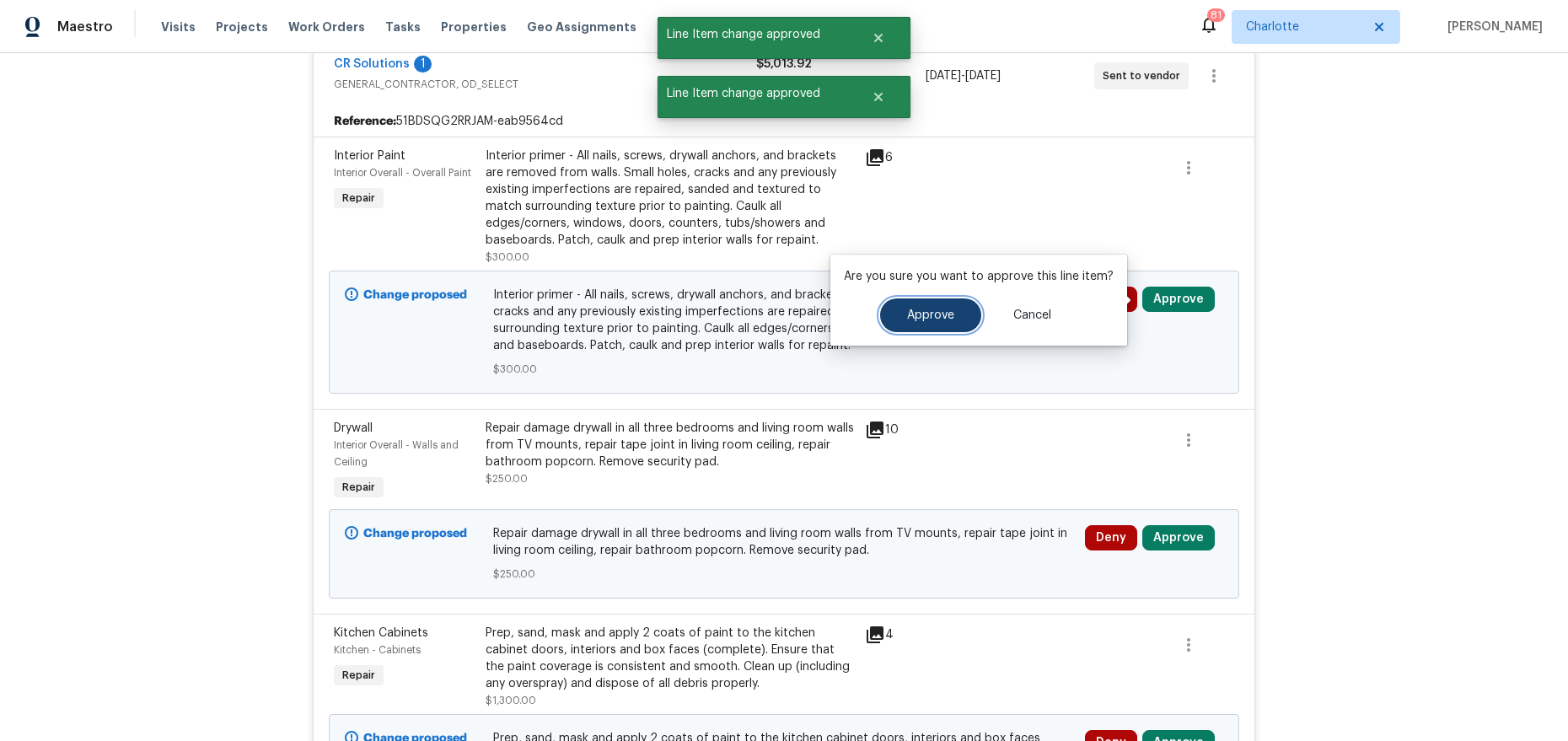
click at [943, 315] on span "Approve" at bounding box center [931, 315] width 47 height 13
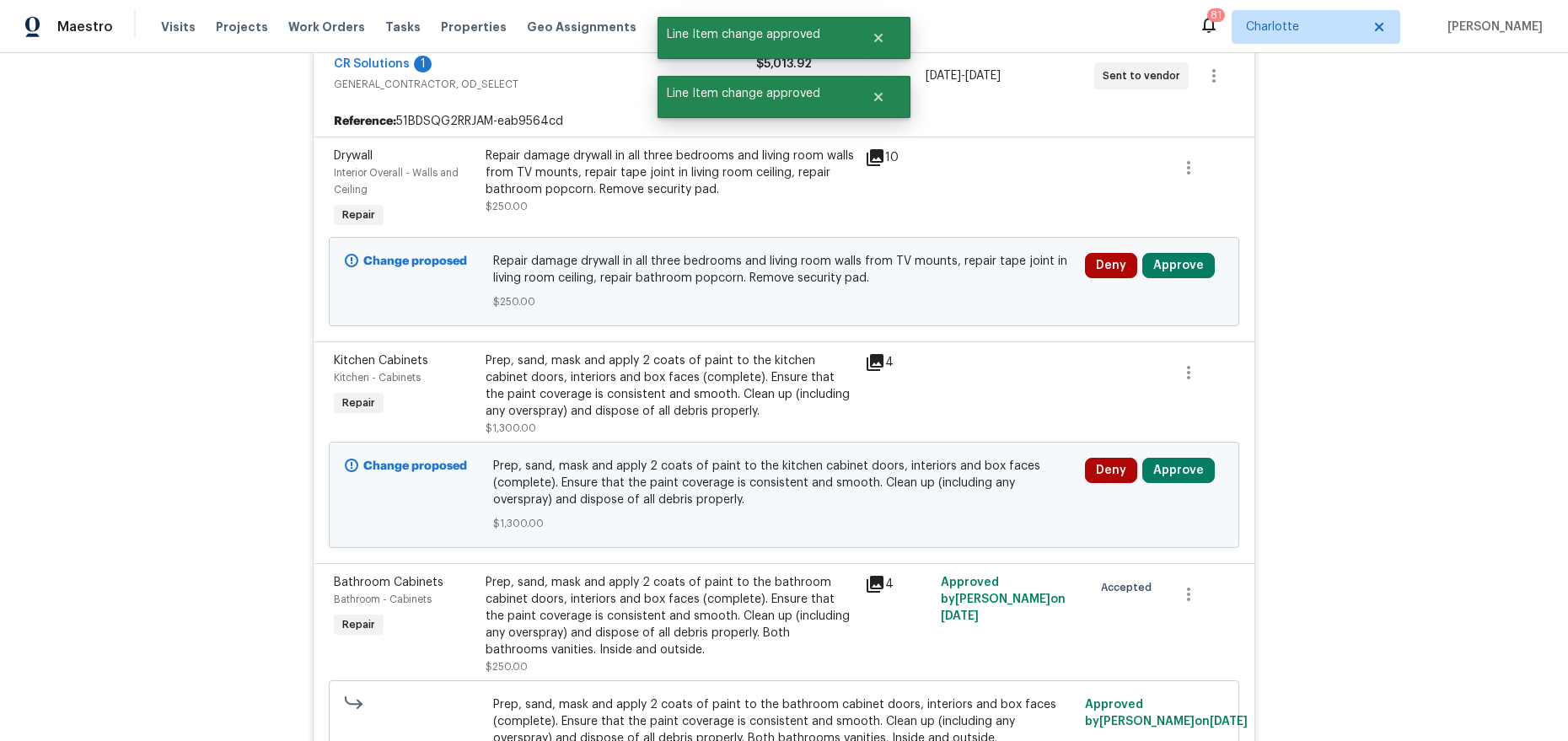
click at [1169, 251] on div "Deny Approve" at bounding box center [1153, 281] width 149 height 68
click at [1151, 263] on button "Approve" at bounding box center [1178, 265] width 72 height 25
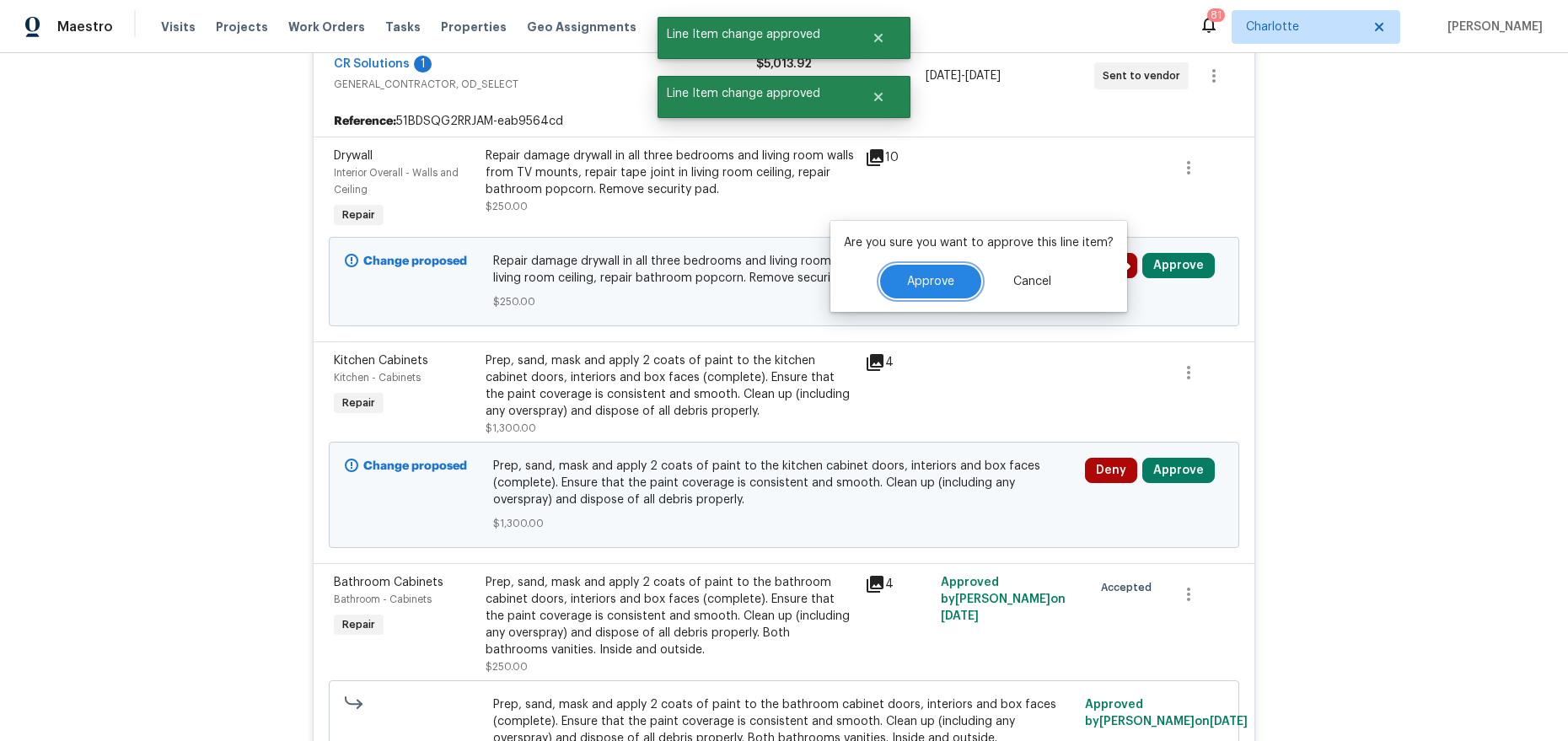
click at [953, 278] on button "Approve" at bounding box center [931, 281] width 101 height 34
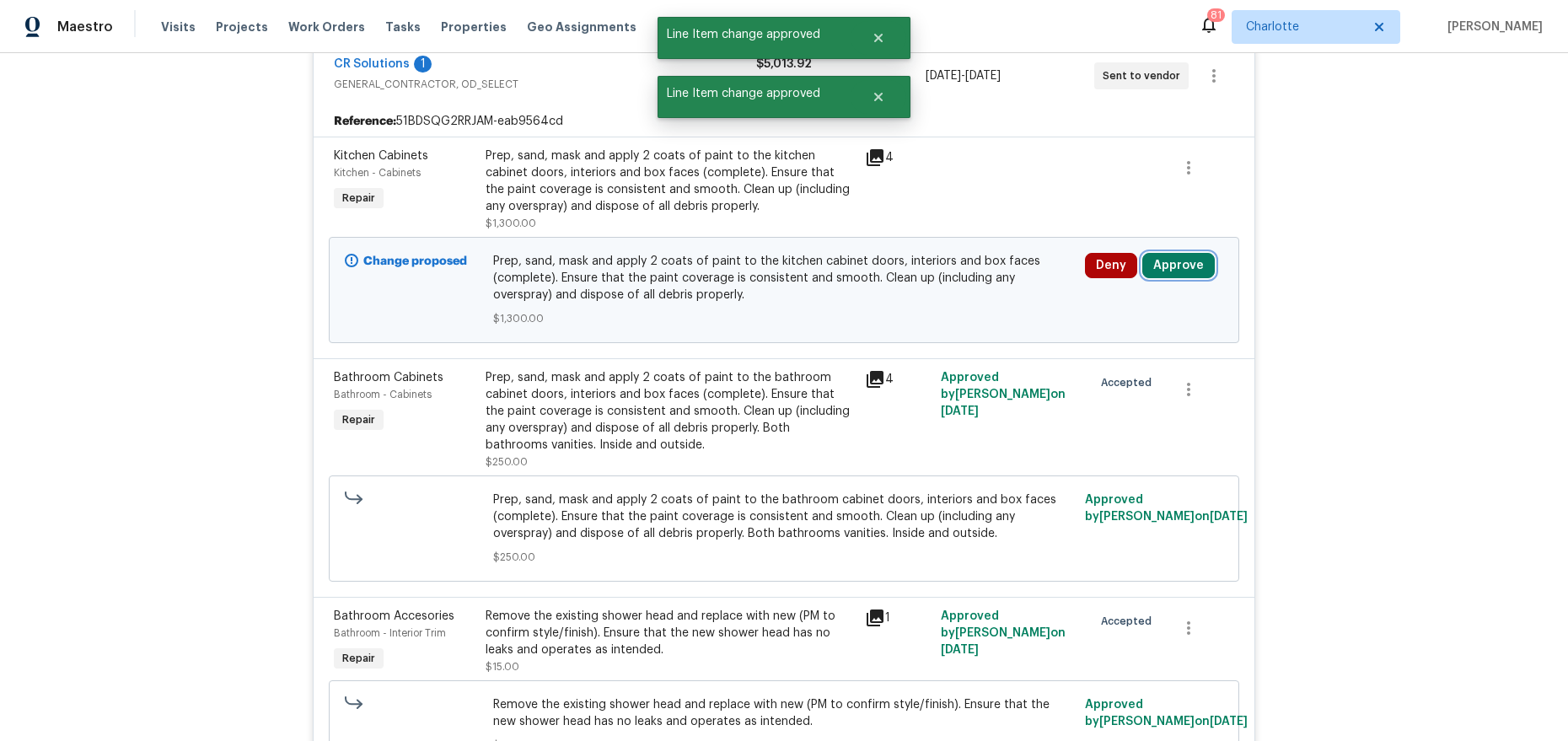
drag, startPoint x: 1178, startPoint y: 268, endPoint x: 1146, endPoint y: 271, distance: 32.1
click at [1178, 268] on button "Approve" at bounding box center [1178, 265] width 72 height 25
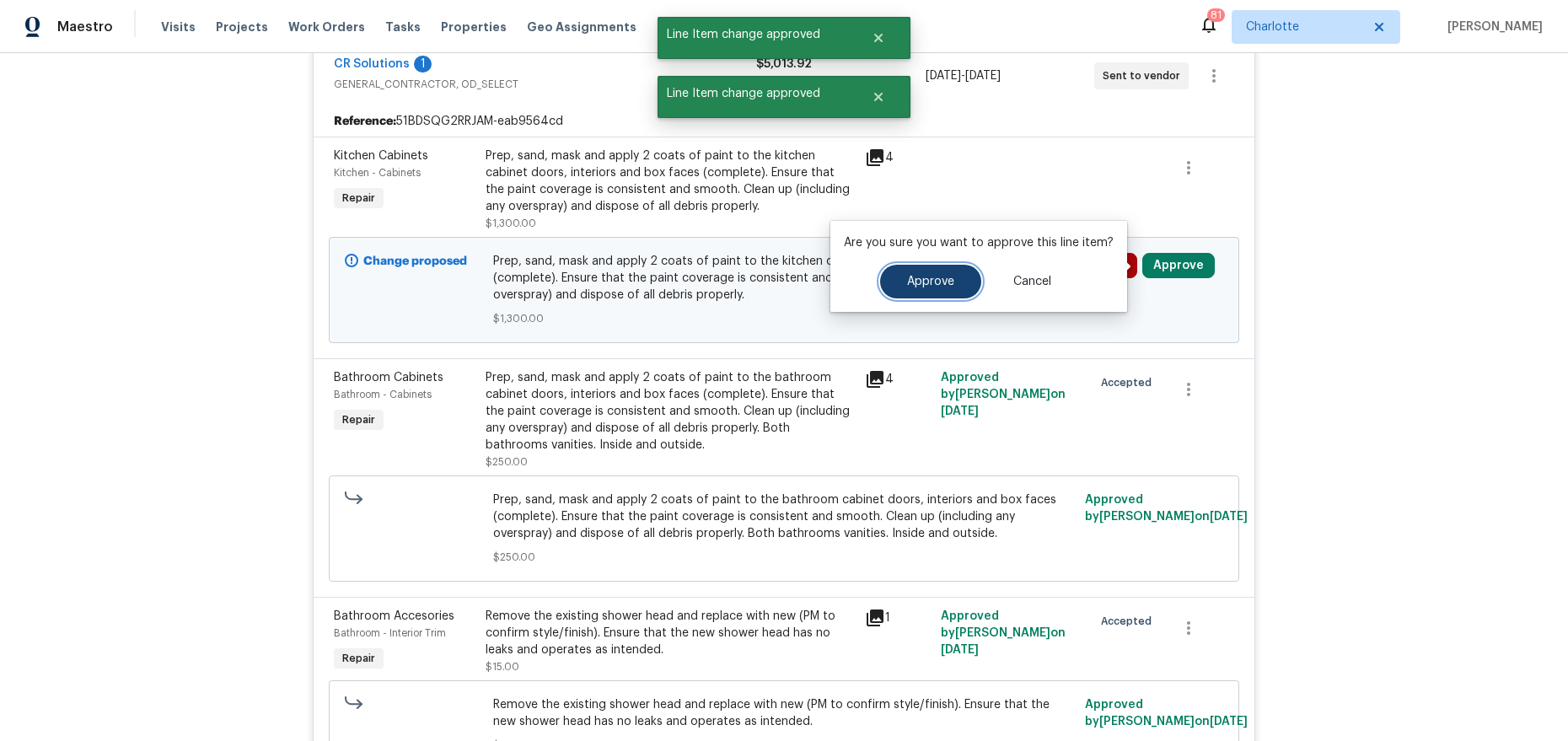
click at [940, 274] on button "Approve" at bounding box center [931, 281] width 101 height 34
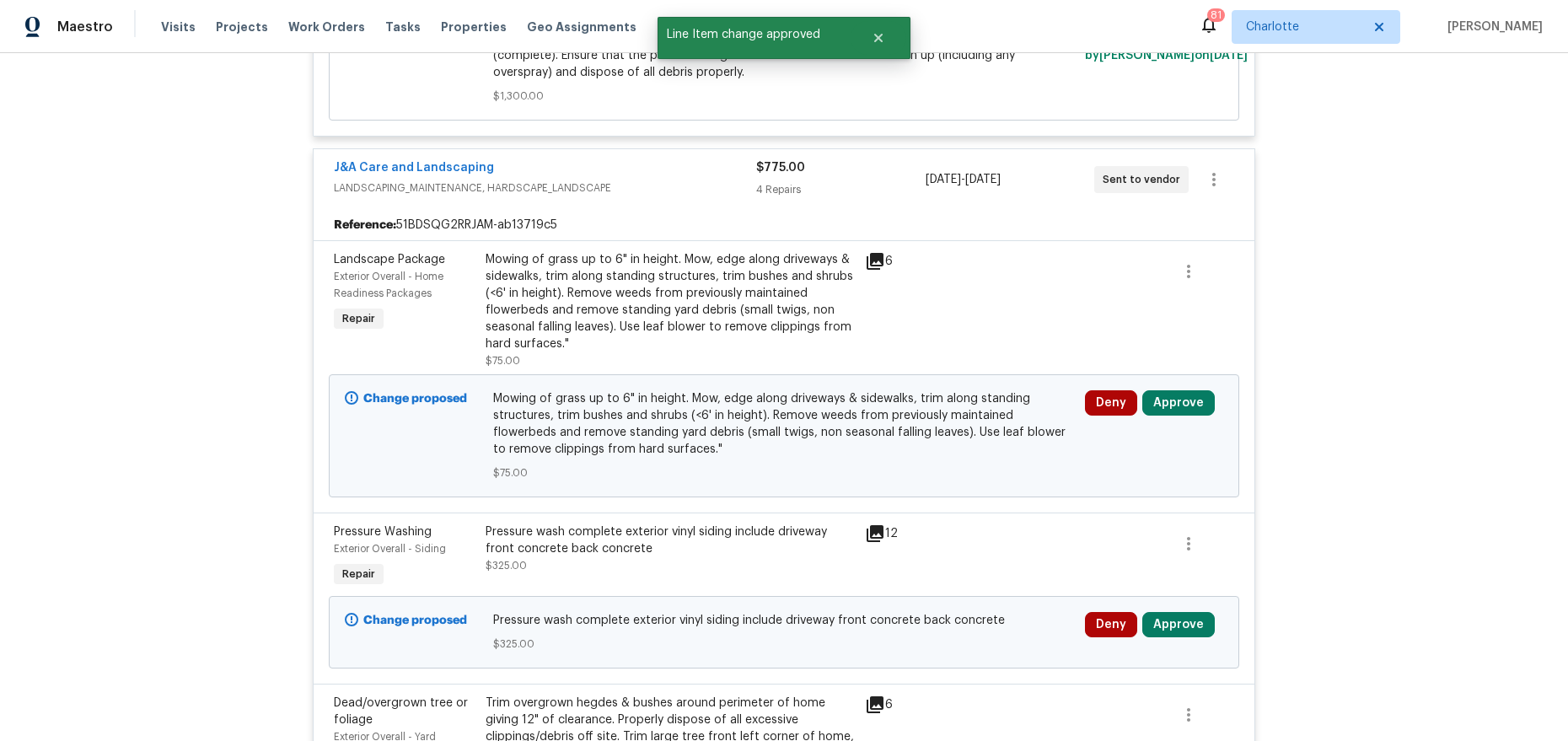
scroll to position [4853, 0]
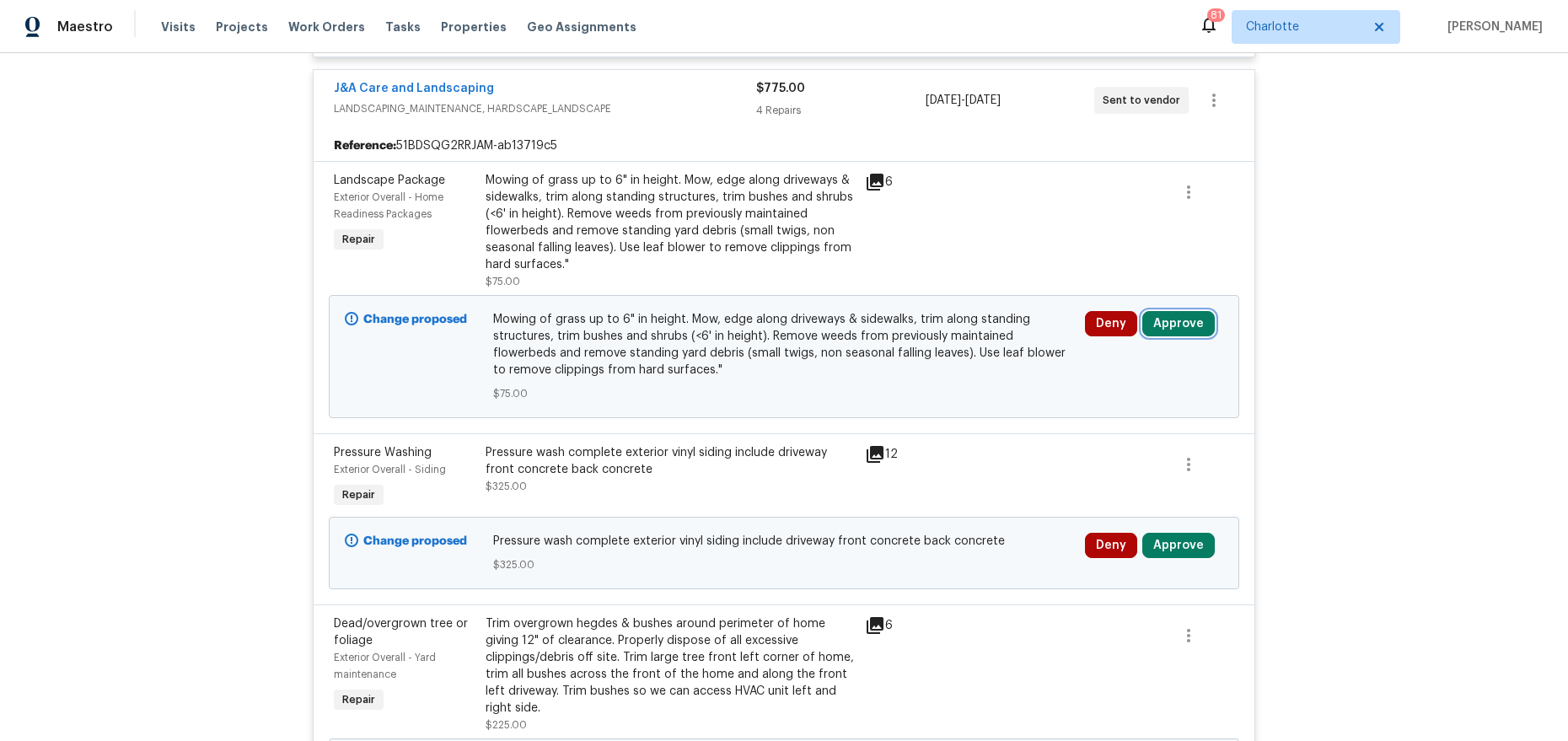
click at [1154, 320] on button "Approve" at bounding box center [1178, 323] width 72 height 25
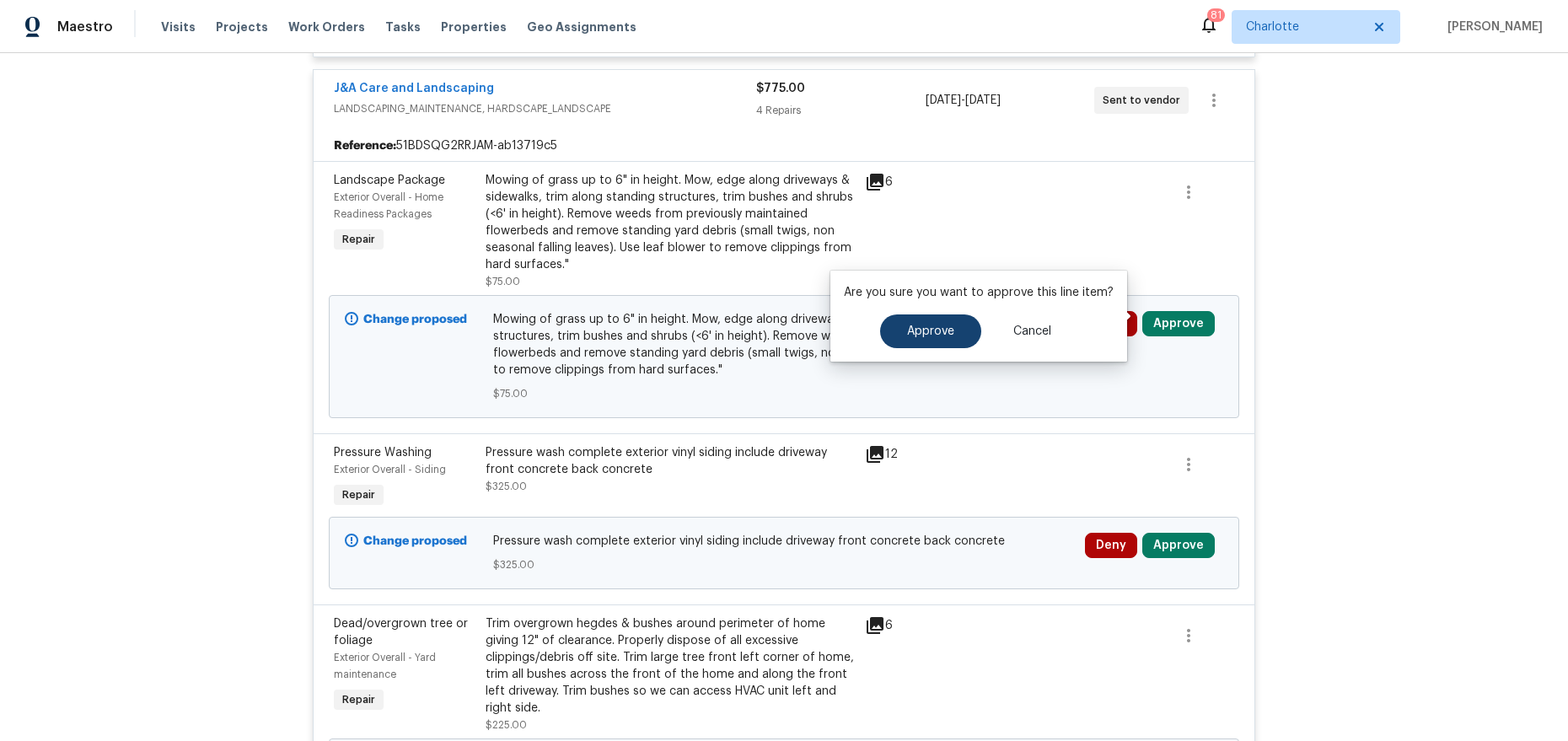
drag, startPoint x: 984, startPoint y: 318, endPoint x: 970, endPoint y: 321, distance: 14.3
click at [983, 318] on div "Approve Cancel" at bounding box center [979, 331] width 269 height 34
click at [969, 321] on button "Approve" at bounding box center [931, 331] width 101 height 34
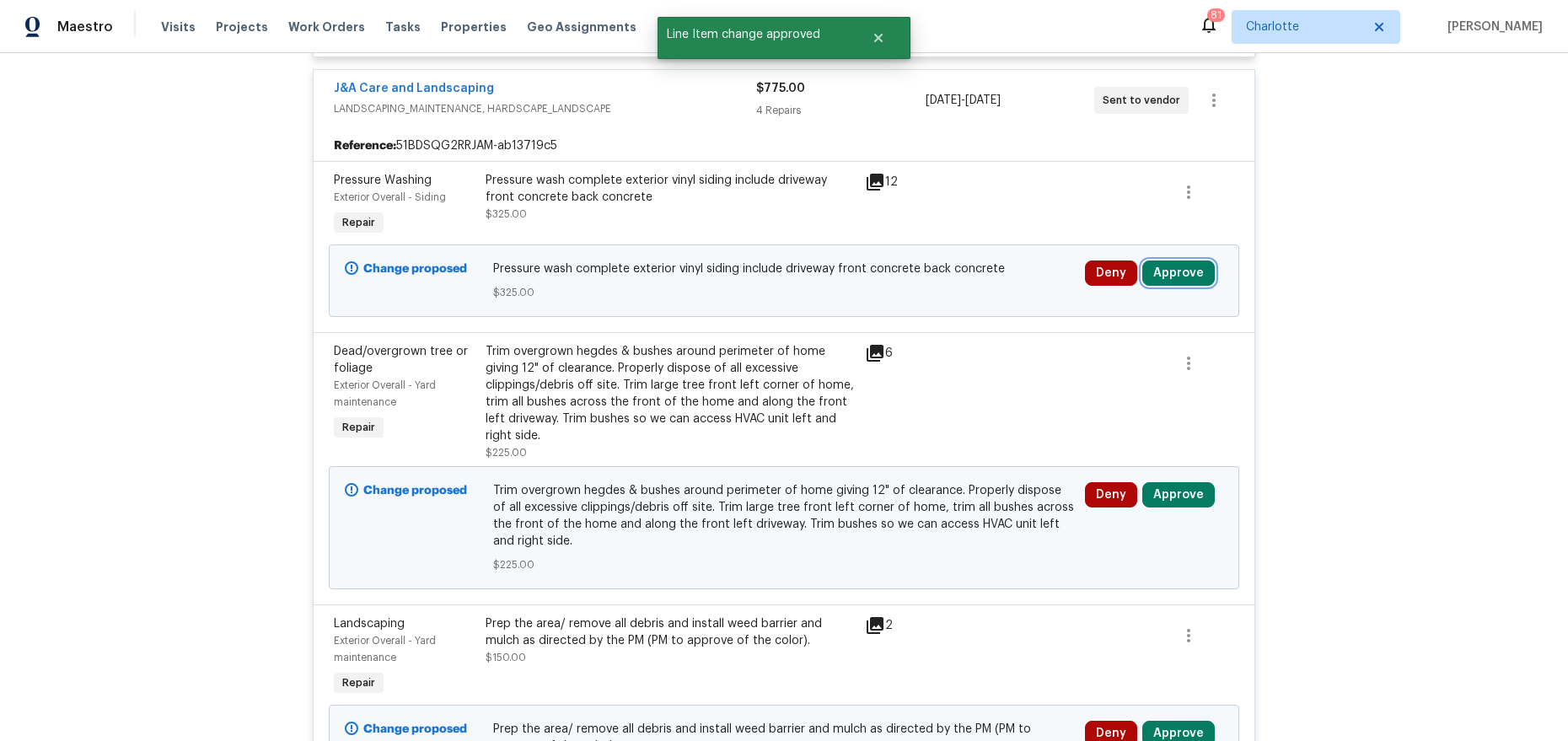
drag, startPoint x: 1166, startPoint y: 261, endPoint x: 1153, endPoint y: 264, distance: 13.3
click at [1166, 261] on button "Approve" at bounding box center [1178, 273] width 72 height 25
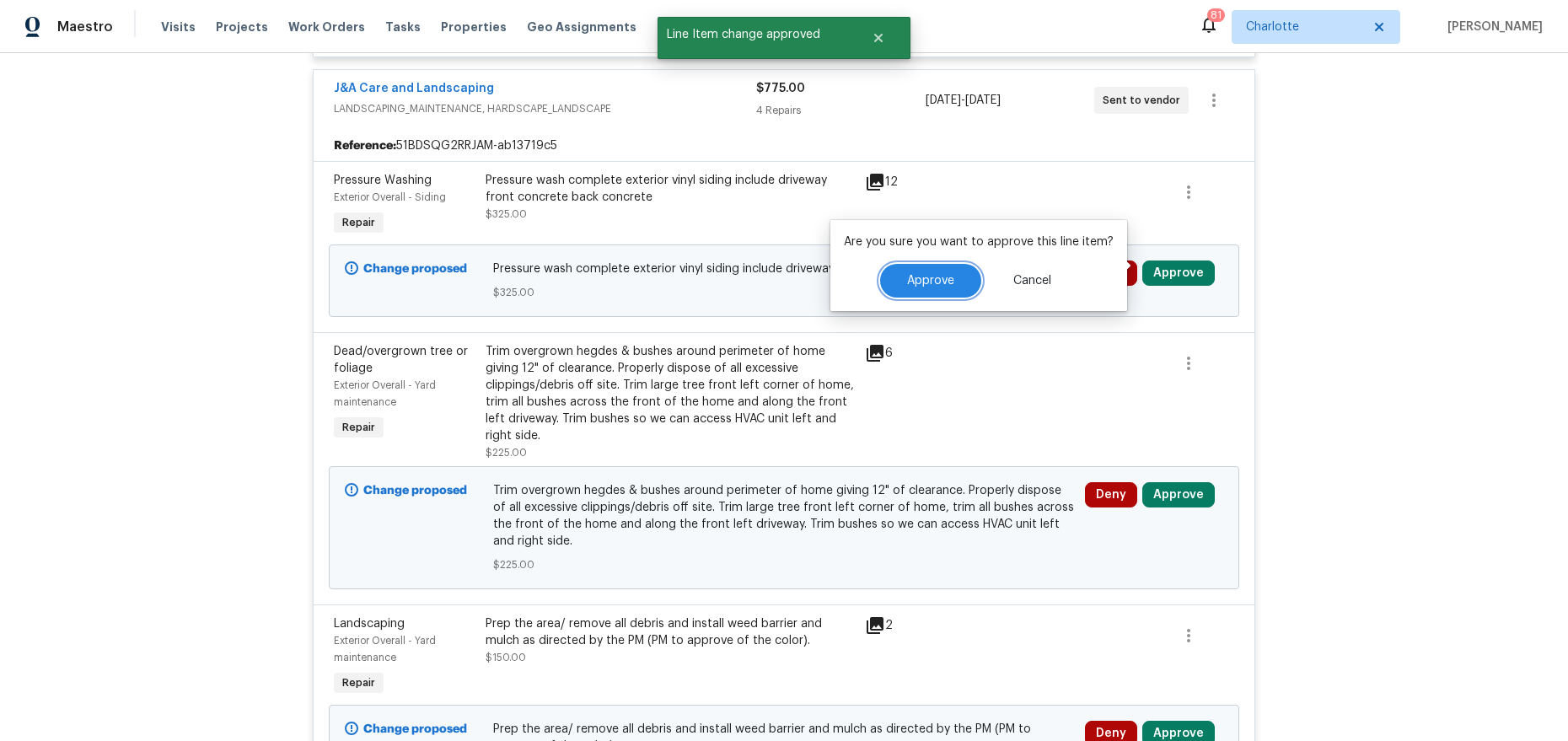
click at [967, 270] on button "Approve" at bounding box center [931, 281] width 101 height 34
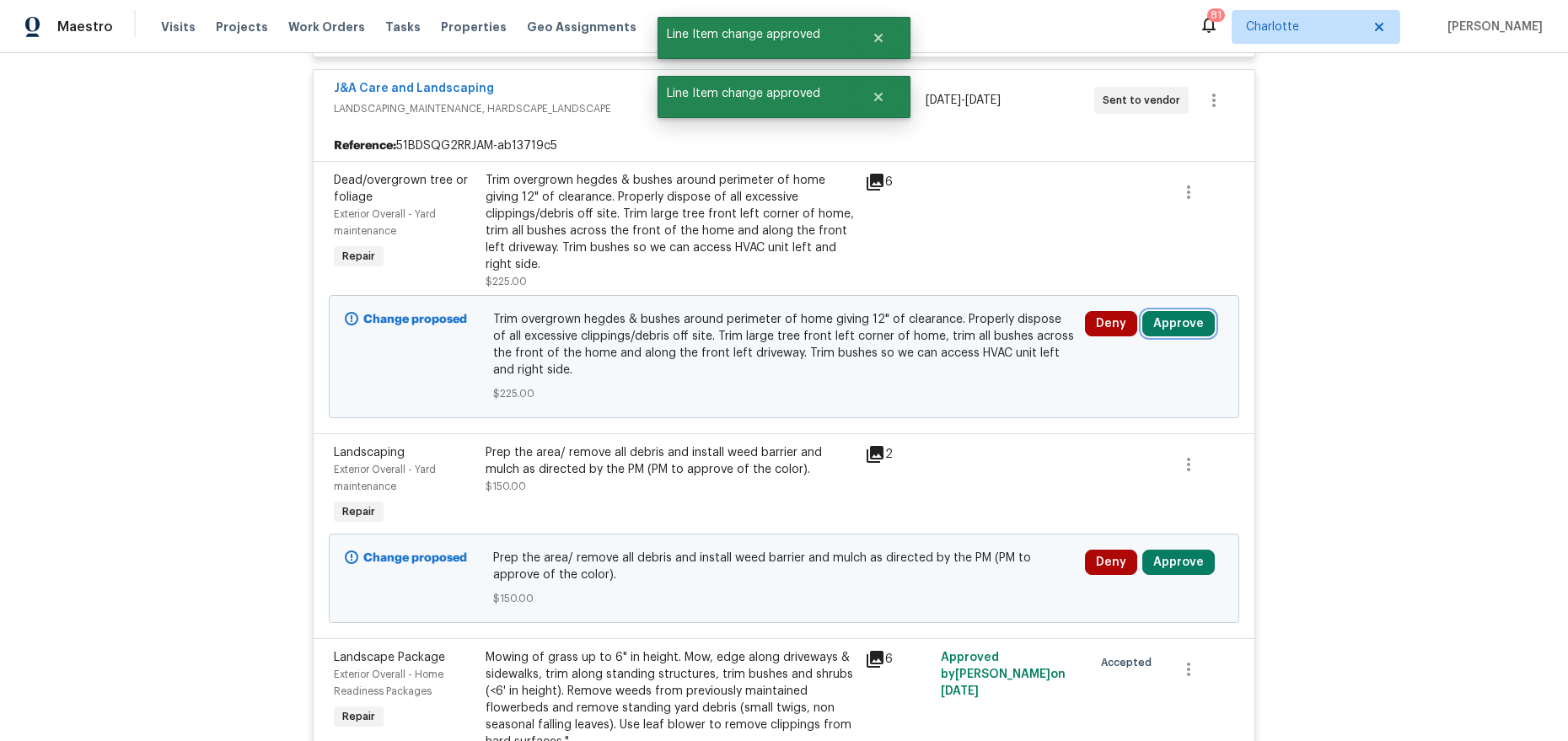
click at [1158, 324] on button "Approve" at bounding box center [1178, 323] width 72 height 25
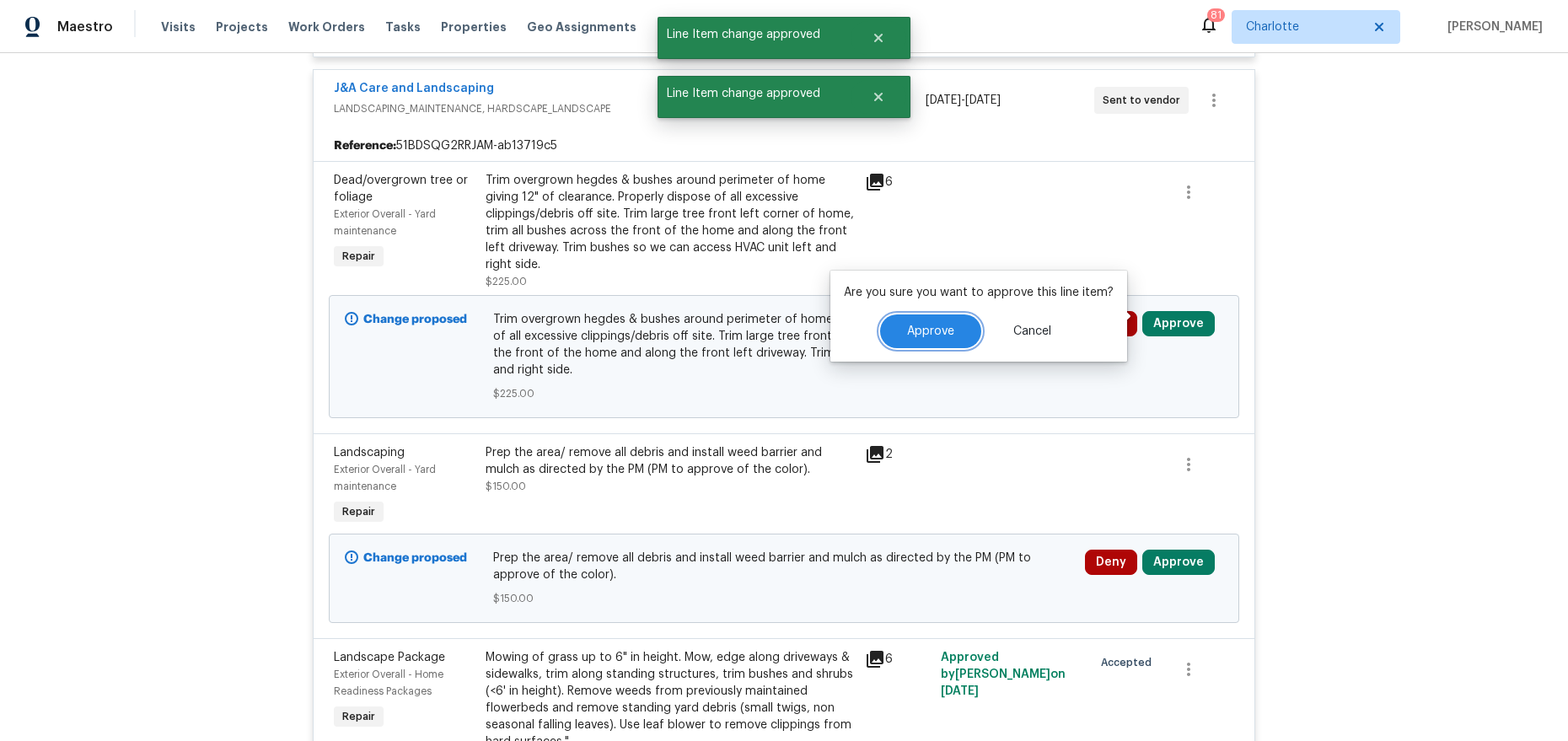
drag, startPoint x: 921, startPoint y: 315, endPoint x: 972, endPoint y: 310, distance: 51.2
click at [922, 316] on button "Approve" at bounding box center [931, 331] width 101 height 34
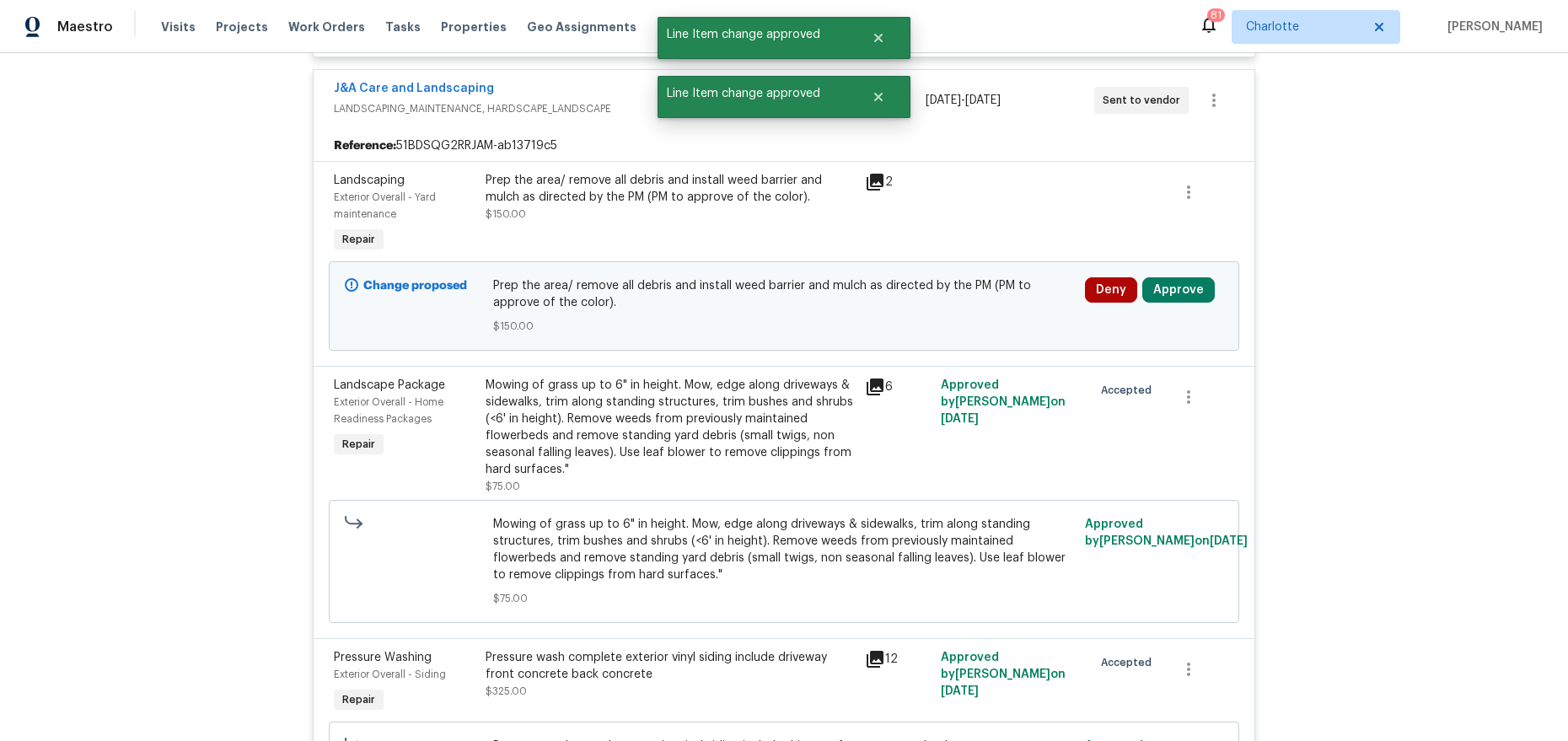
click at [1210, 282] on div "Deny Approve" at bounding box center [1153, 289] width 138 height 25
click at [1187, 284] on button "Approve" at bounding box center [1178, 289] width 72 height 25
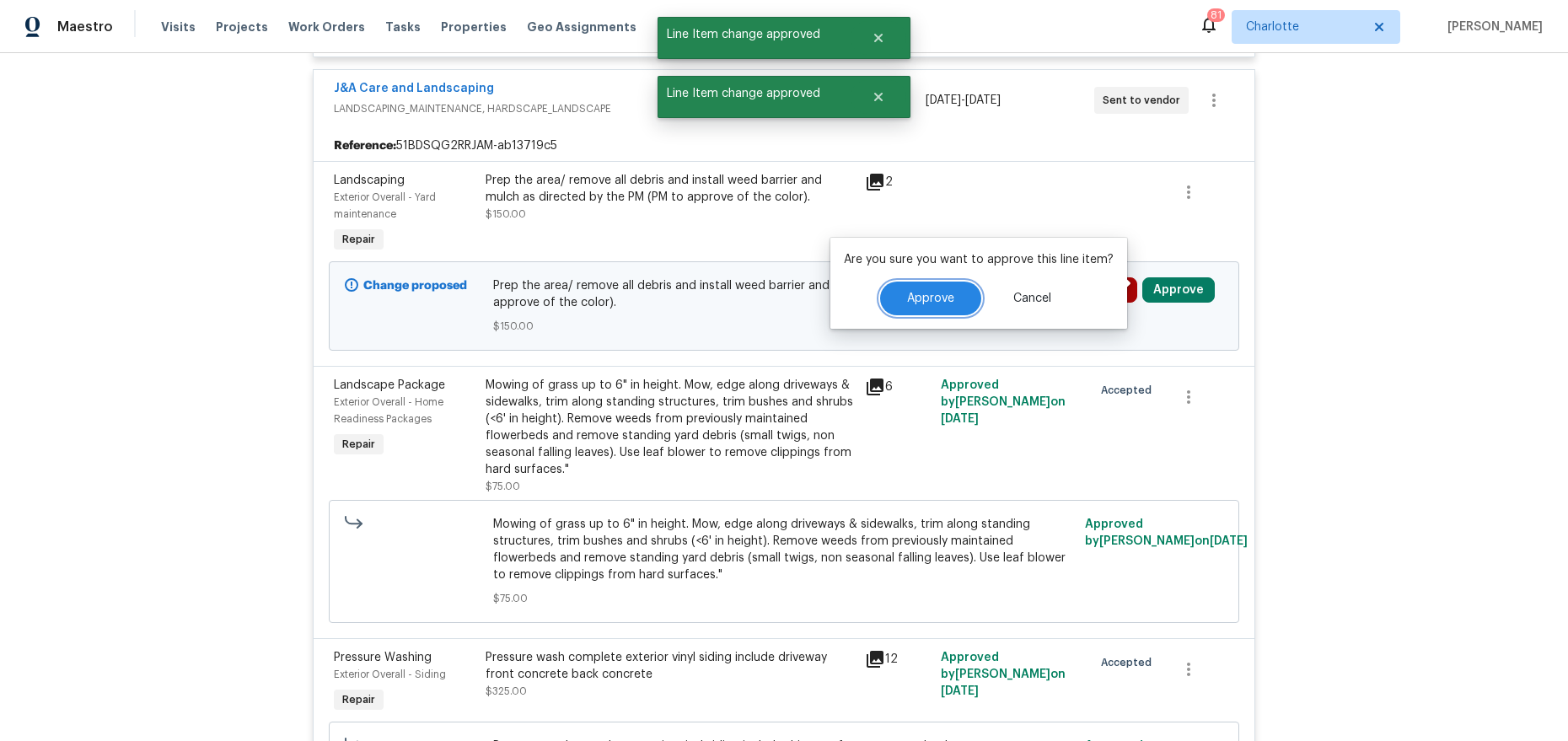
click at [952, 294] on button "Approve" at bounding box center [931, 298] width 101 height 34
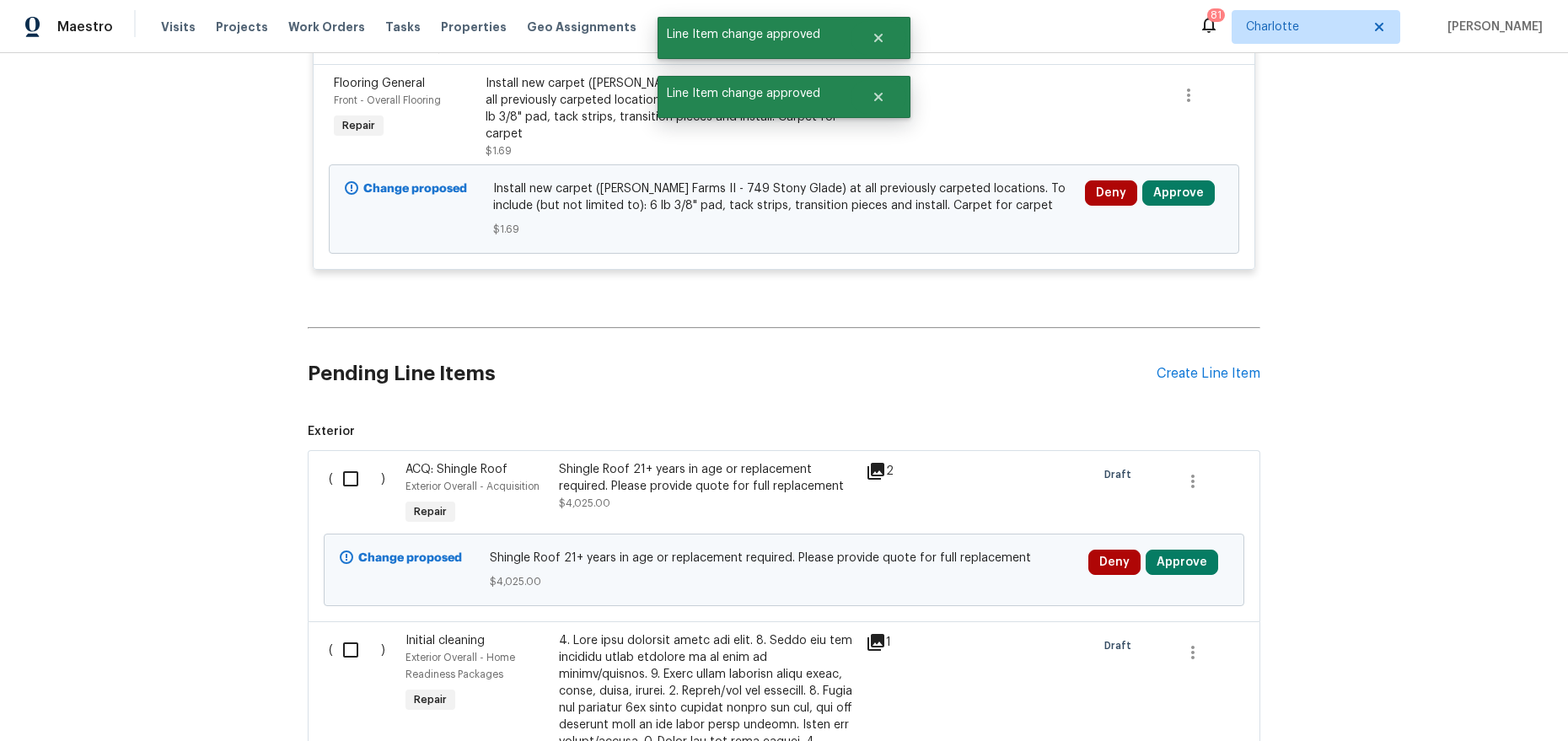
scroll to position [5957, 0]
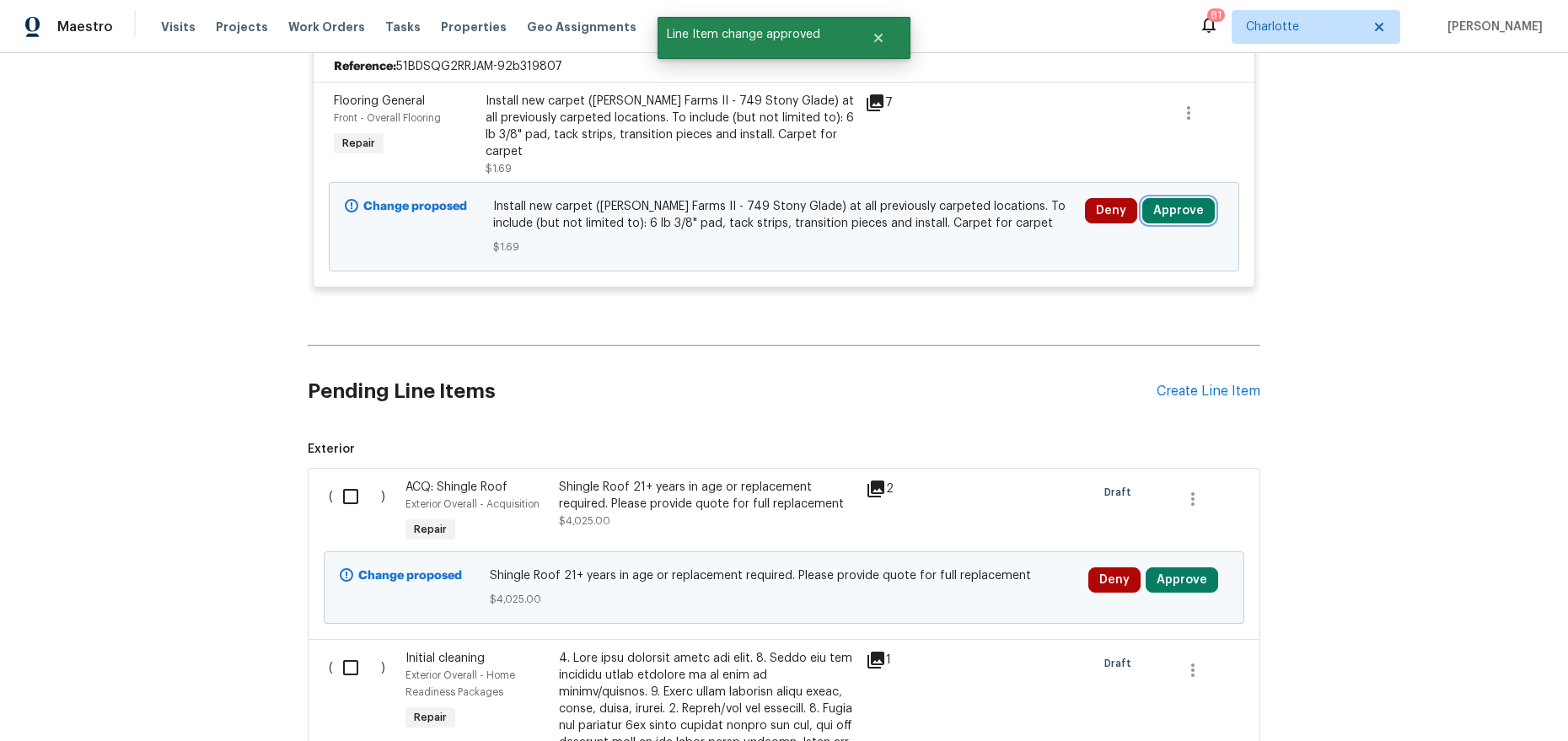
click at [1169, 198] on button "Approve" at bounding box center [1178, 210] width 72 height 25
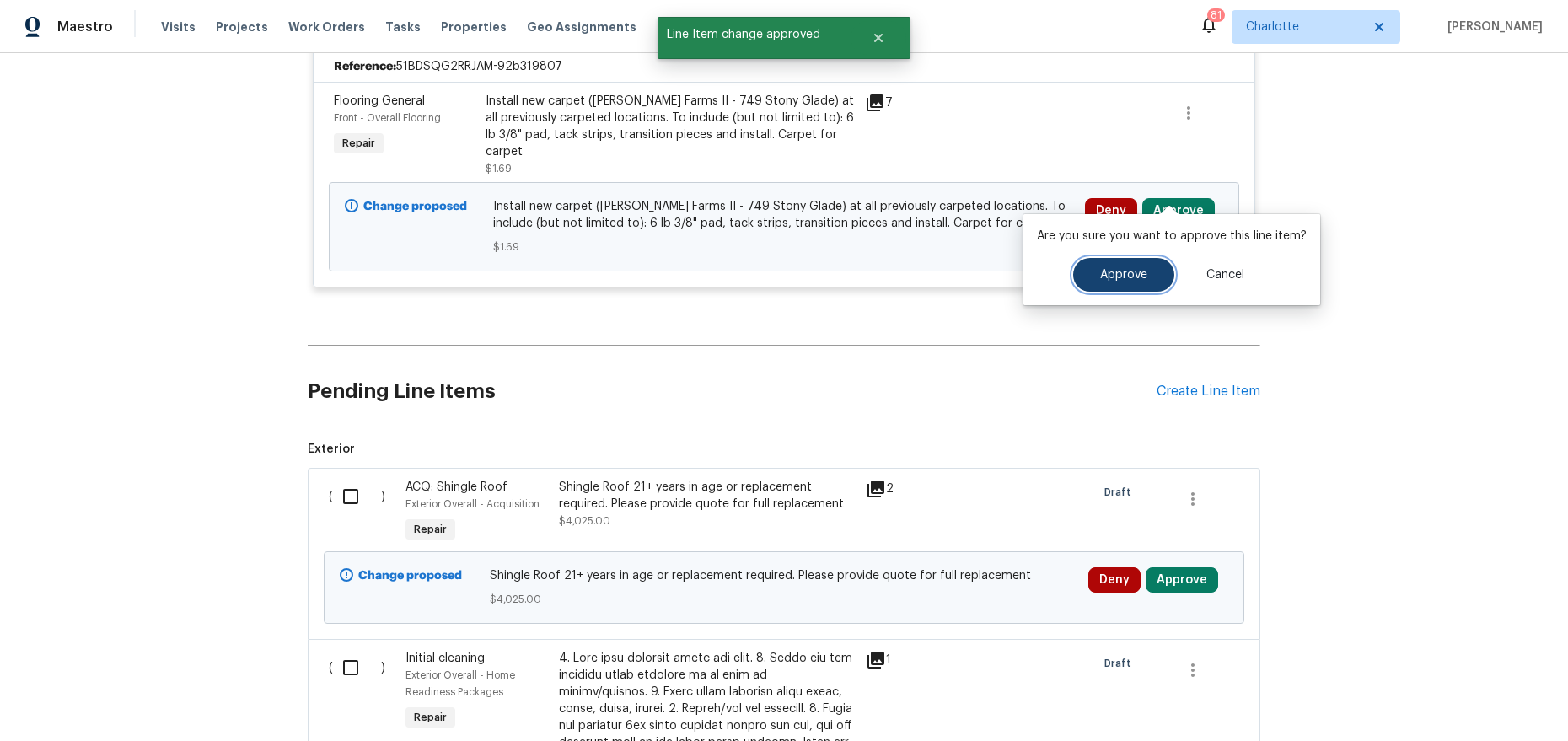
click at [1136, 270] on span "Approve" at bounding box center [1124, 275] width 47 height 13
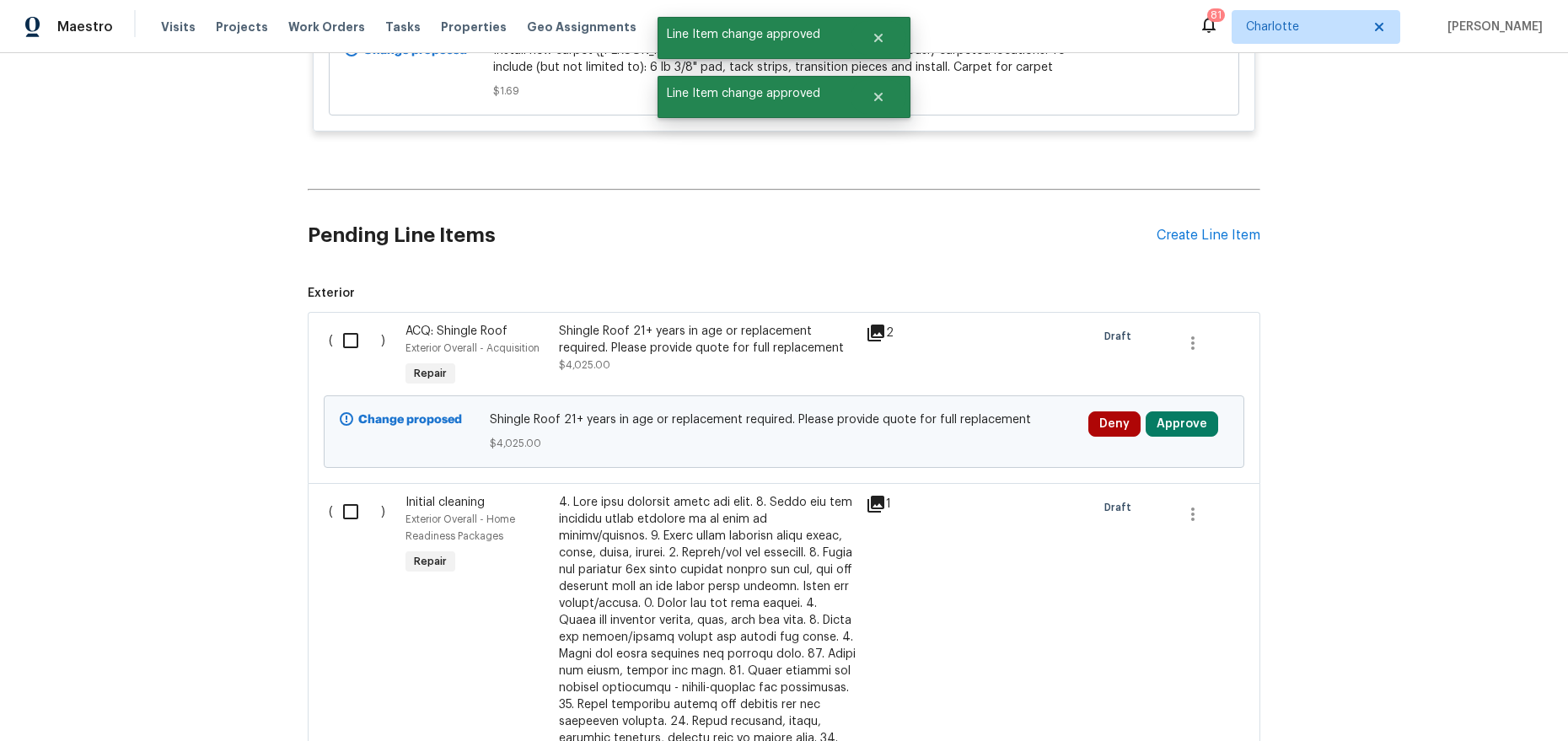
scroll to position [6116, 0]
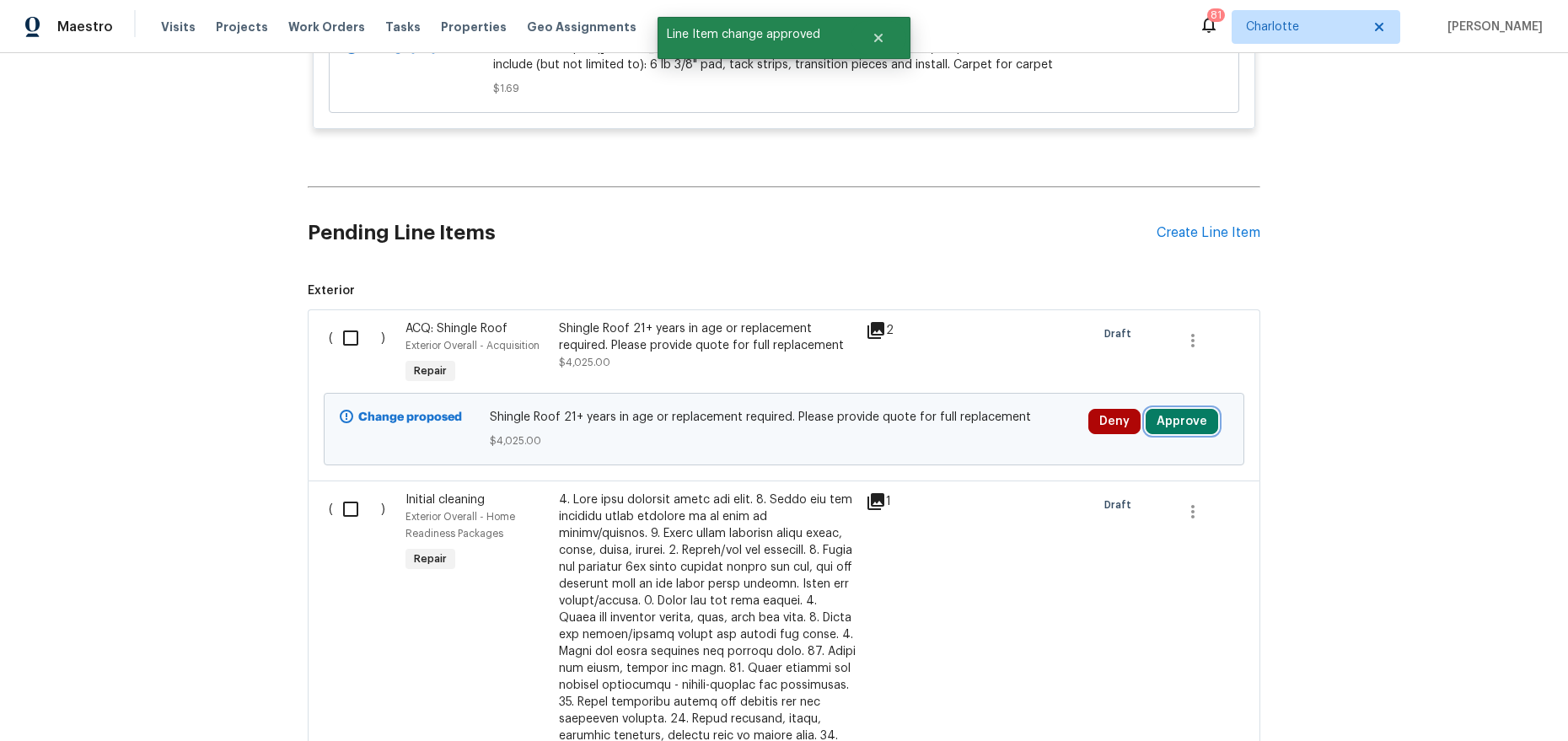
click at [1169, 408] on button "Approve" at bounding box center [1181, 420] width 72 height 25
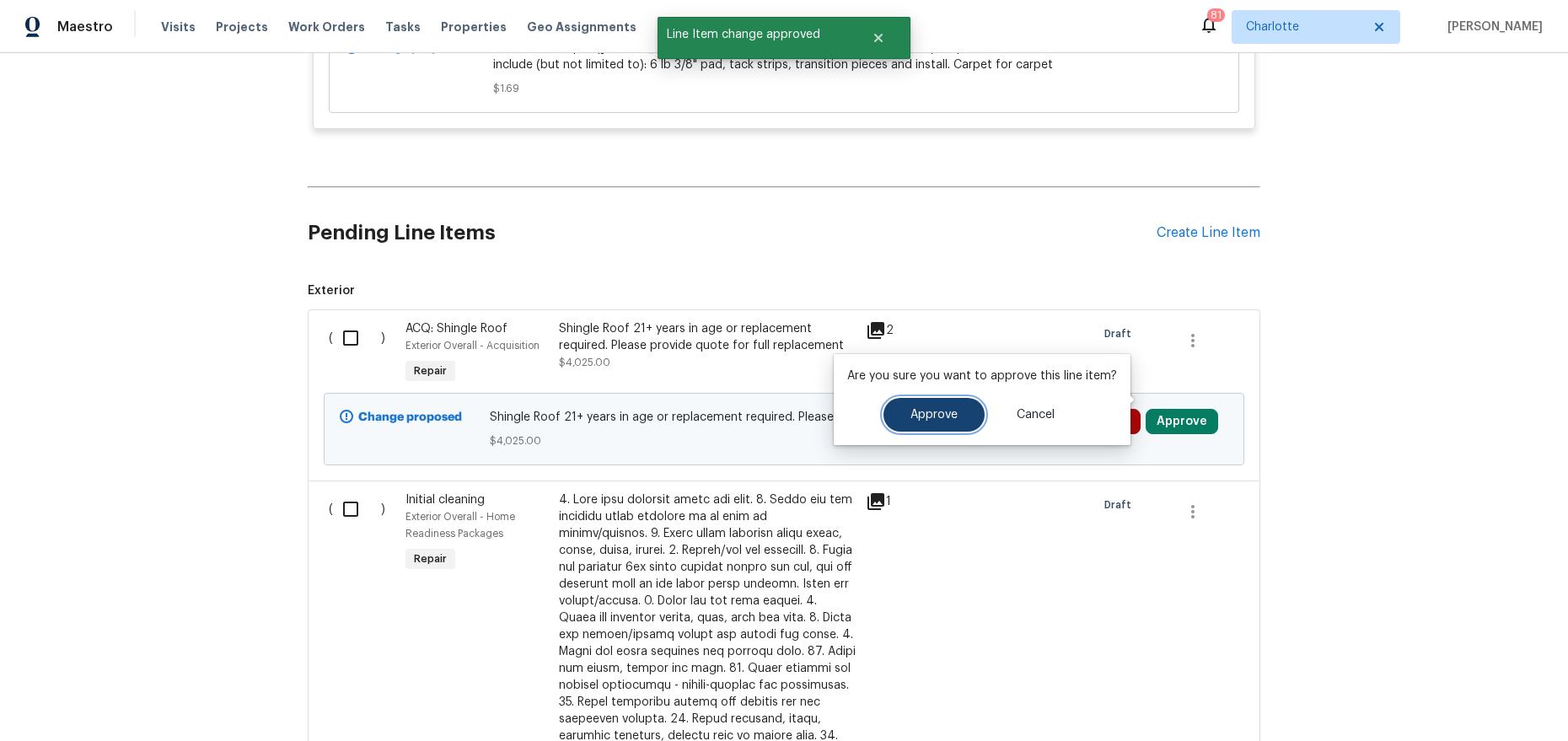
click at [960, 401] on button "Approve" at bounding box center [933, 414] width 101 height 34
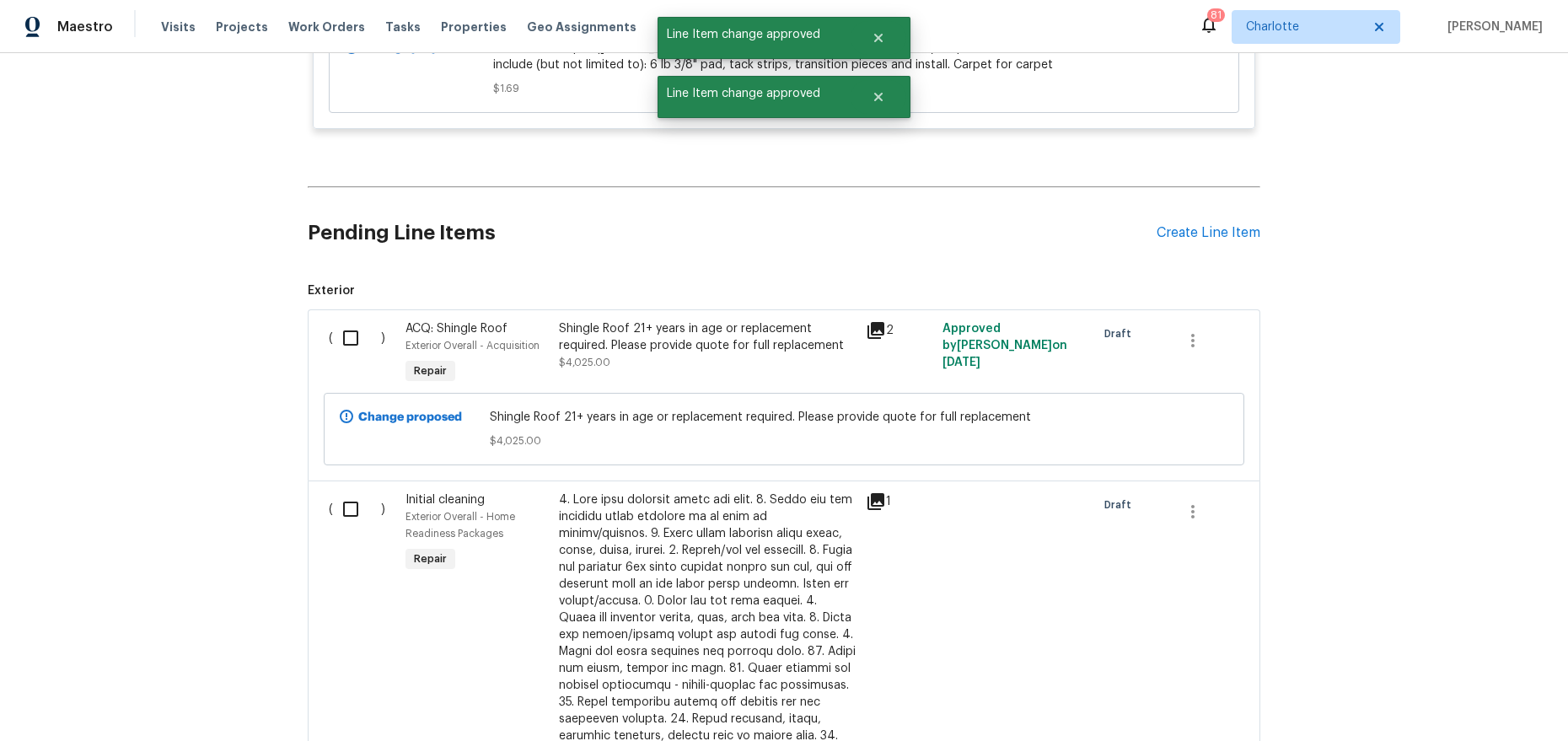
click at [867, 322] on icon at bounding box center [875, 330] width 17 height 17
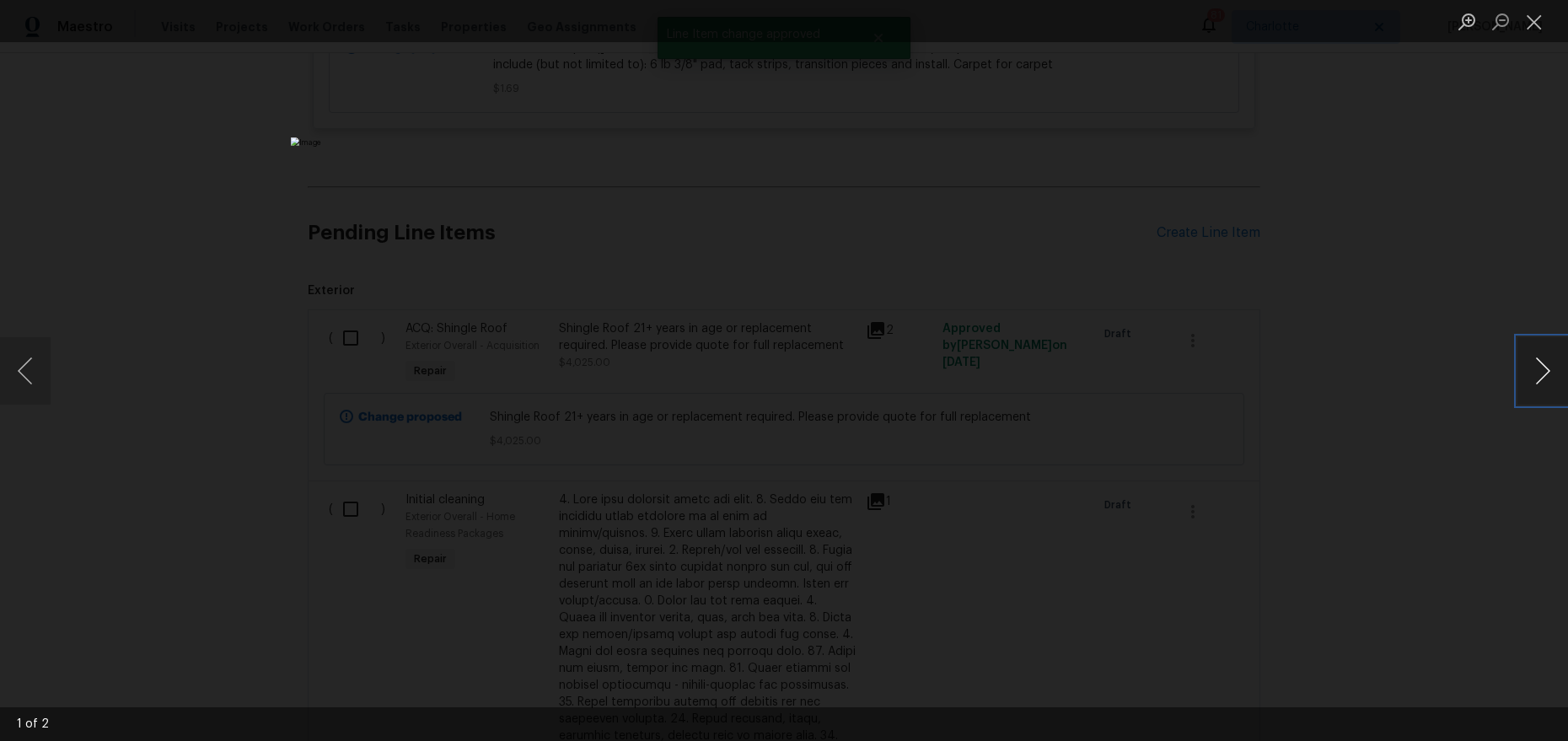
click at [1542, 374] on button "Next image" at bounding box center [1543, 371] width 50 height 68
click at [1402, 173] on div "Lightbox" at bounding box center [784, 370] width 1568 height 741
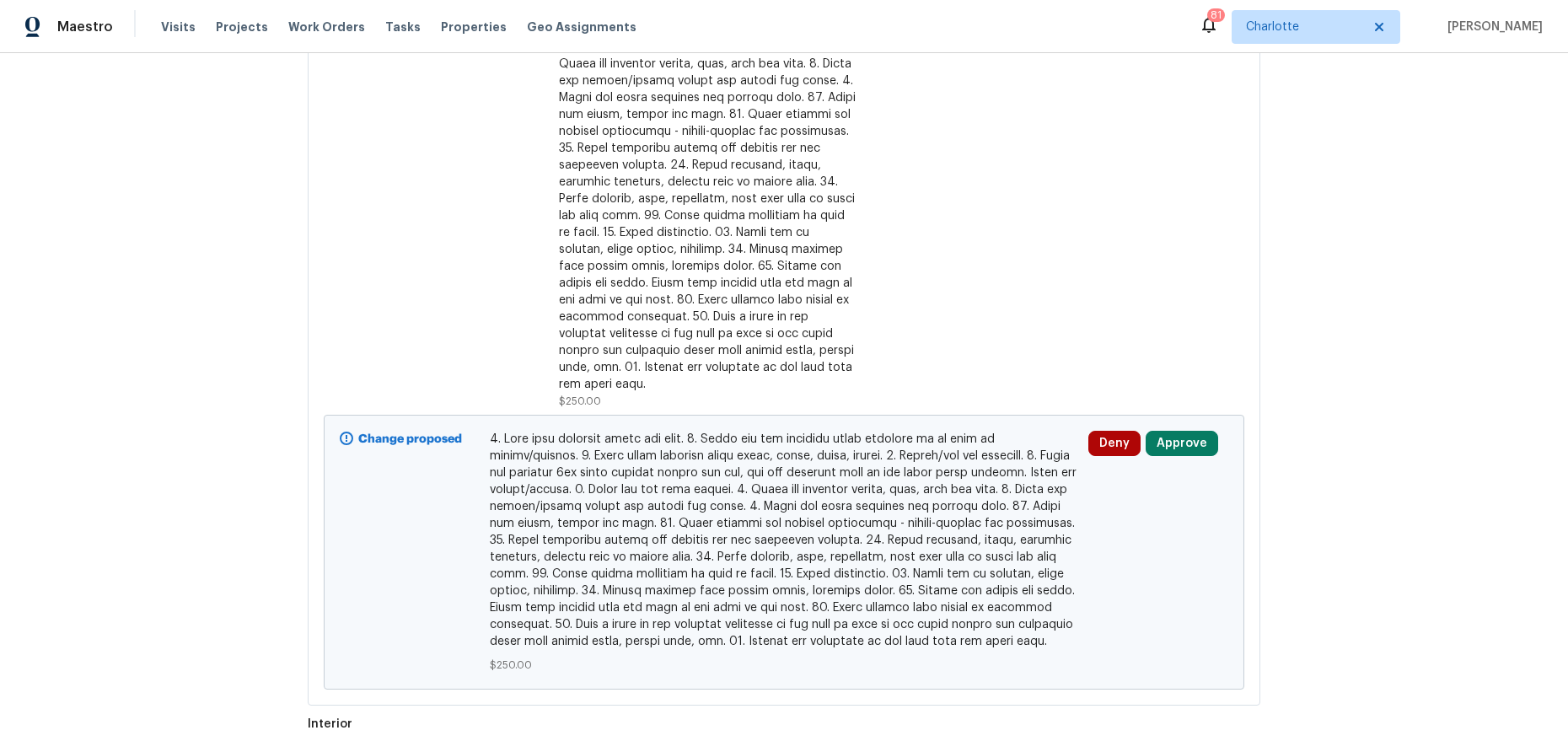
scroll to position [6870, 0]
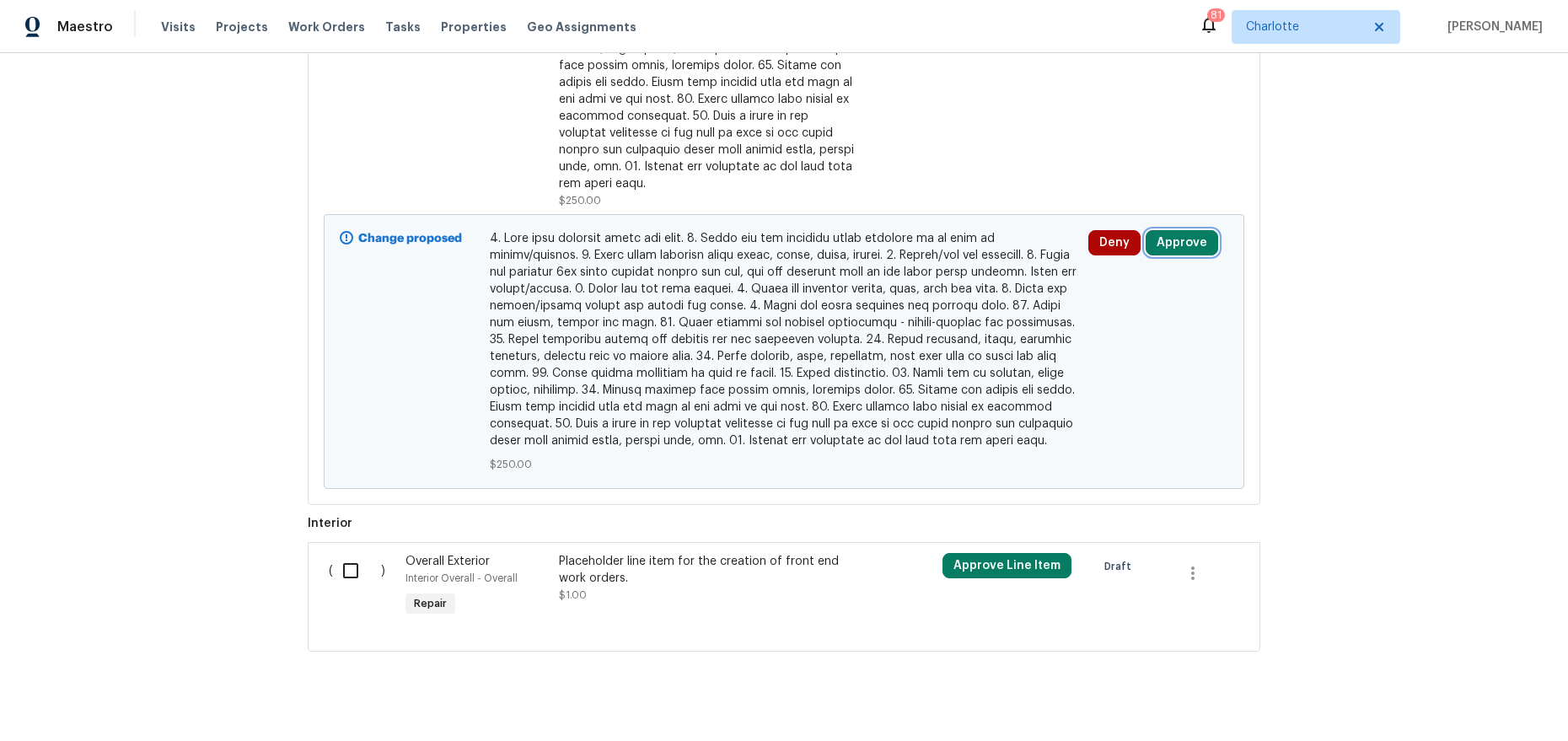
click at [1178, 230] on button "Approve" at bounding box center [1181, 242] width 72 height 25
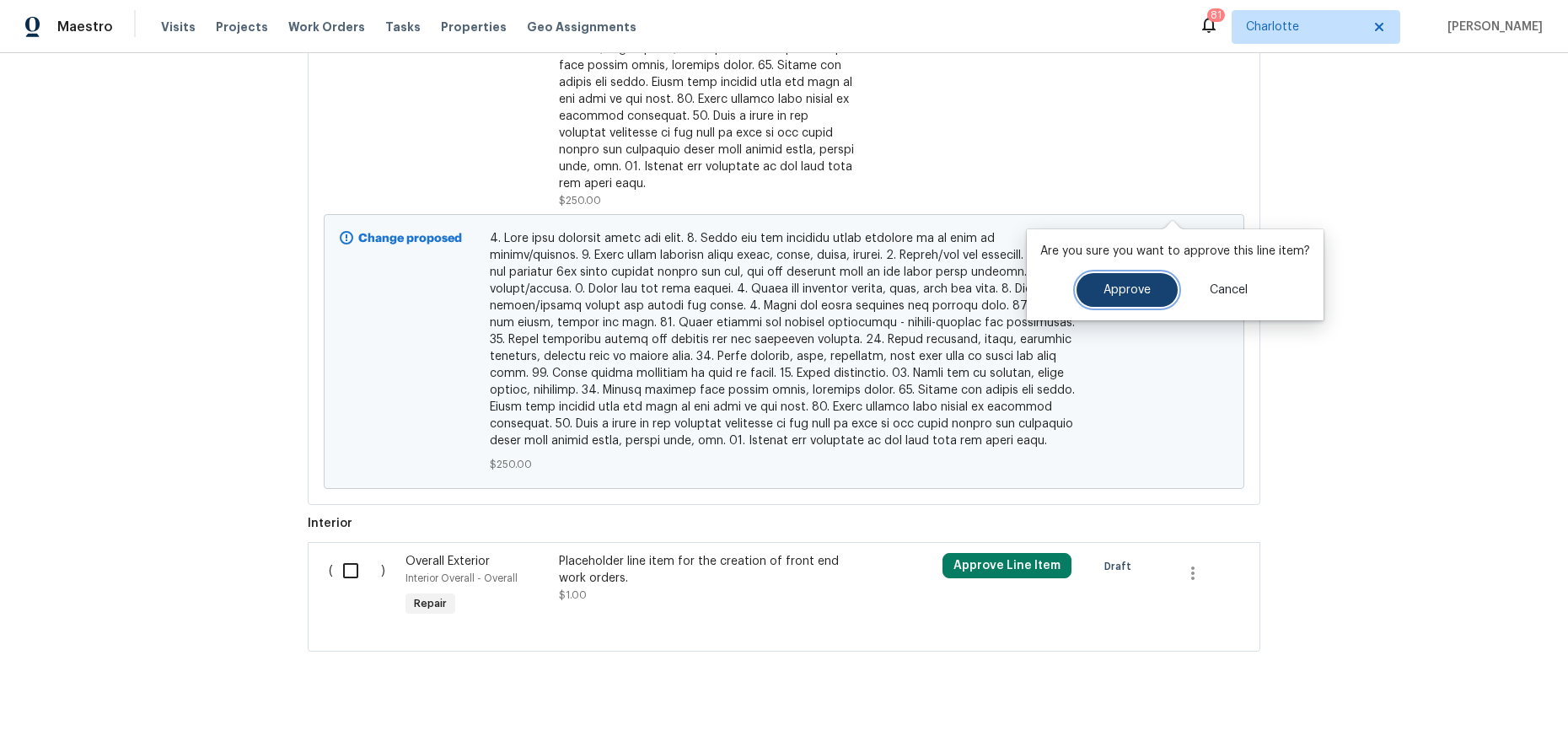
click at [1120, 292] on span "Approve" at bounding box center [1127, 290] width 47 height 13
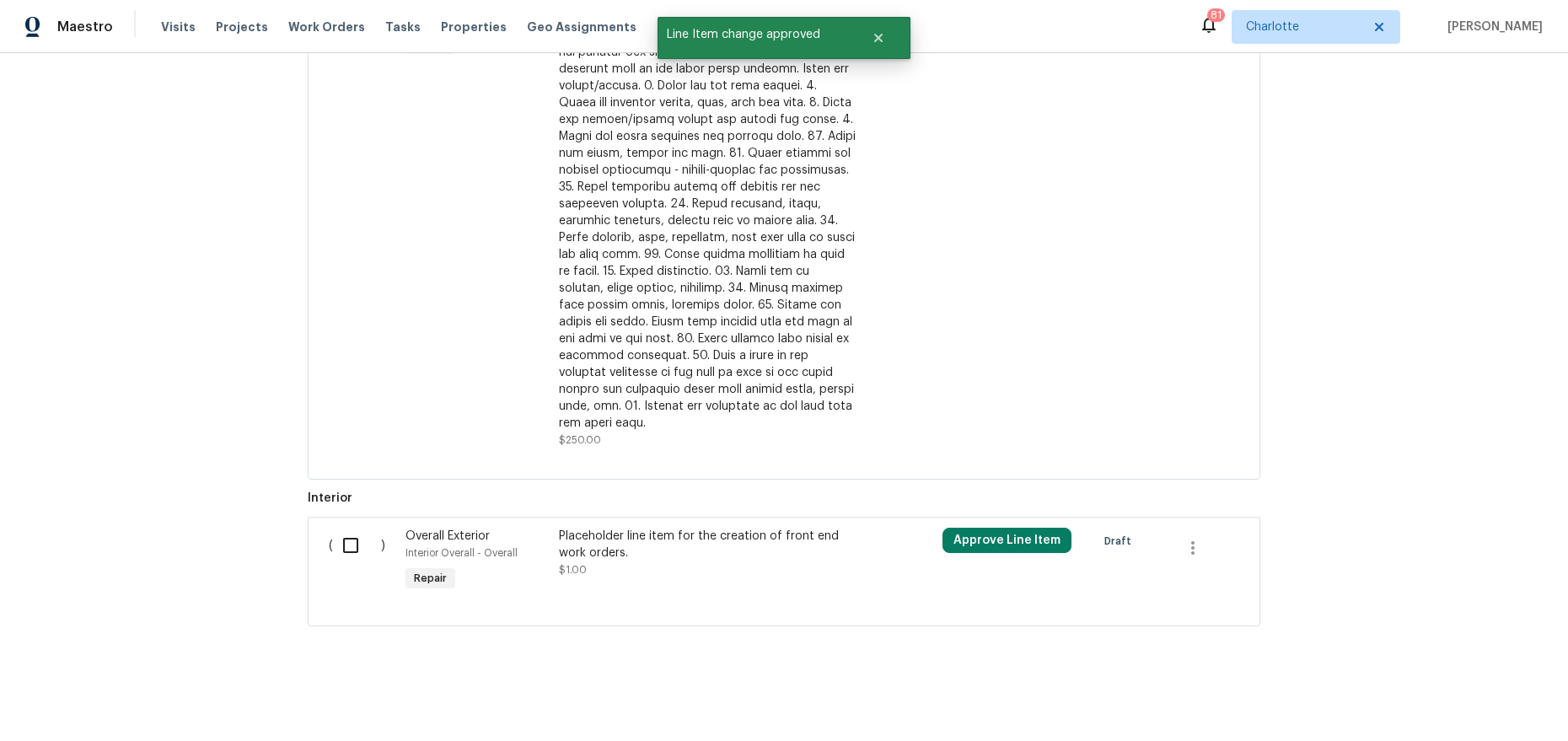
scroll to position [4304, 0]
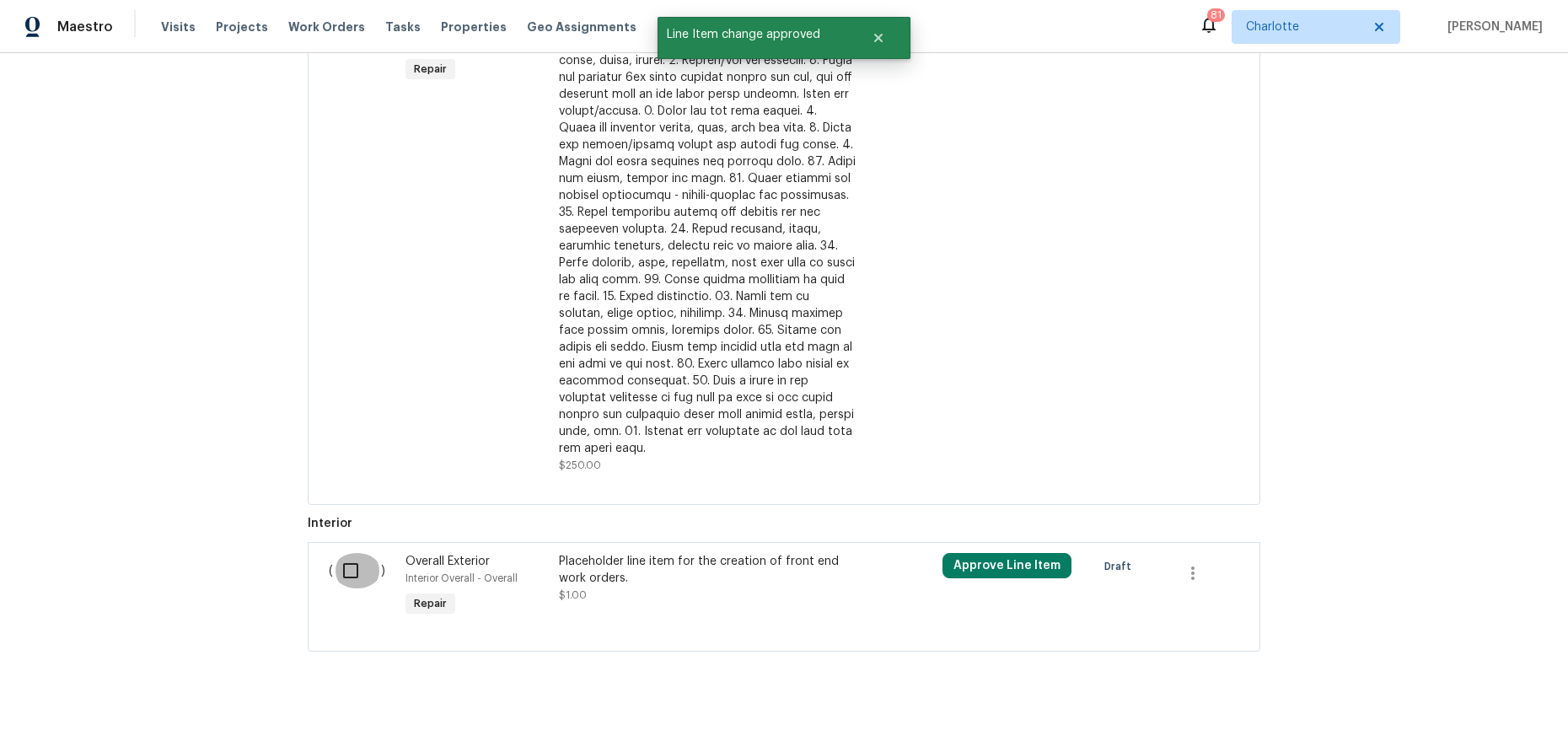
click at [352, 552] on input "checkbox" at bounding box center [356, 570] width 48 height 36
checkbox input "true"
click at [1190, 563] on icon "button" at bounding box center [1193, 572] width 20 height 20
click at [1192, 538] on li "Cancel" at bounding box center [1199, 534] width 65 height 28
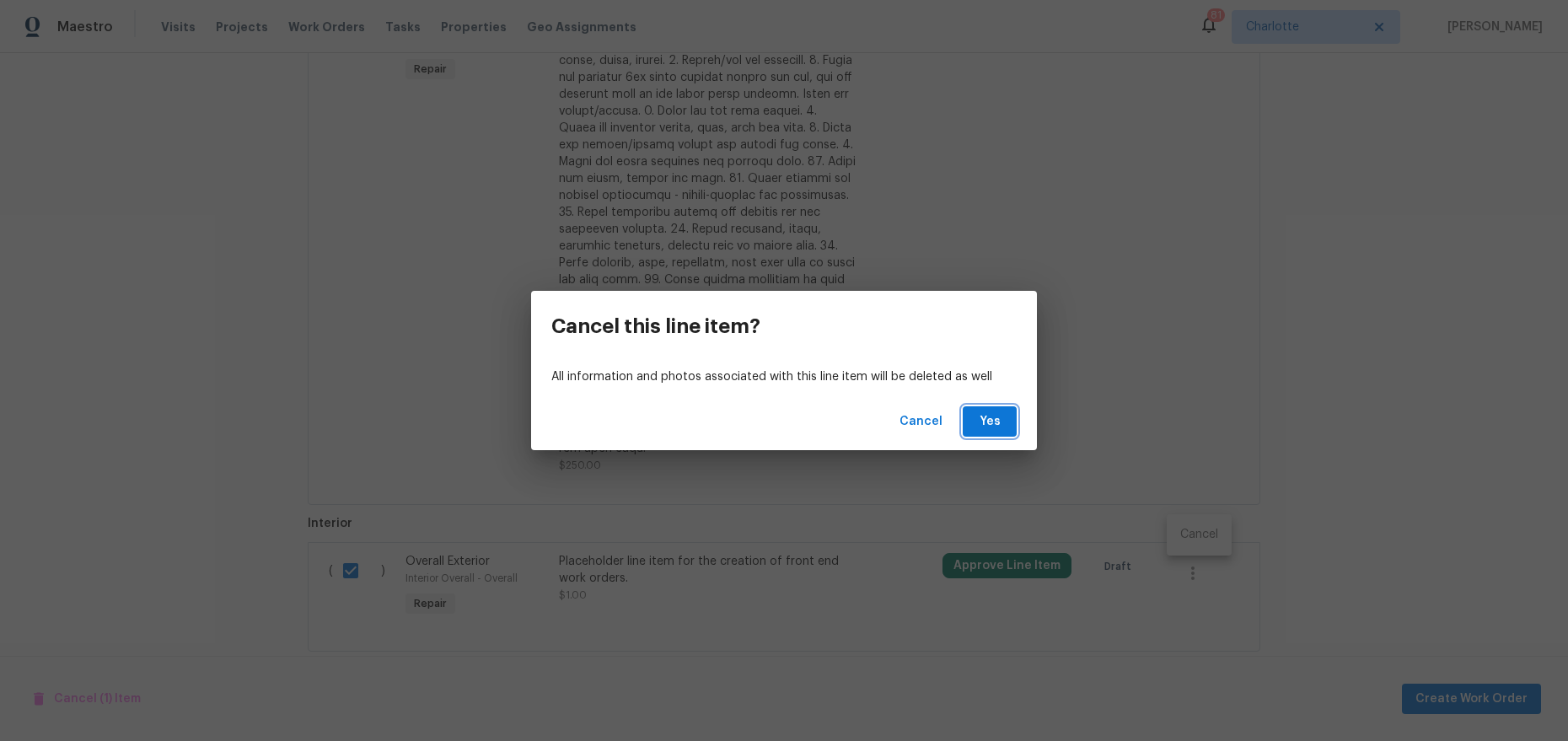
click at [980, 421] on span "Yes" at bounding box center [989, 421] width 27 height 21
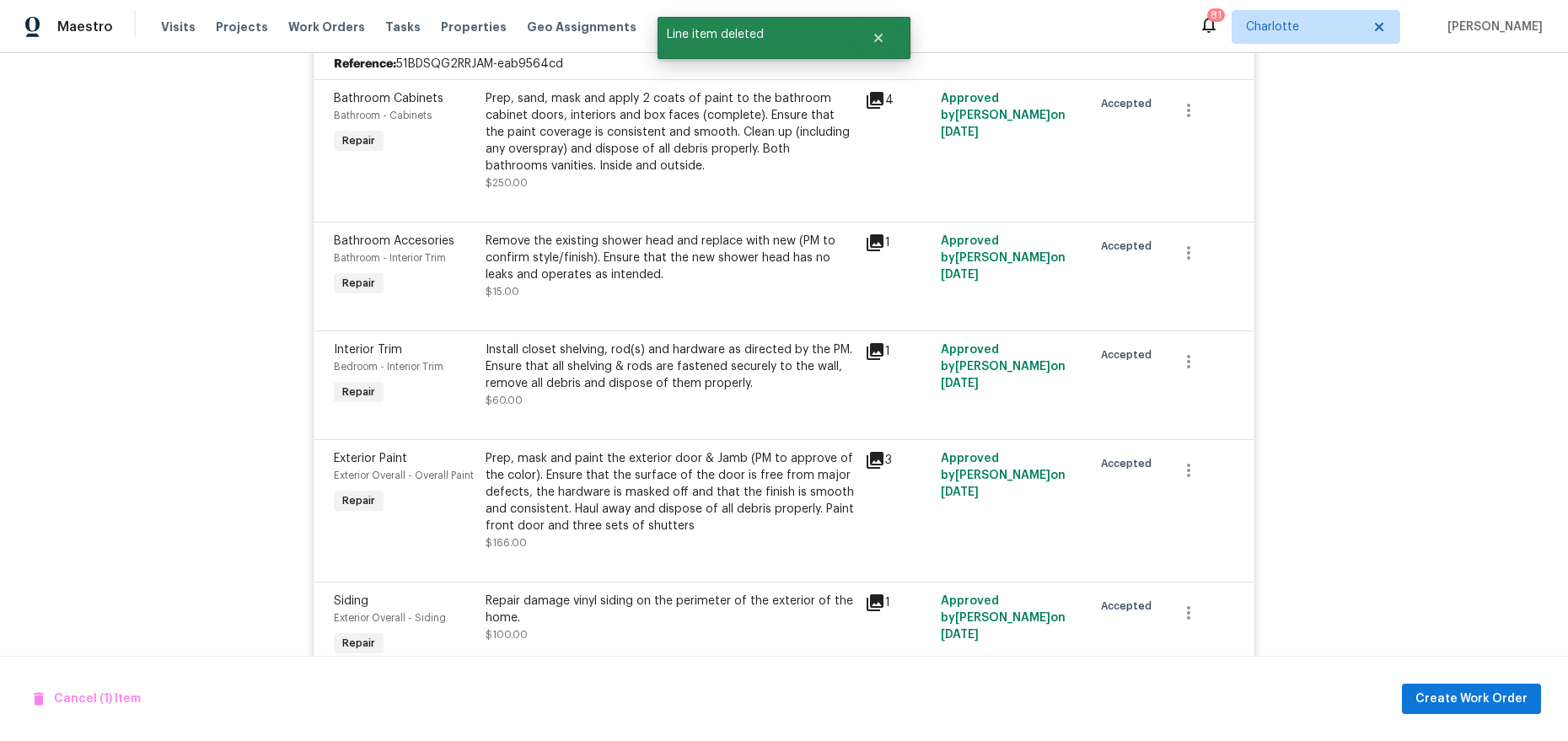
scroll to position [0, 0]
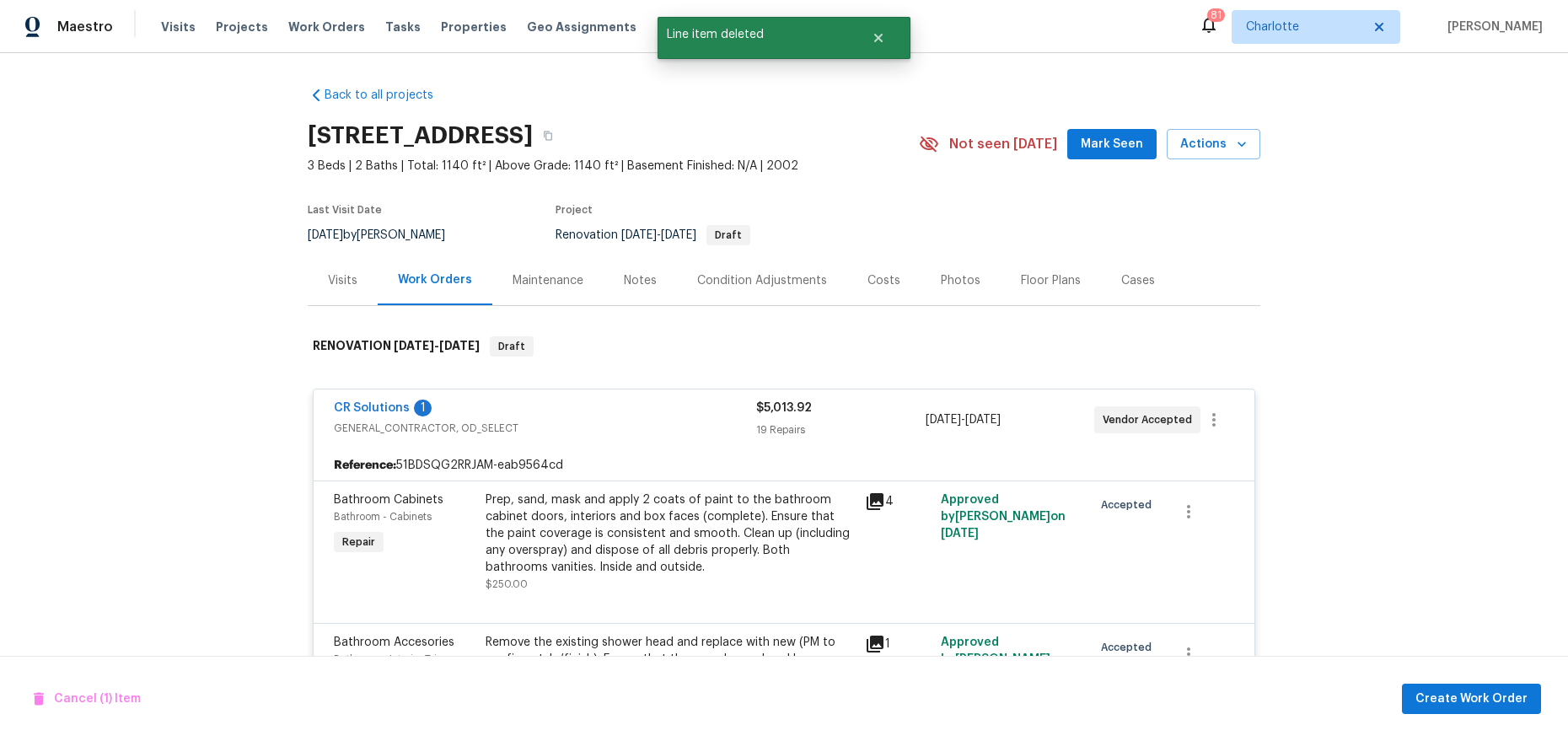
click at [887, 253] on section "2454 Stratford Lake Rd, Winston Salem, NC 27103 3 Beds | 2 Baths | Total: 1140 …" at bounding box center [784, 184] width 953 height 142
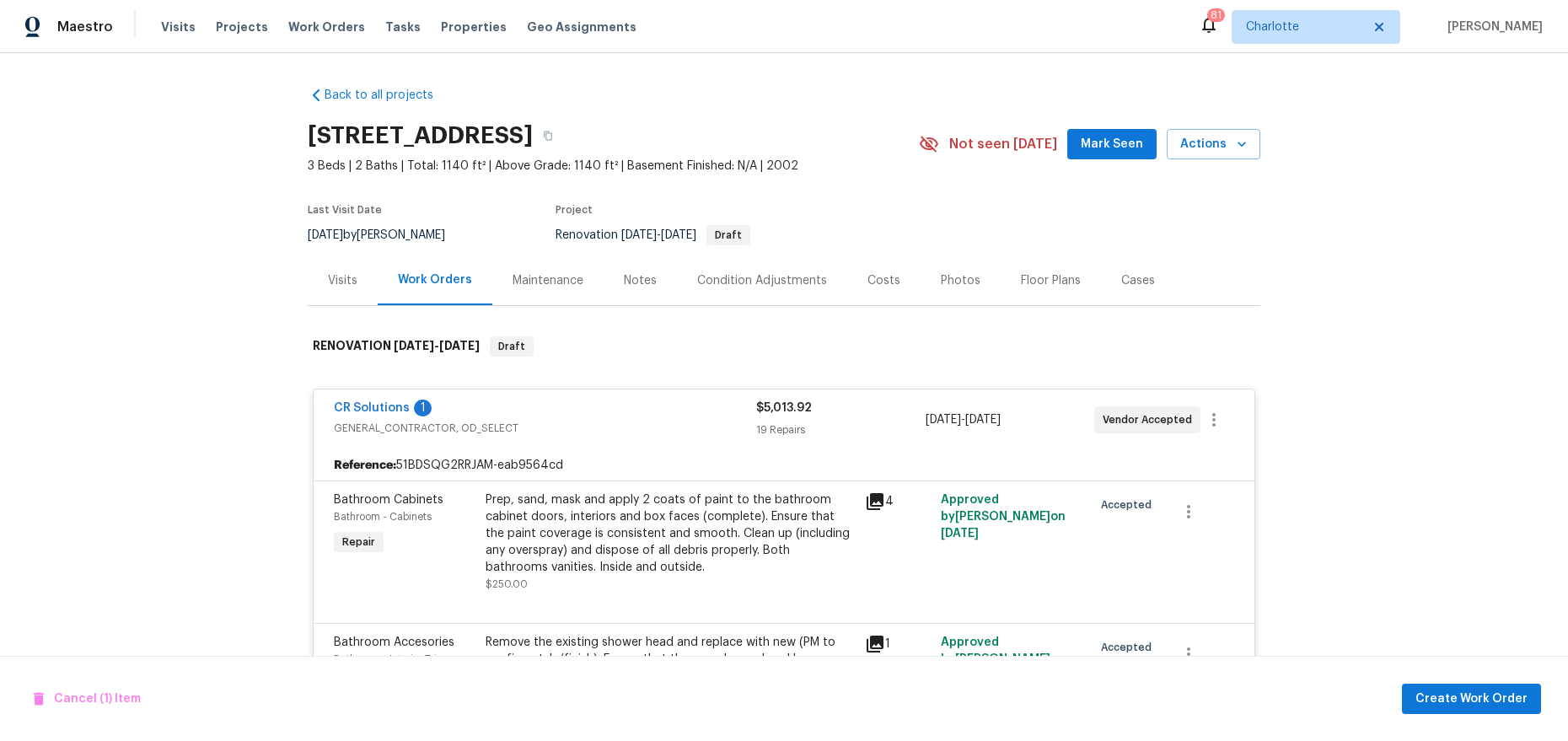
click at [880, 263] on div "Costs" at bounding box center [884, 280] width 73 height 50
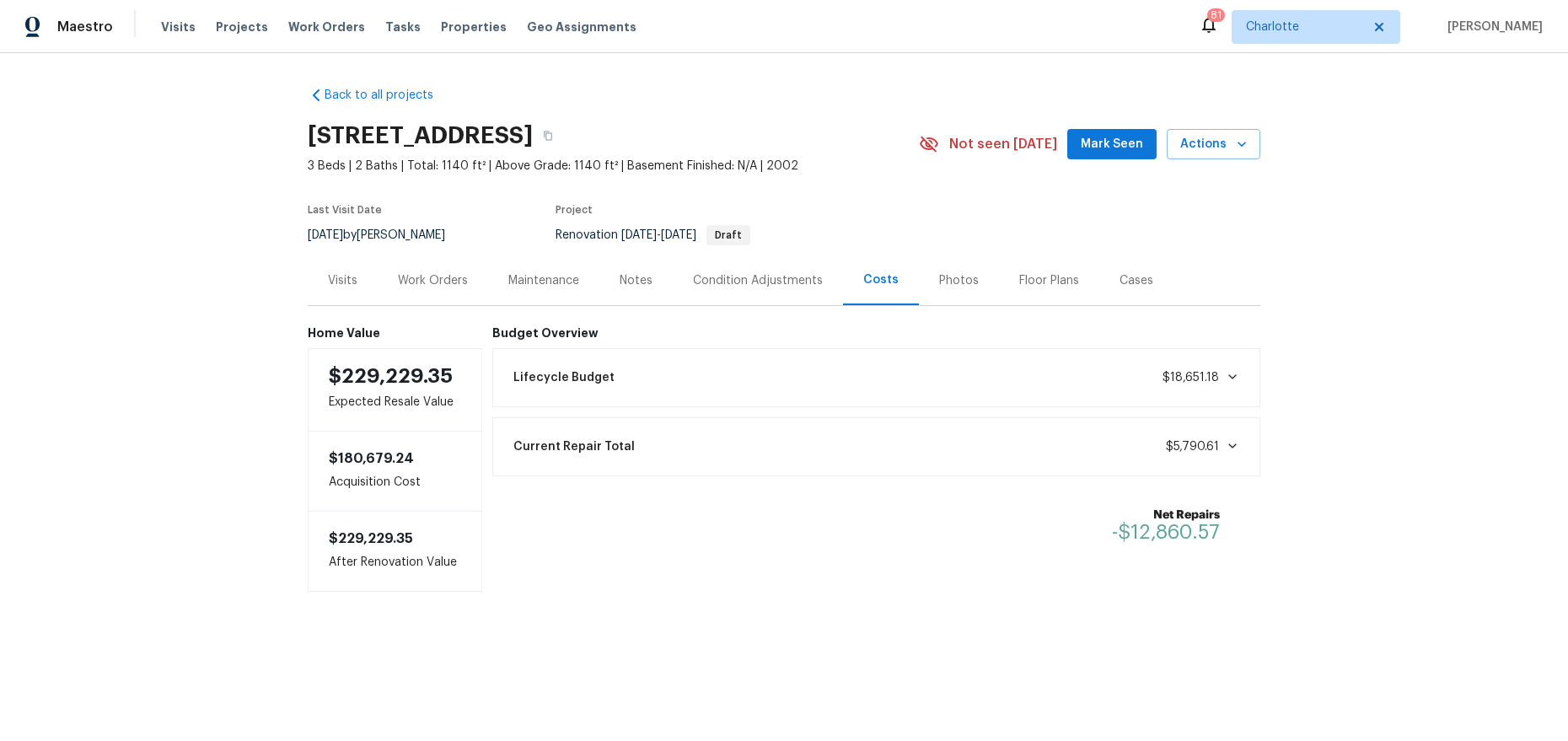
click at [602, 292] on div "Notes" at bounding box center [636, 280] width 73 height 50
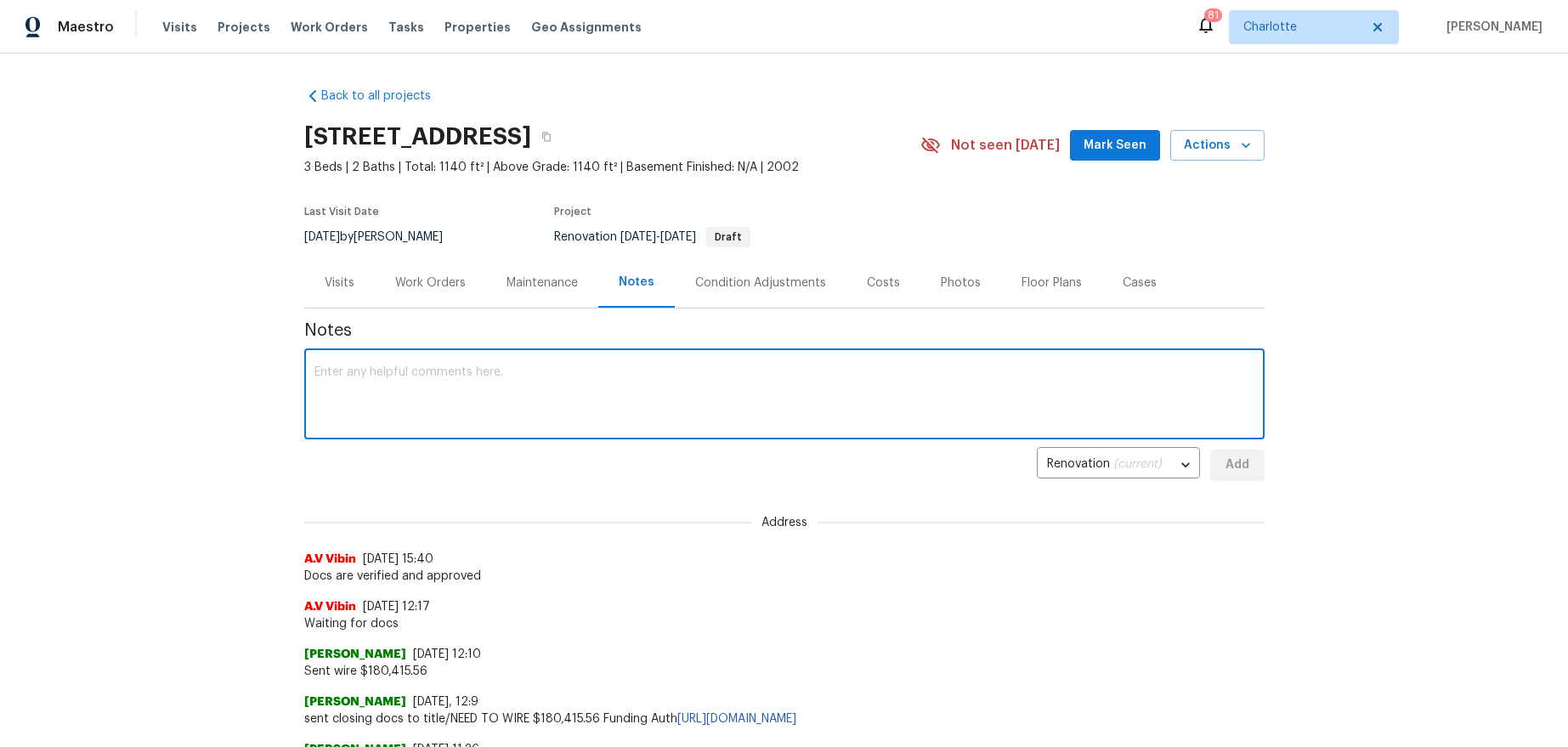
click at [505, 404] on textarea at bounding box center [784, 396] width 940 height 60
type textarea "CO's approved"
click at [1236, 474] on span "Add" at bounding box center [1237, 465] width 27 height 21
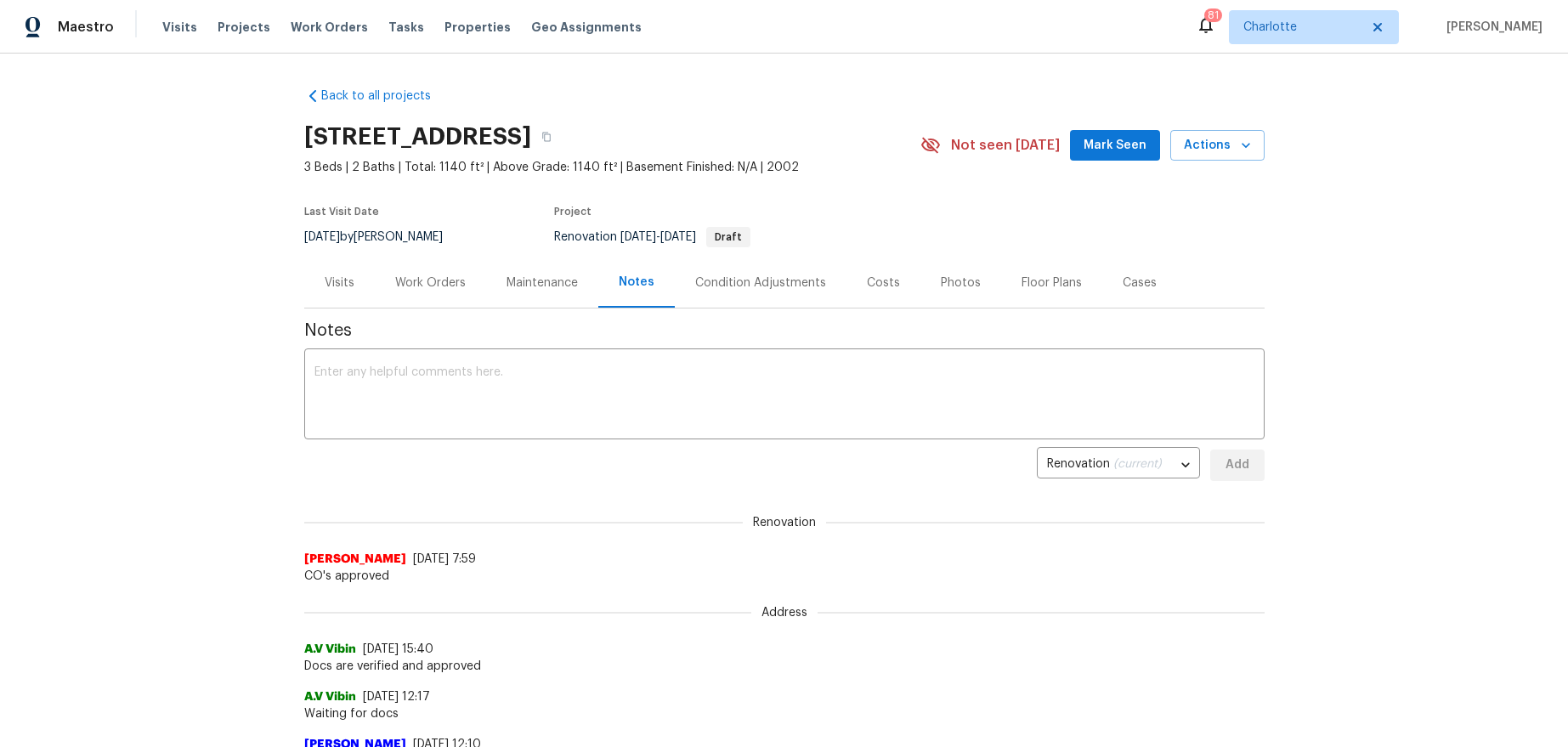
click at [315, 273] on div "Visits" at bounding box center [339, 282] width 71 height 50
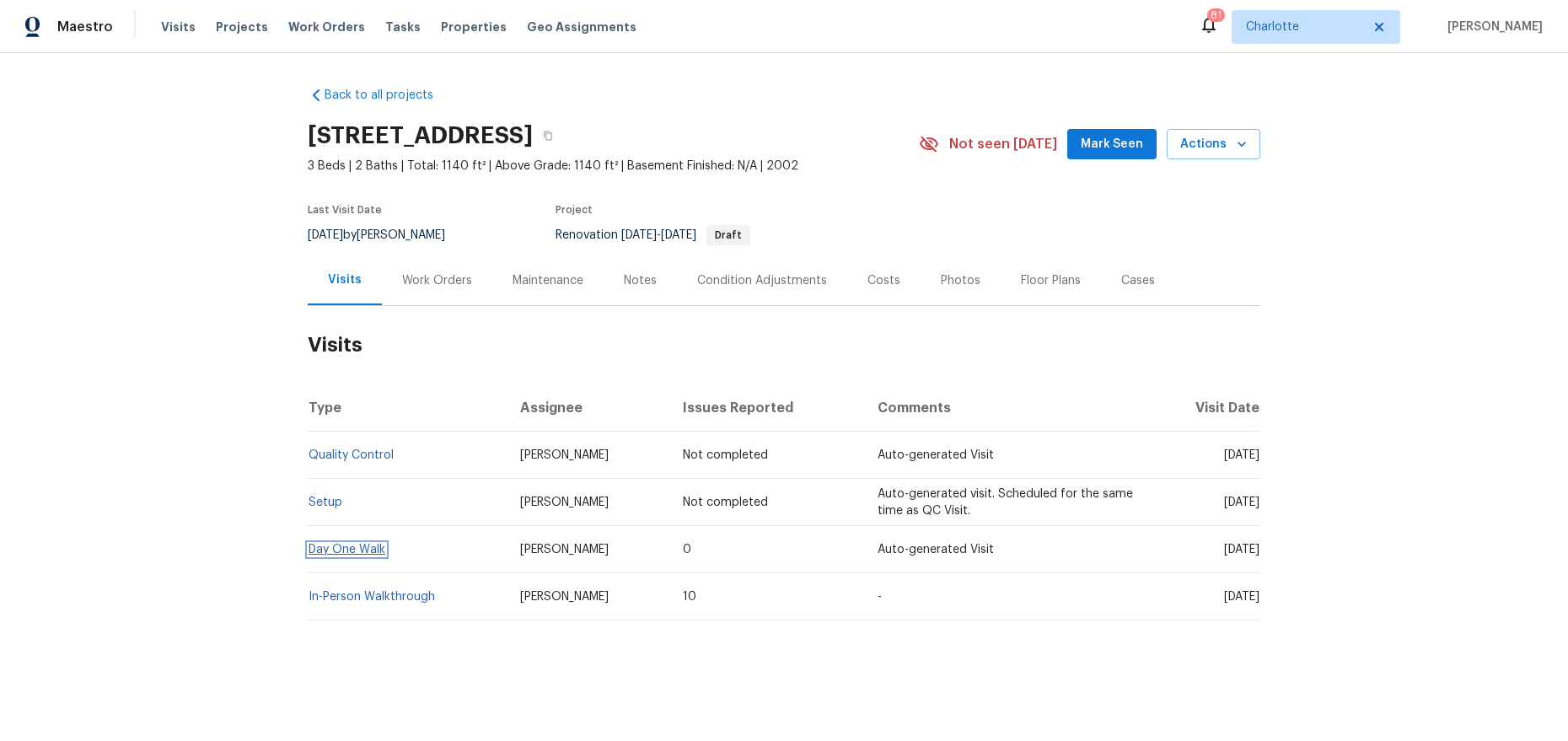
click at [357, 551] on link "Day One Walk" at bounding box center [347, 550] width 76 height 12
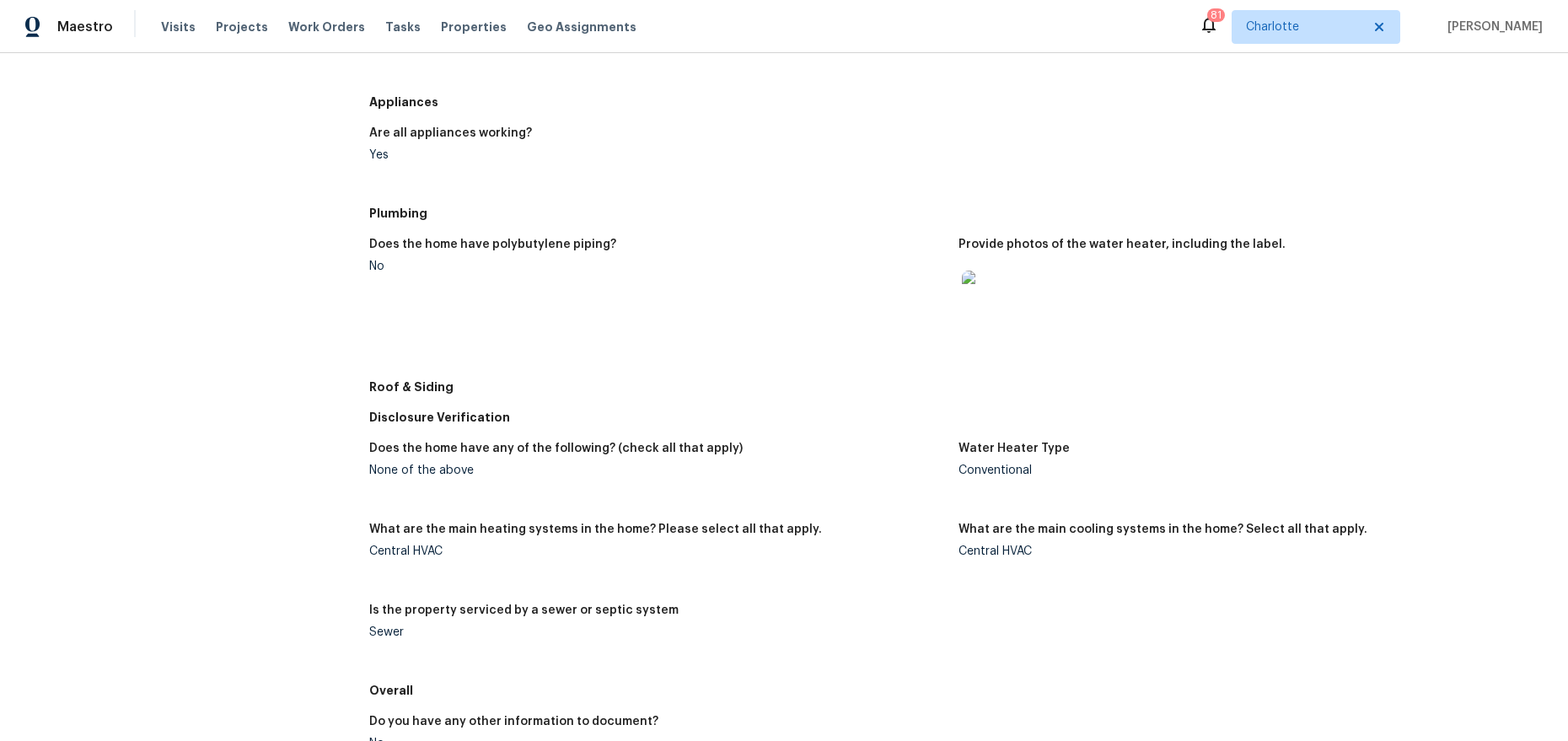
scroll to position [610, 0]
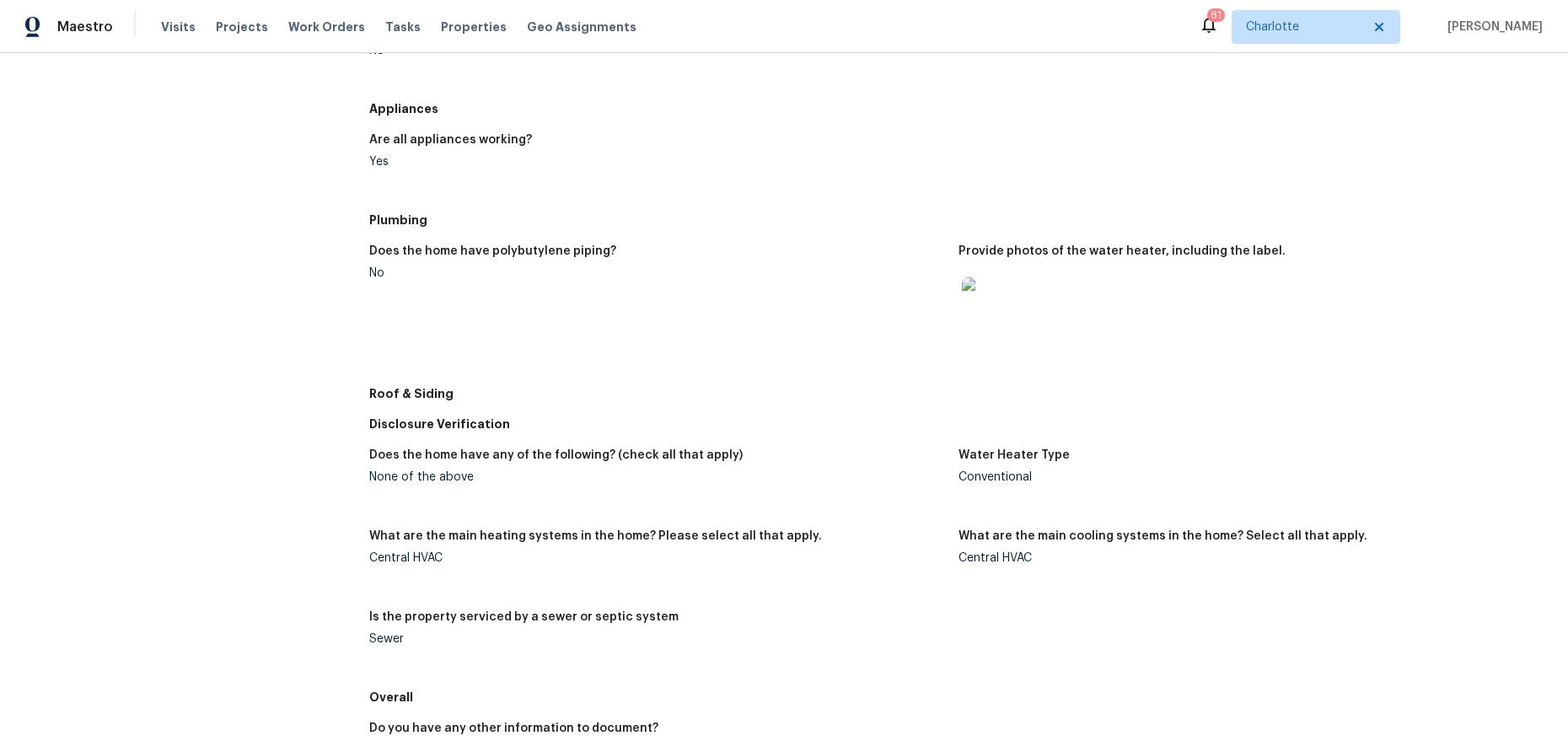
click at [997, 312] on img at bounding box center [989, 304] width 54 height 54
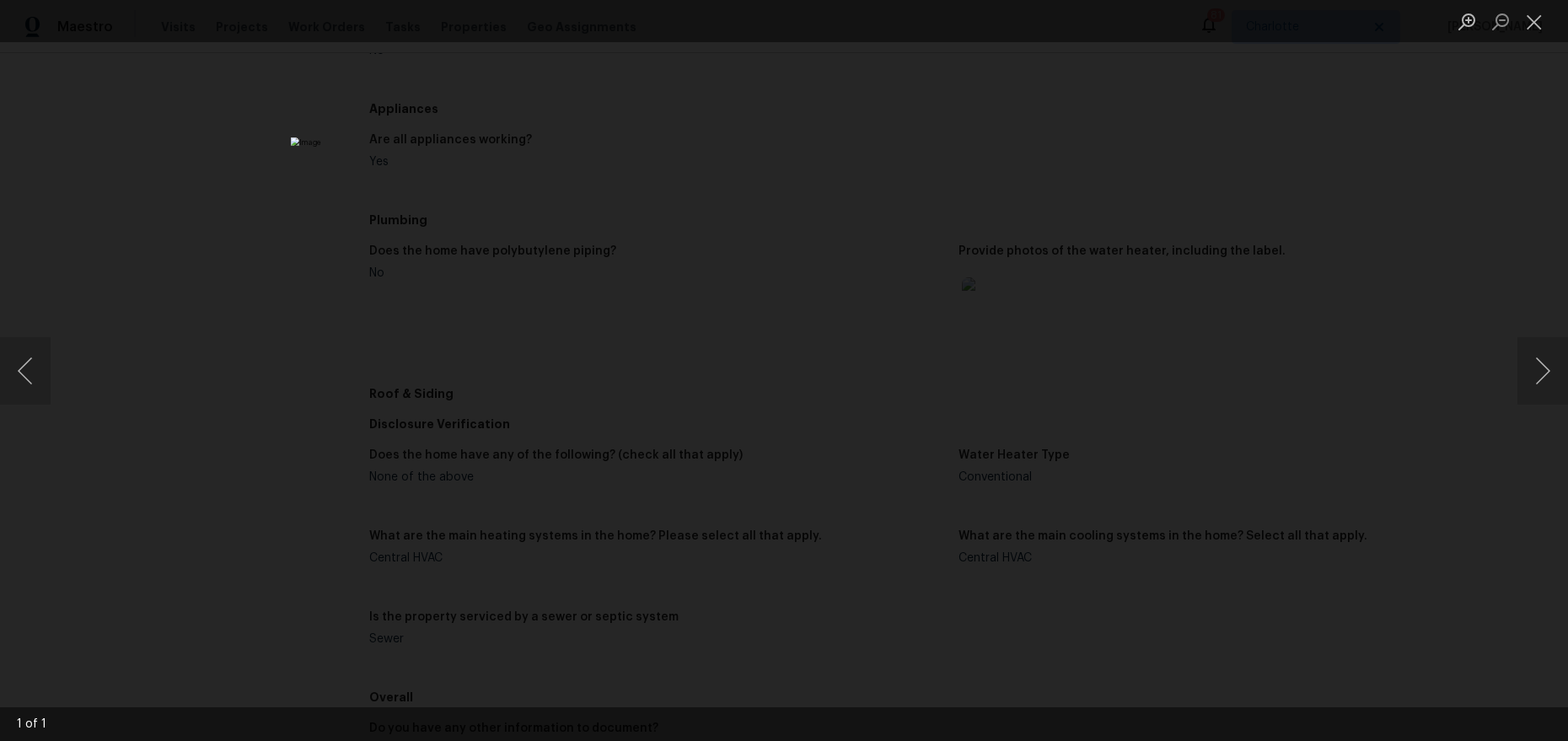
click at [1415, 313] on div "Lightbox" at bounding box center [784, 370] width 1568 height 741
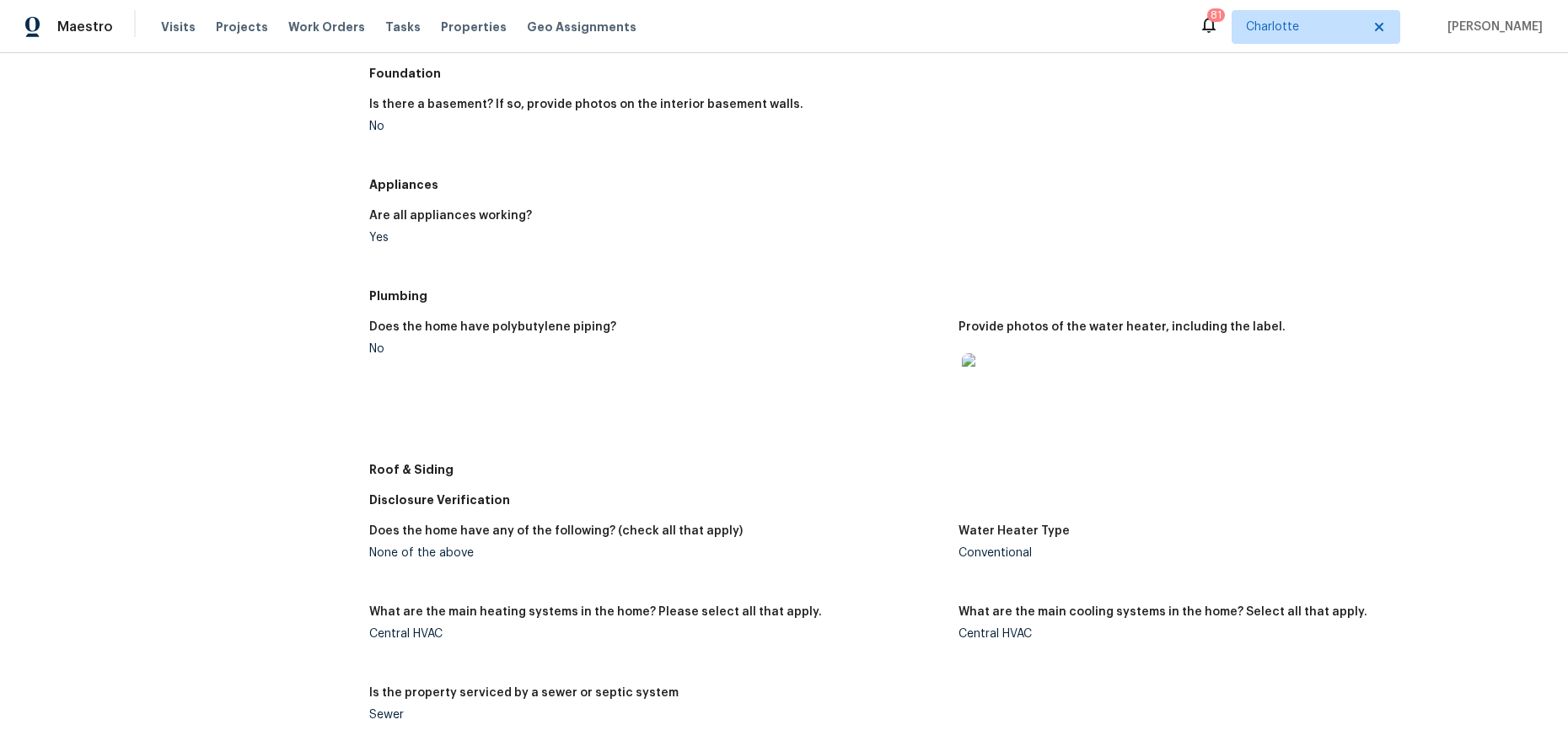
scroll to position [0, 0]
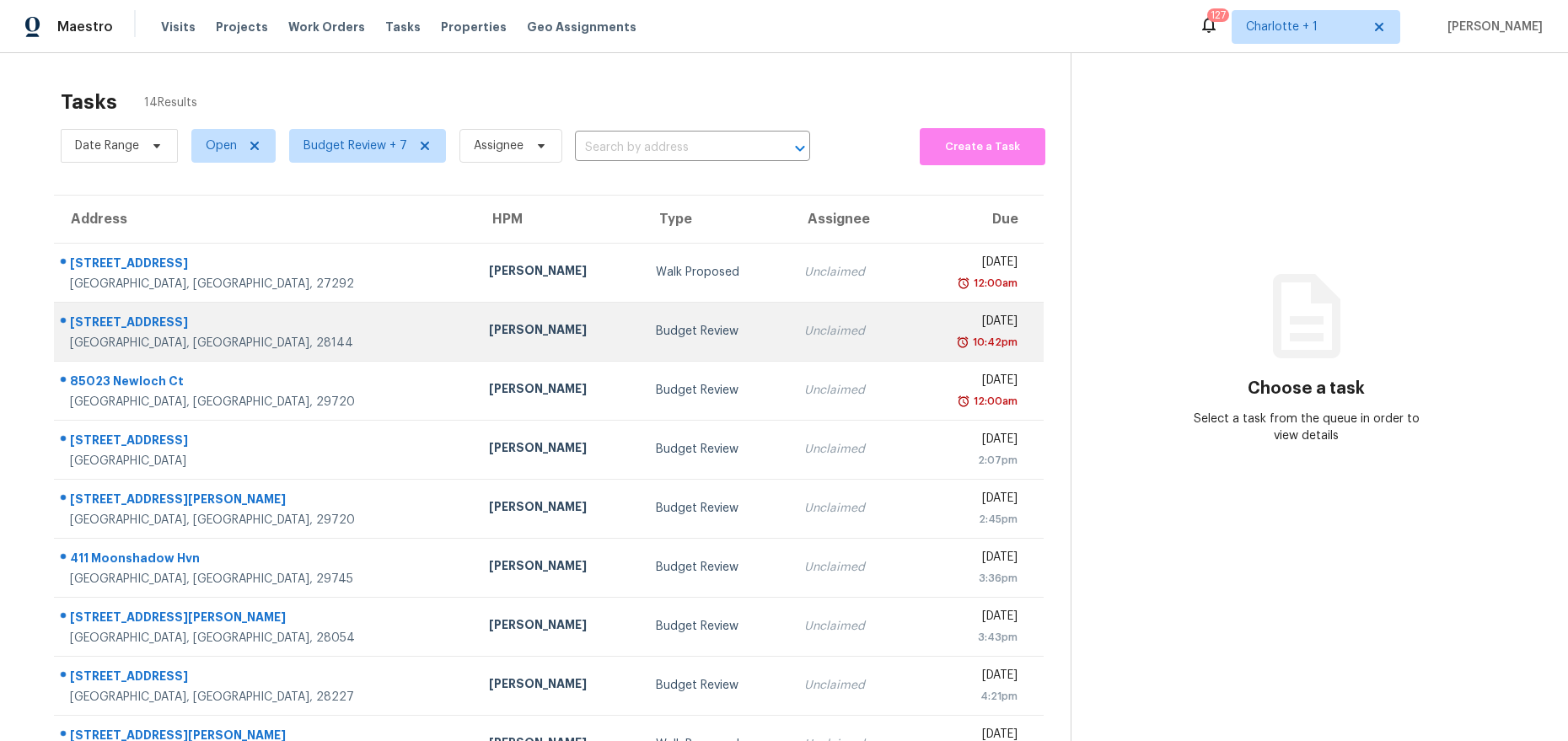
scroll to position [149, 0]
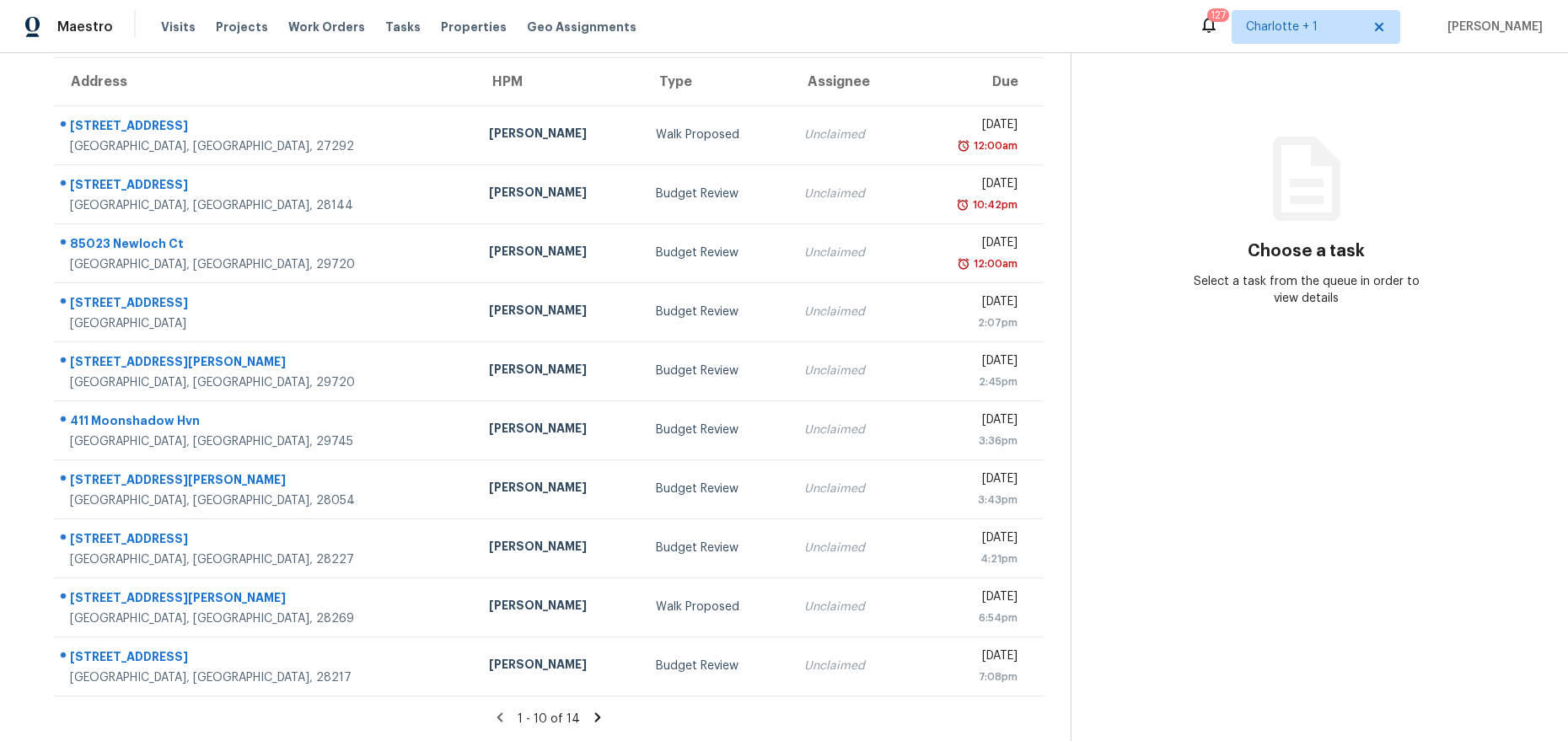
click at [595, 712] on icon at bounding box center [598, 717] width 6 height 10
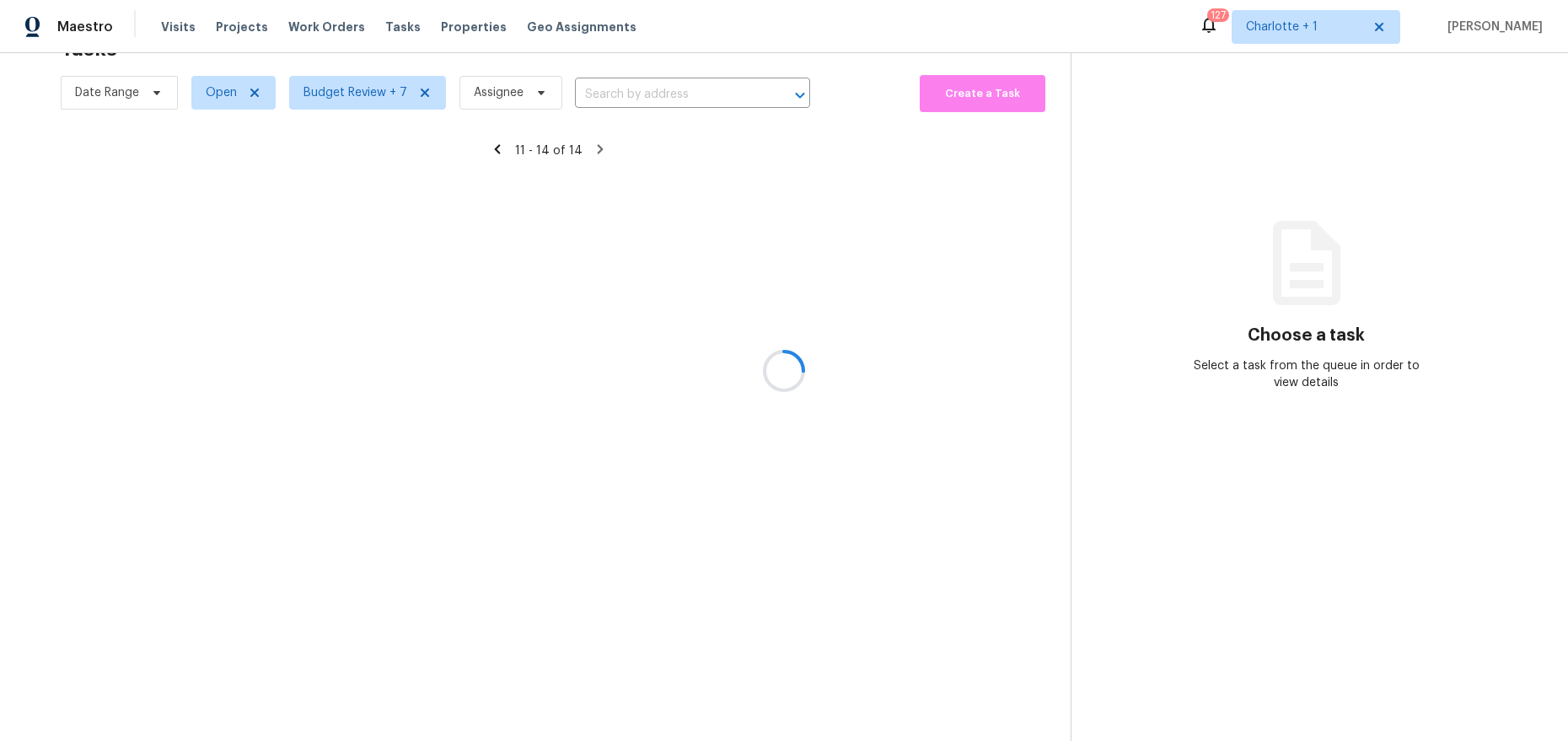
scroll to position [66, 0]
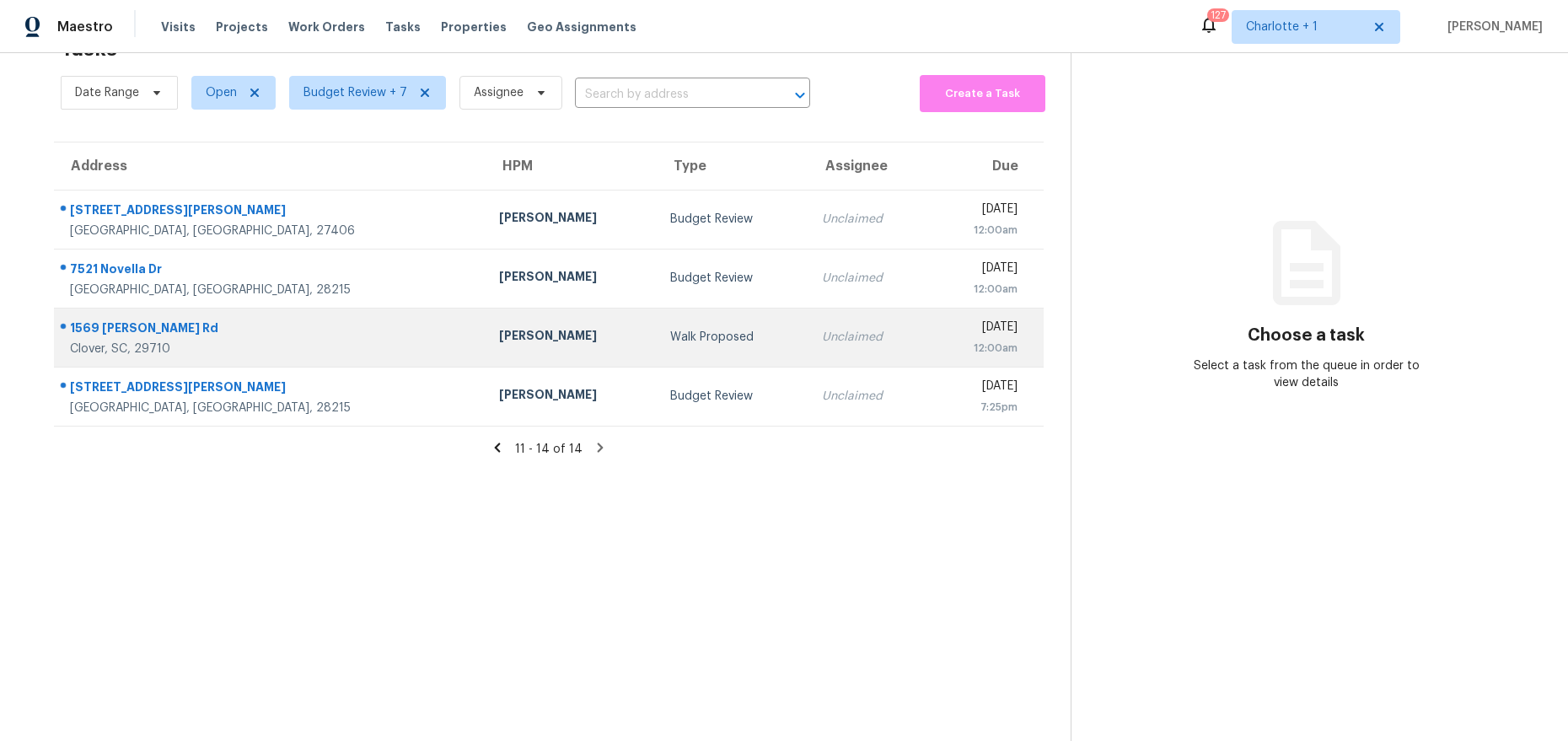
click at [339, 318] on td "1569 [PERSON_NAME] [PERSON_NAME], SC, 29710" at bounding box center [269, 337] width 432 height 59
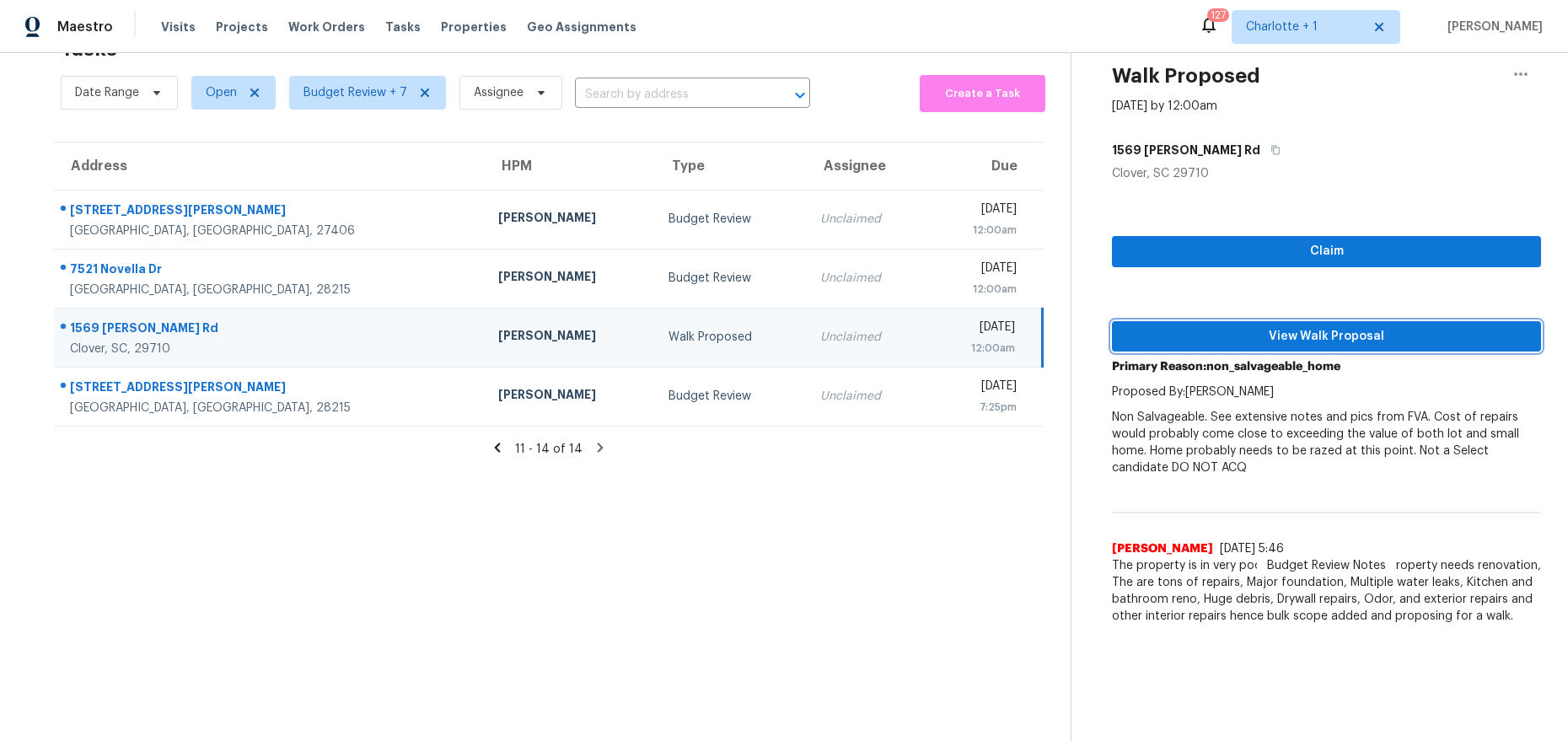
click at [1259, 328] on span "View Walk Proposal" at bounding box center [1326, 336] width 402 height 21
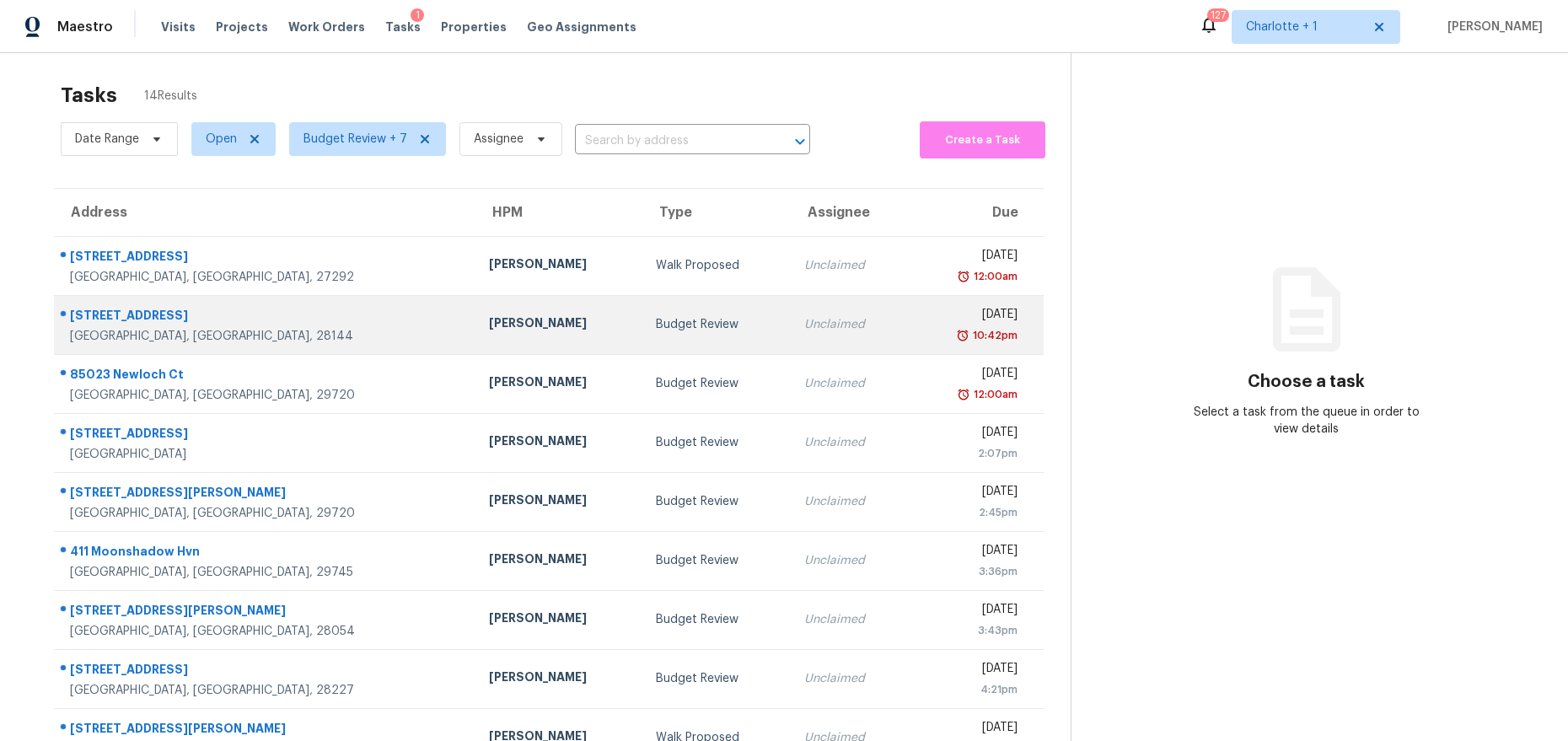
scroll to position [10, 0]
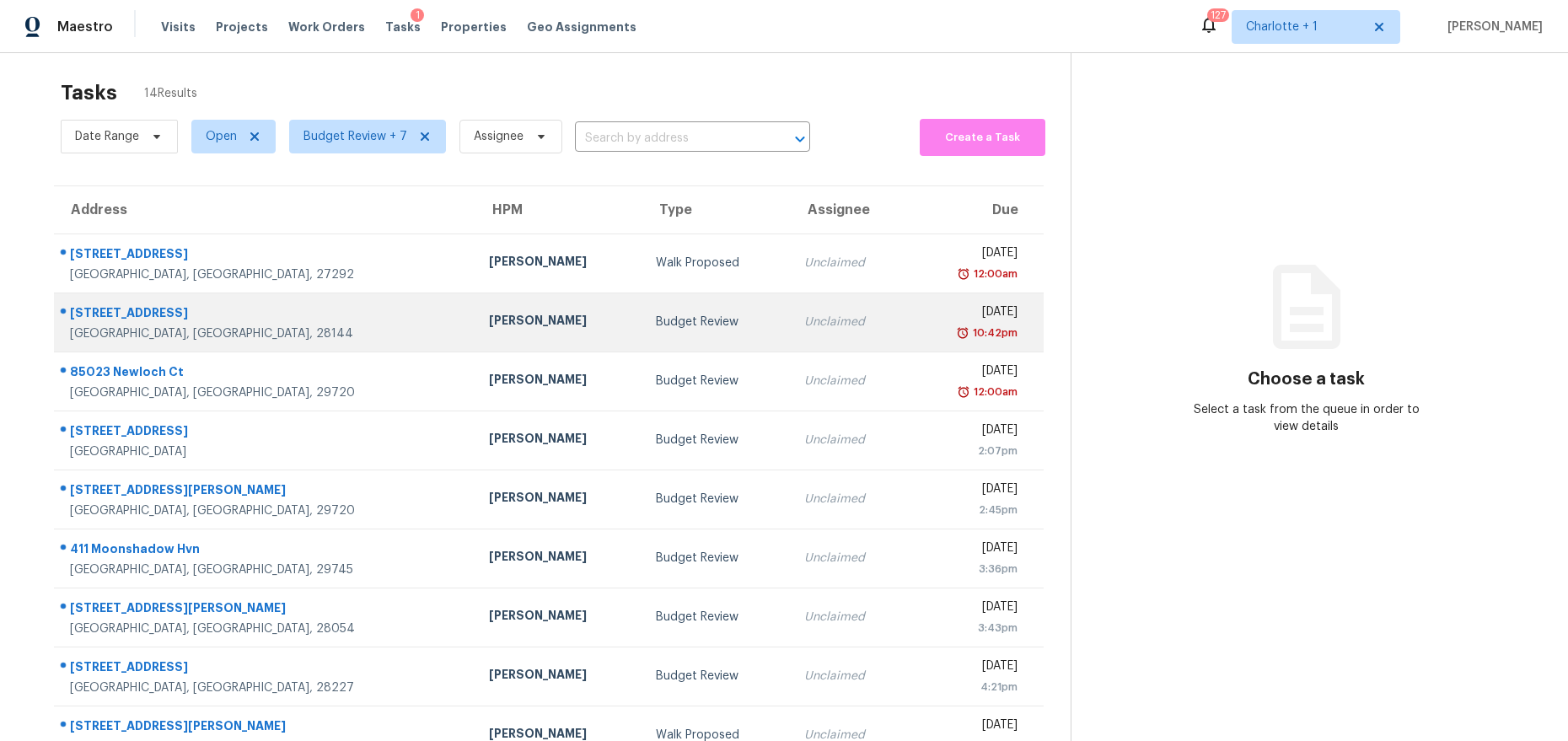
click at [475, 310] on td "[PERSON_NAME]" at bounding box center [559, 322] width 167 height 59
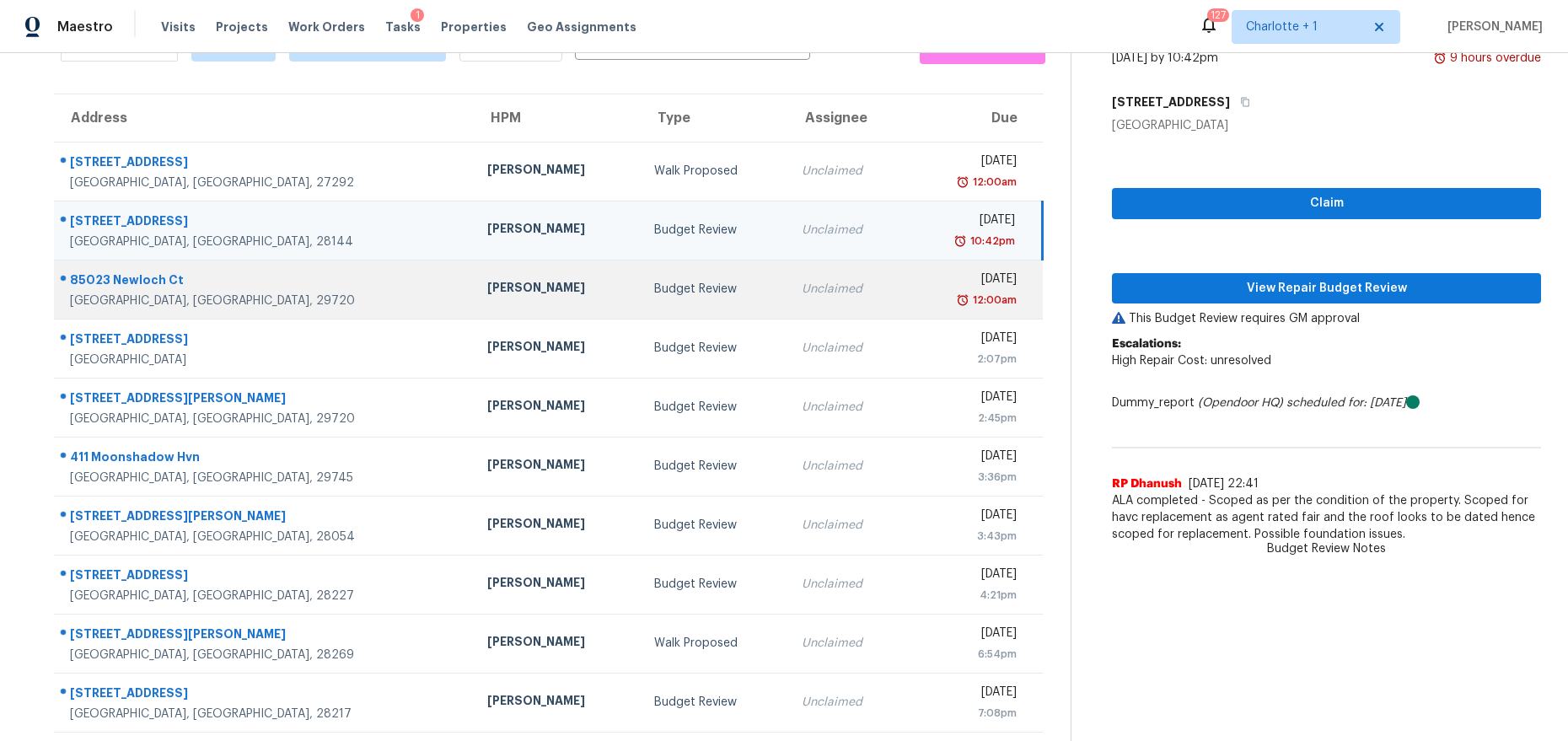
scroll to position [149, 0]
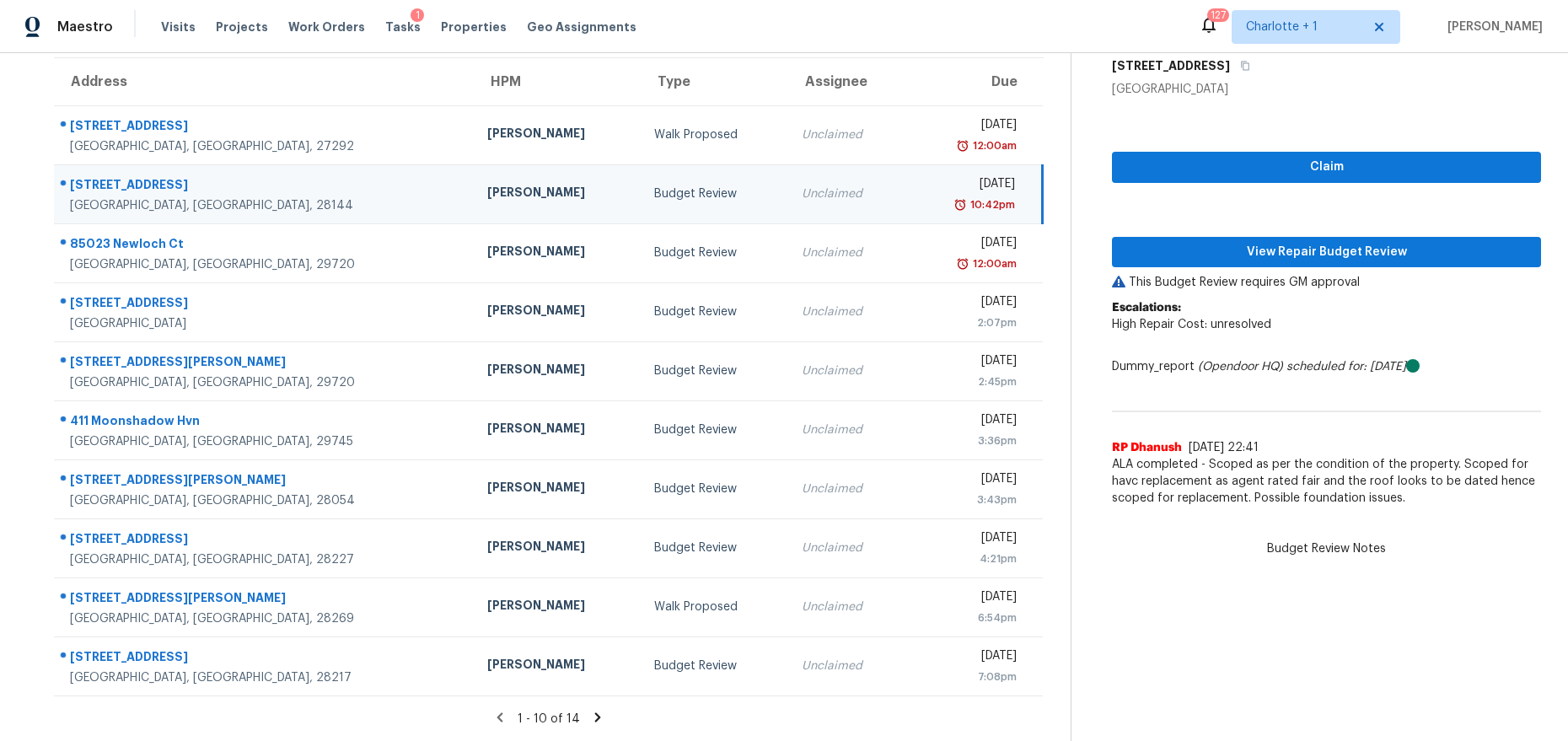
click at [594, 710] on icon at bounding box center [597, 717] width 15 height 15
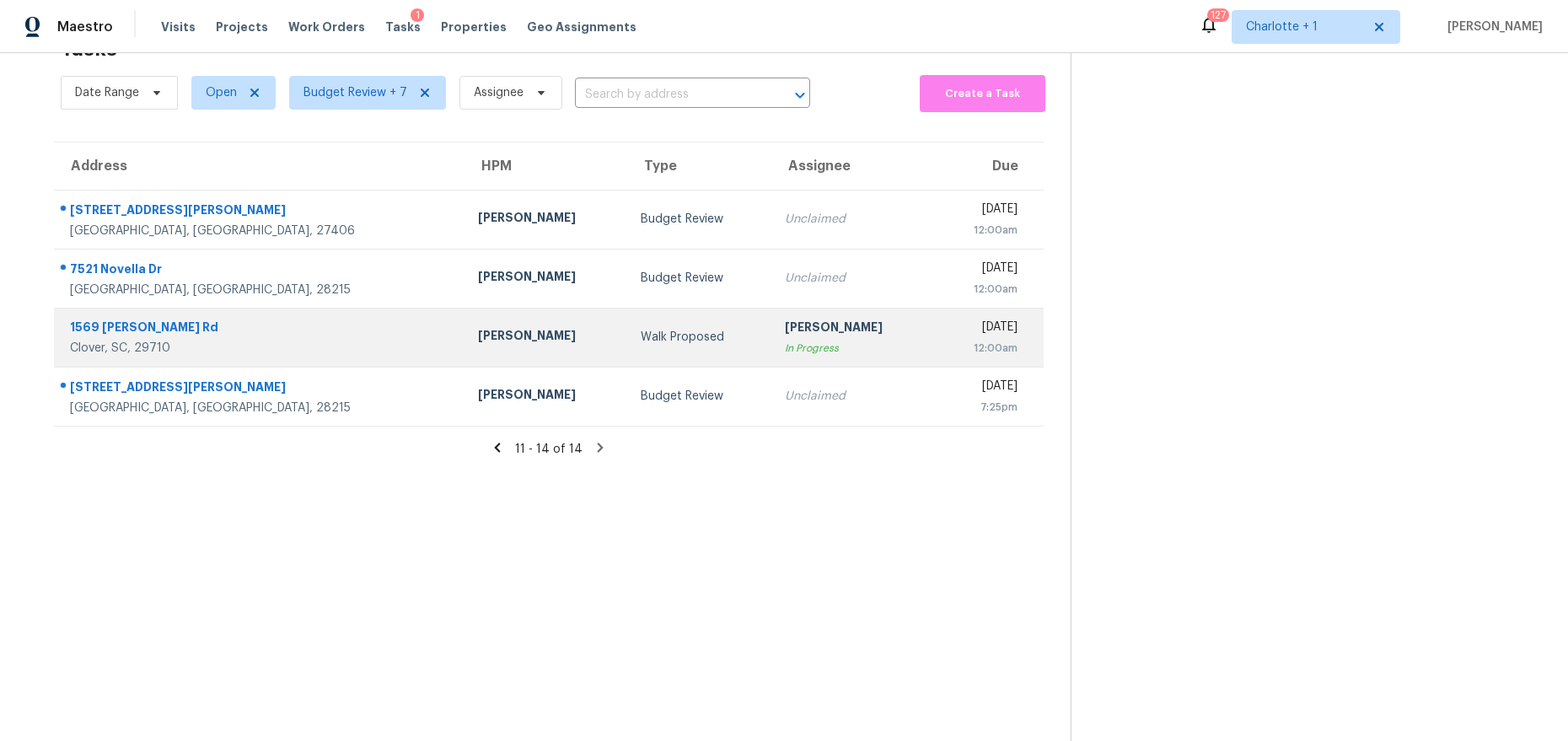
click at [641, 328] on div "Walk Proposed" at bounding box center [699, 336] width 117 height 17
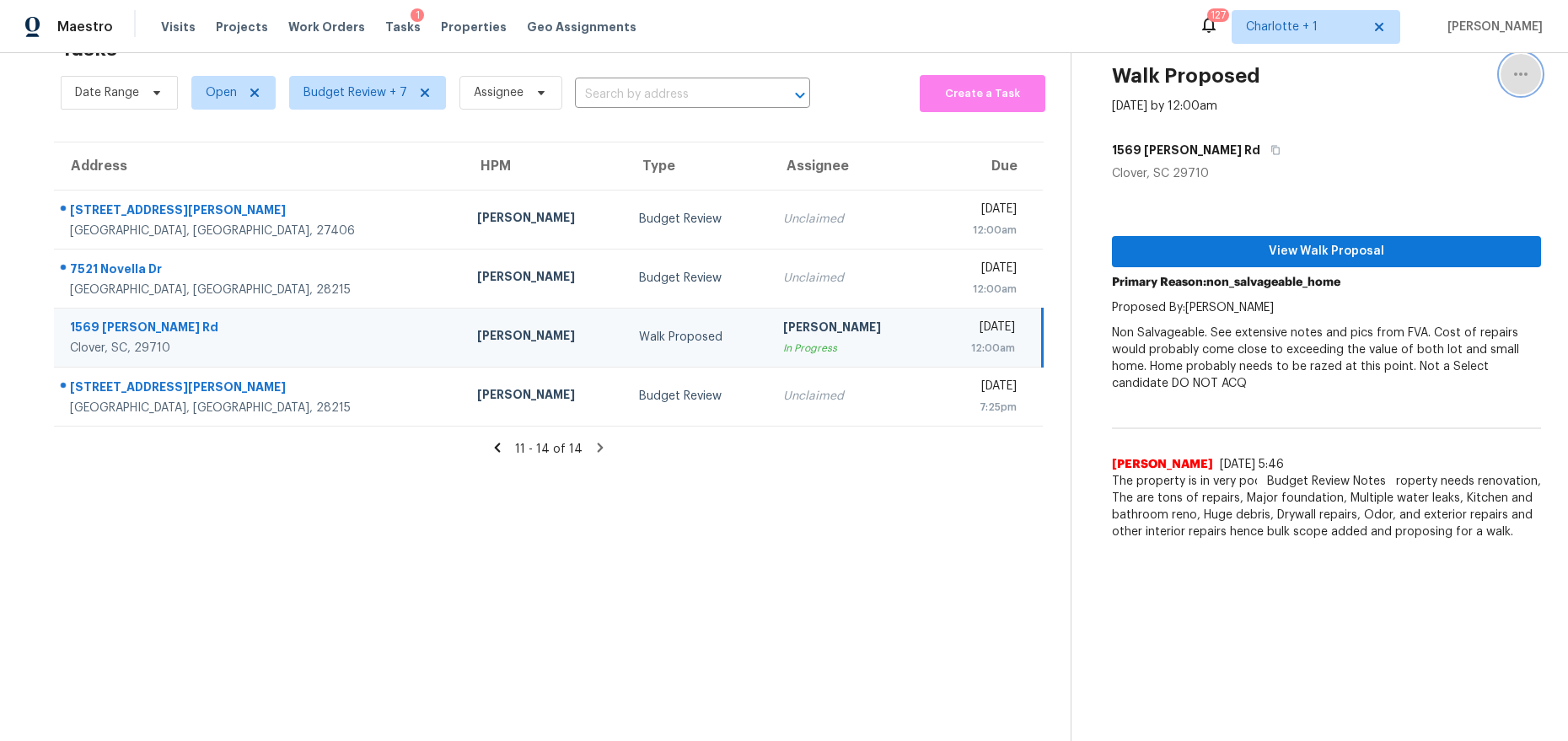
click at [1513, 66] on icon "button" at bounding box center [1520, 74] width 20 height 20
drag, startPoint x: 1433, startPoint y: 97, endPoint x: 1419, endPoint y: 94, distance: 14.3
click at [1432, 97] on div "Unclaim this task" at bounding box center [1412, 99] width 131 height 17
